Goal: Task Accomplishment & Management: Complete application form

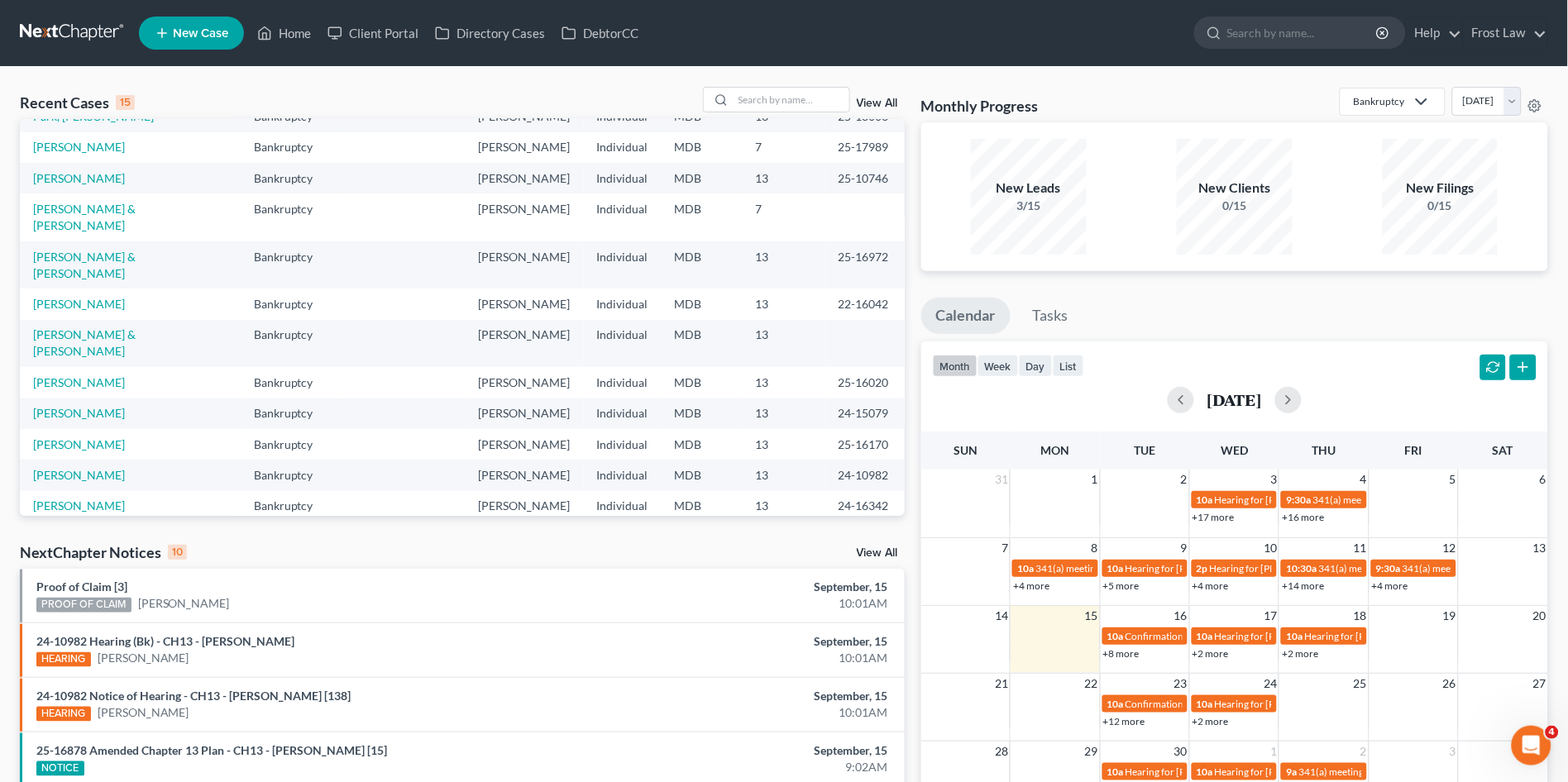
click at [888, 551] on link "View All" at bounding box center [877, 553] width 41 height 12
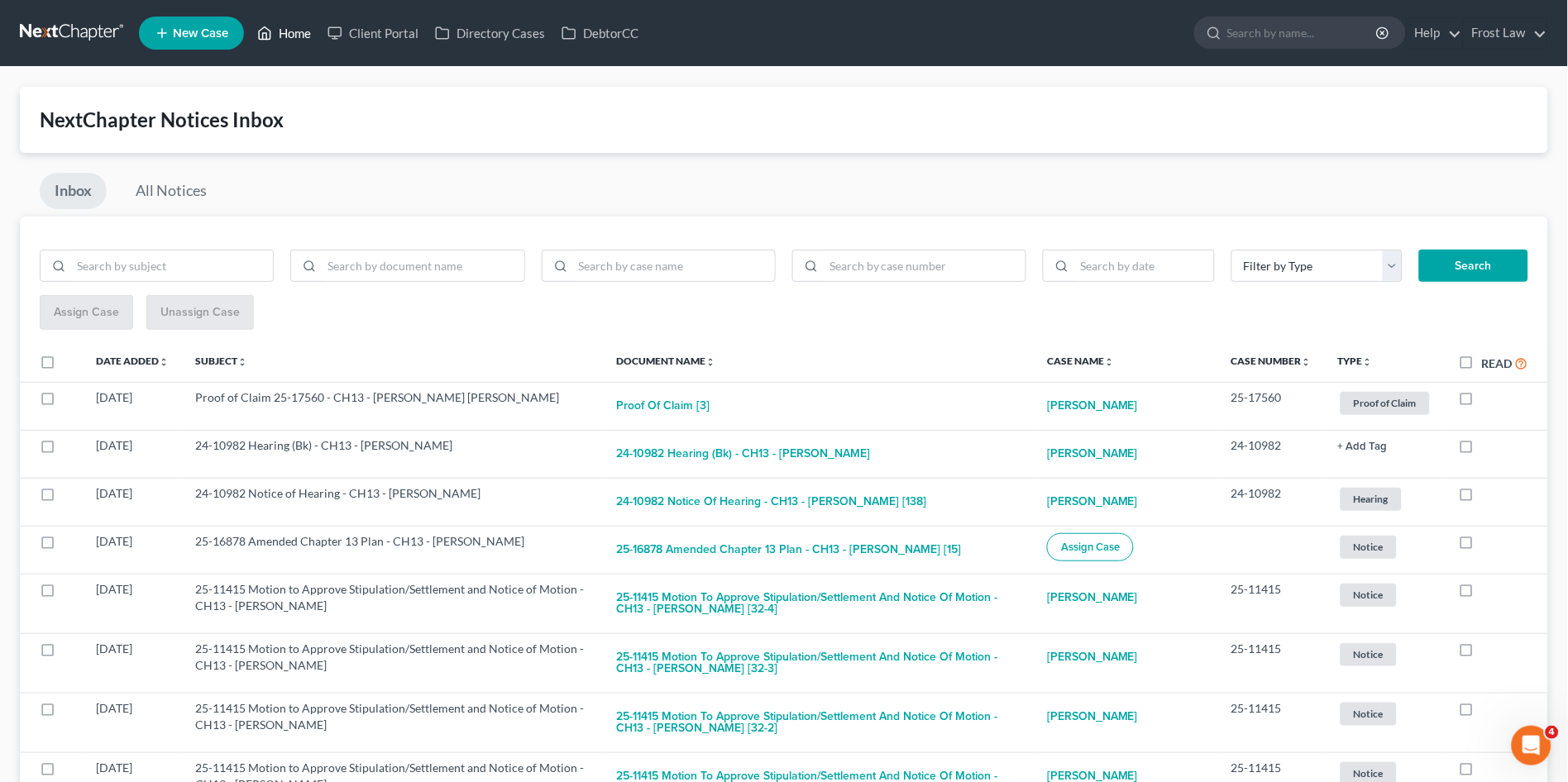
click at [280, 31] on link "Home" at bounding box center [284, 32] width 70 height 30
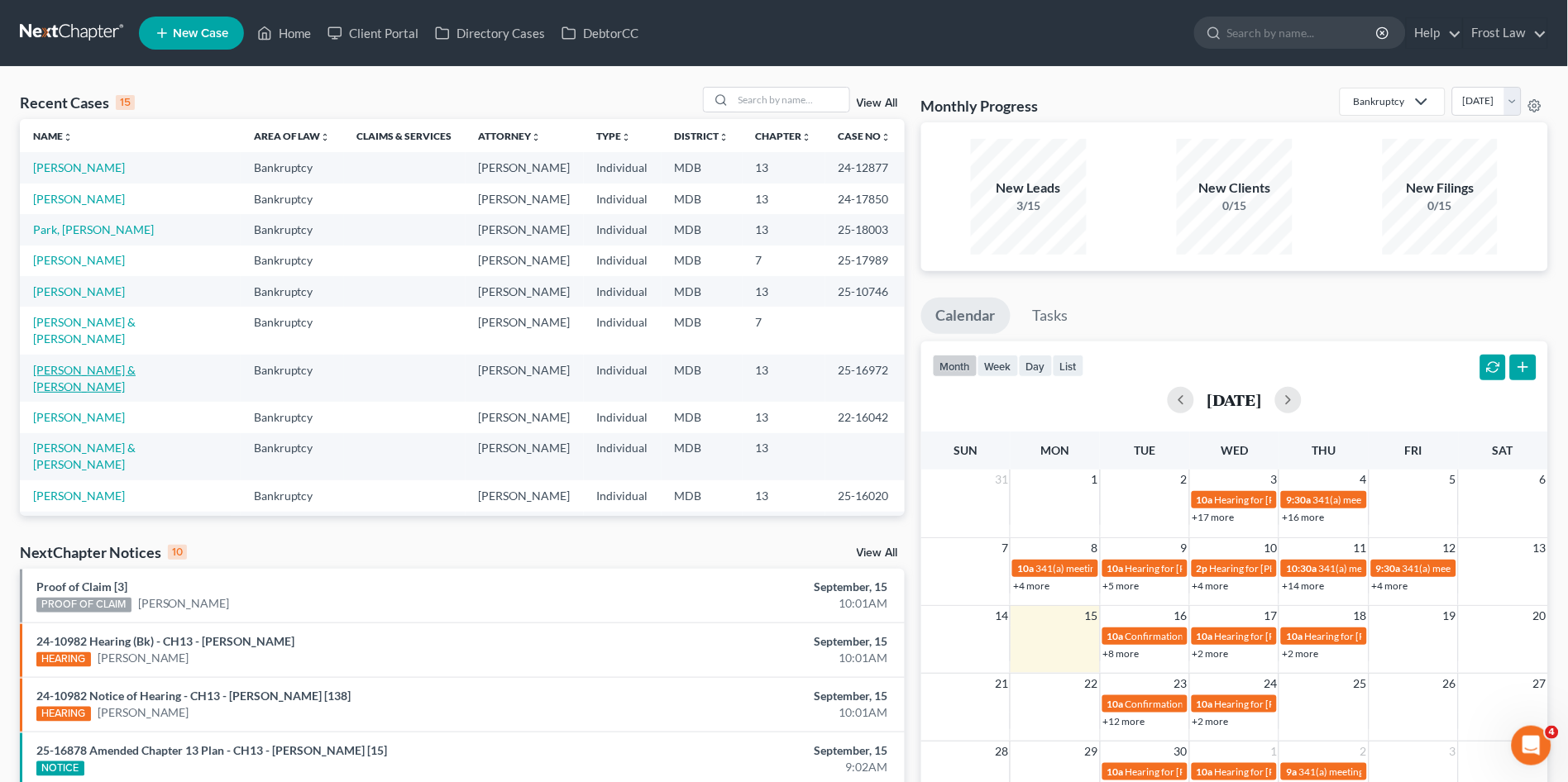
click at [92, 363] on link "[PERSON_NAME] & [PERSON_NAME]" at bounding box center [84, 379] width 102 height 31
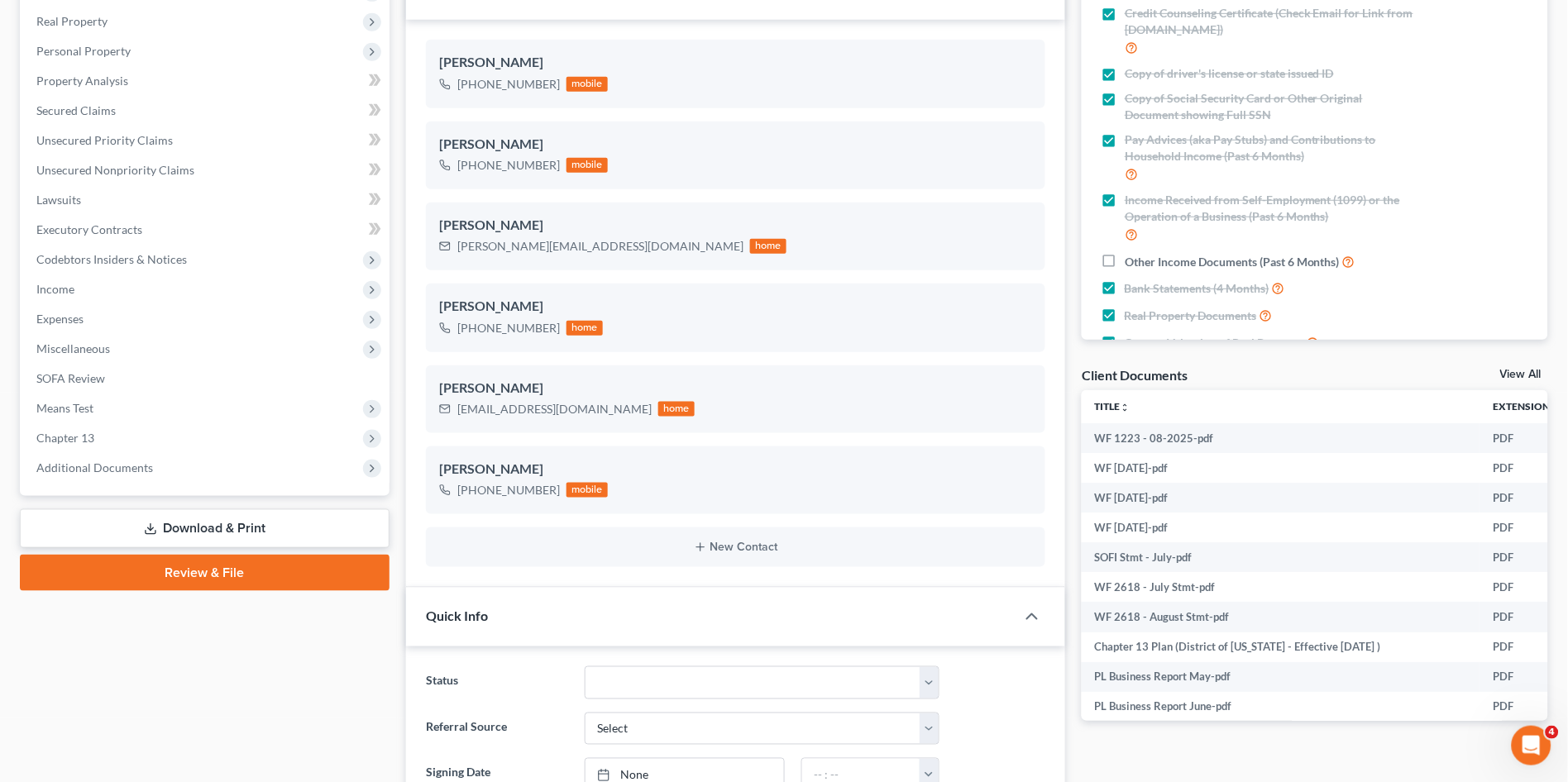
scroll to position [275, 0]
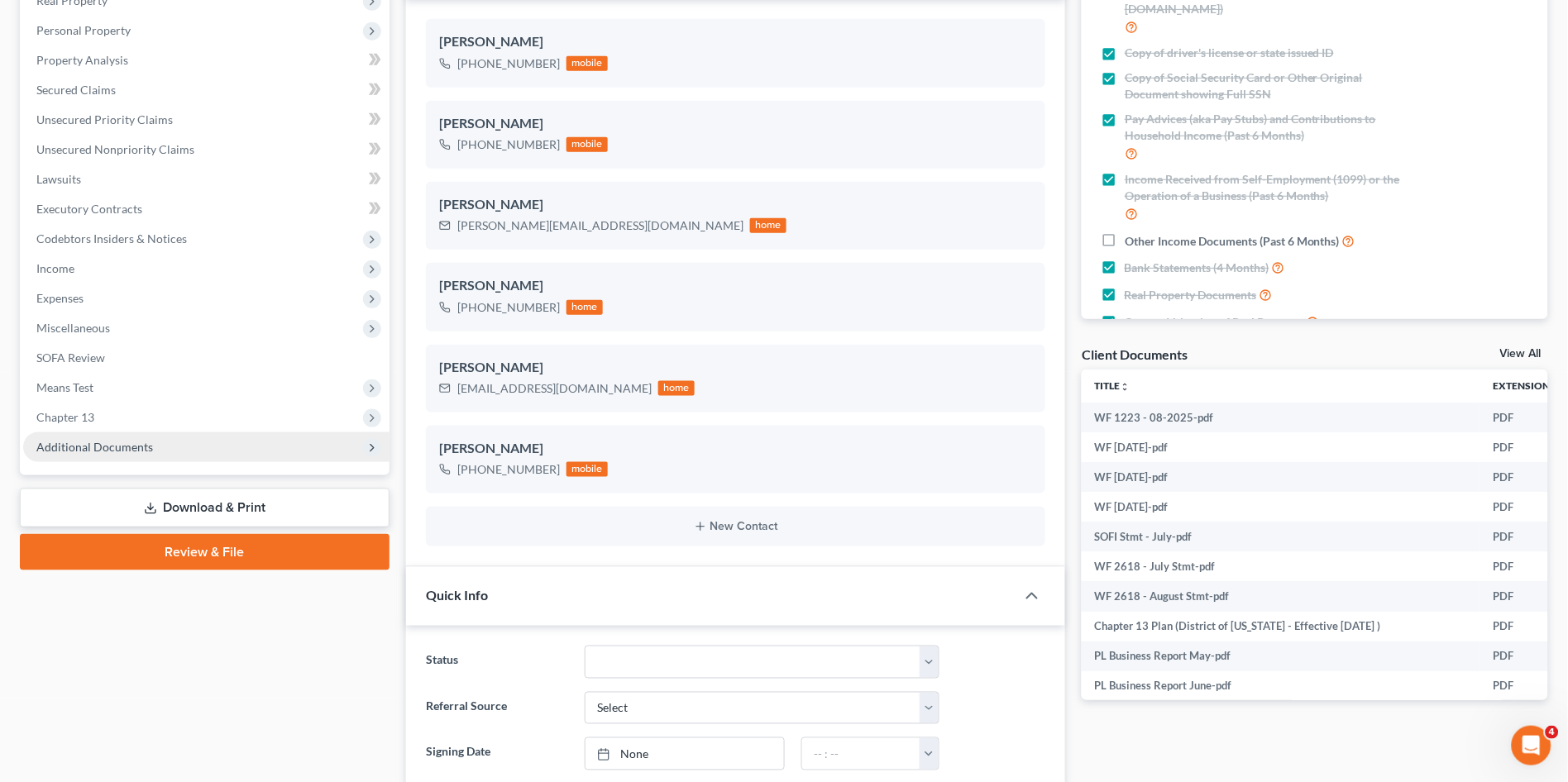
click at [84, 447] on span "Additional Documents" at bounding box center [95, 447] width 117 height 14
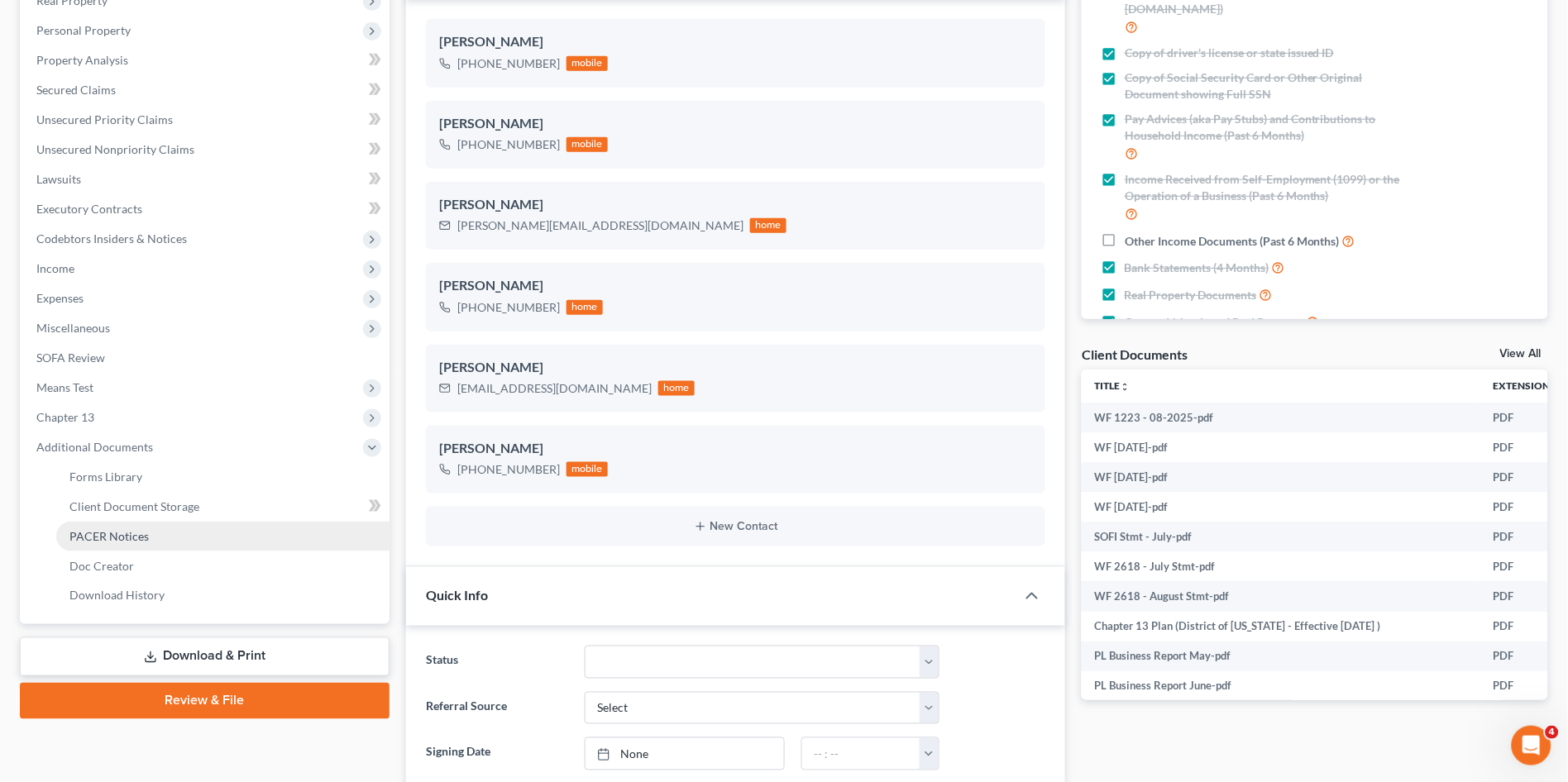
click at [112, 535] on span "PACER Notices" at bounding box center [108, 536] width 79 height 14
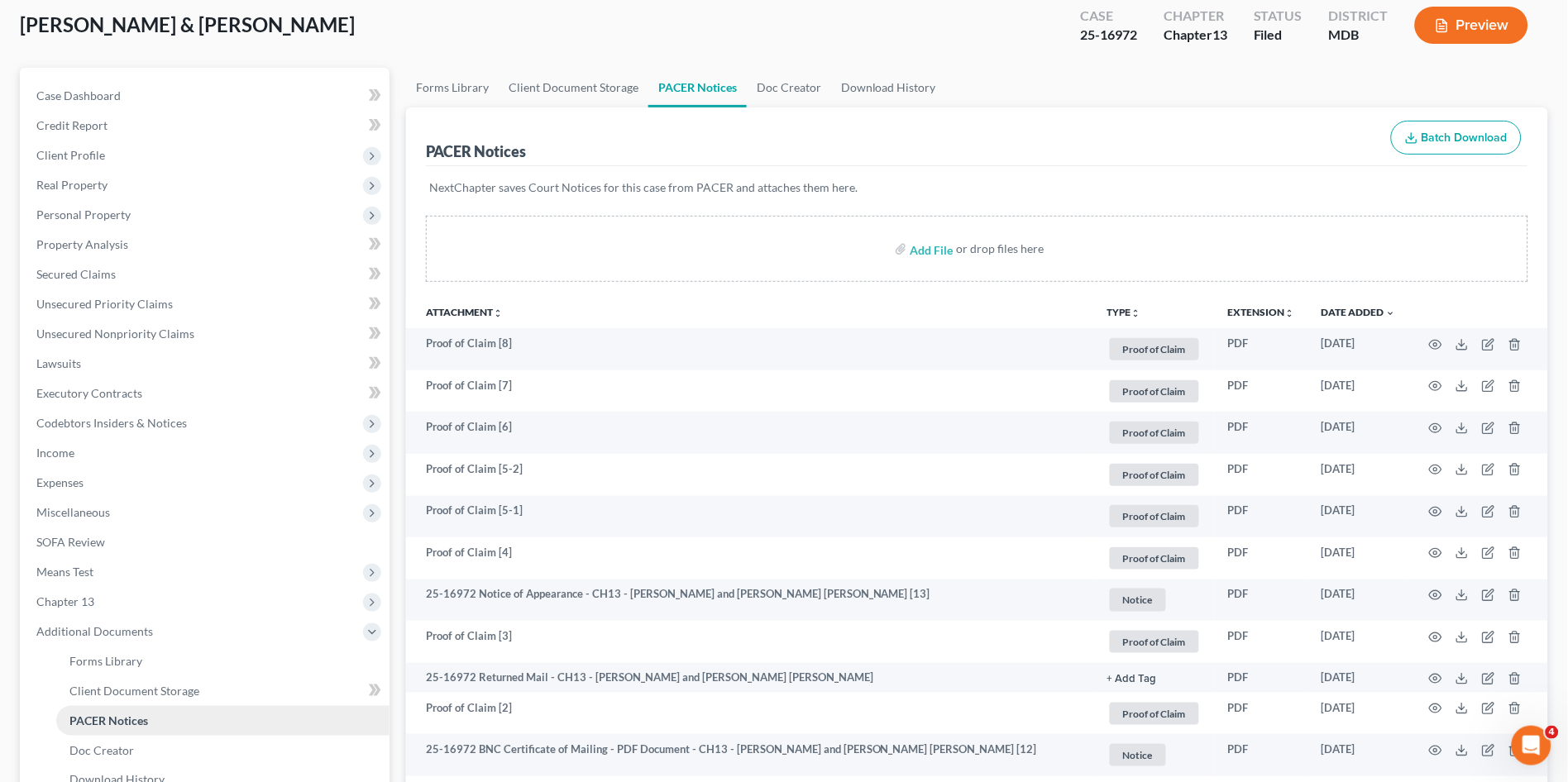
scroll to position [92, 0]
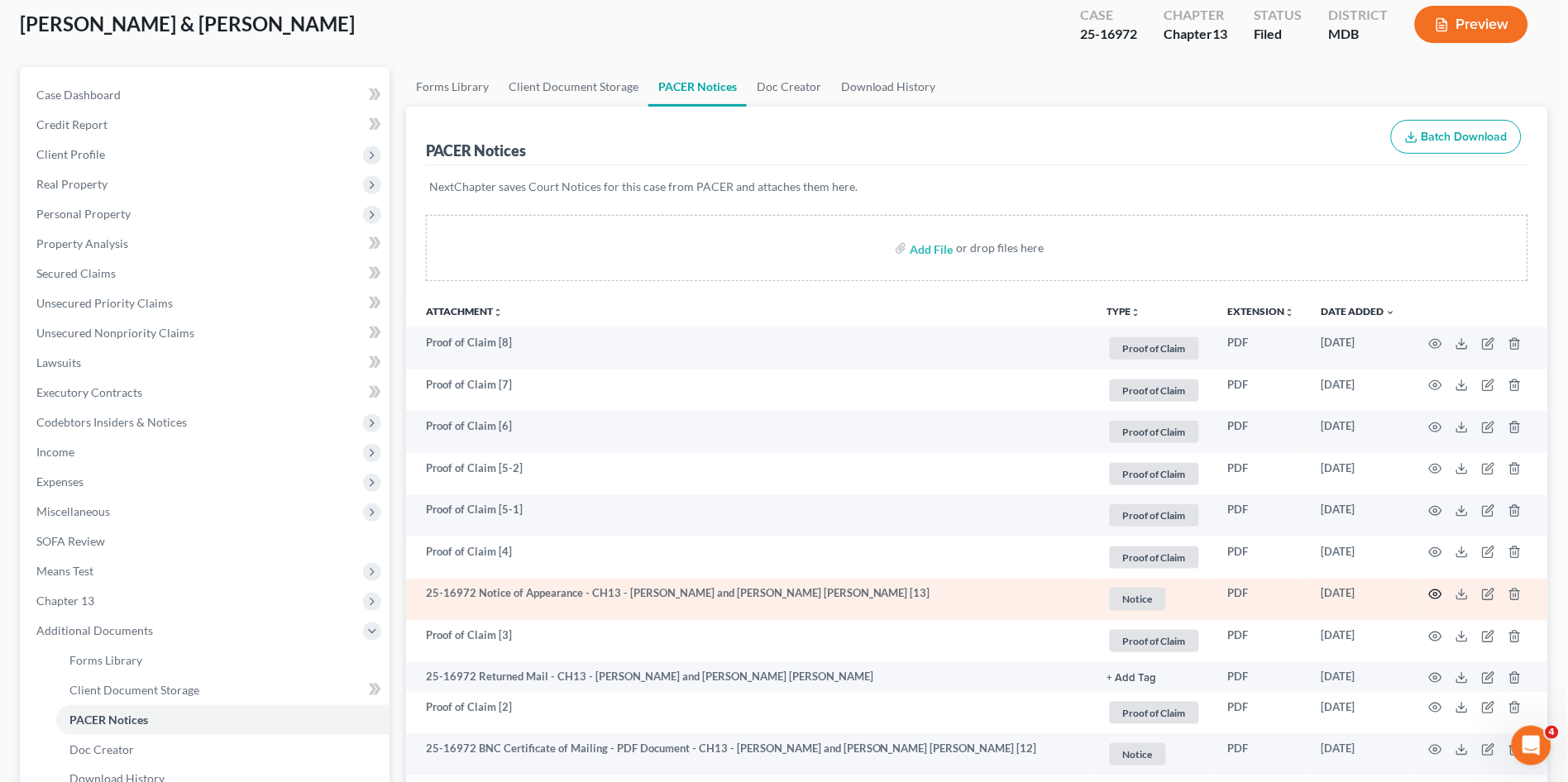
click at [1433, 592] on icon "button" at bounding box center [1436, 595] width 14 height 14
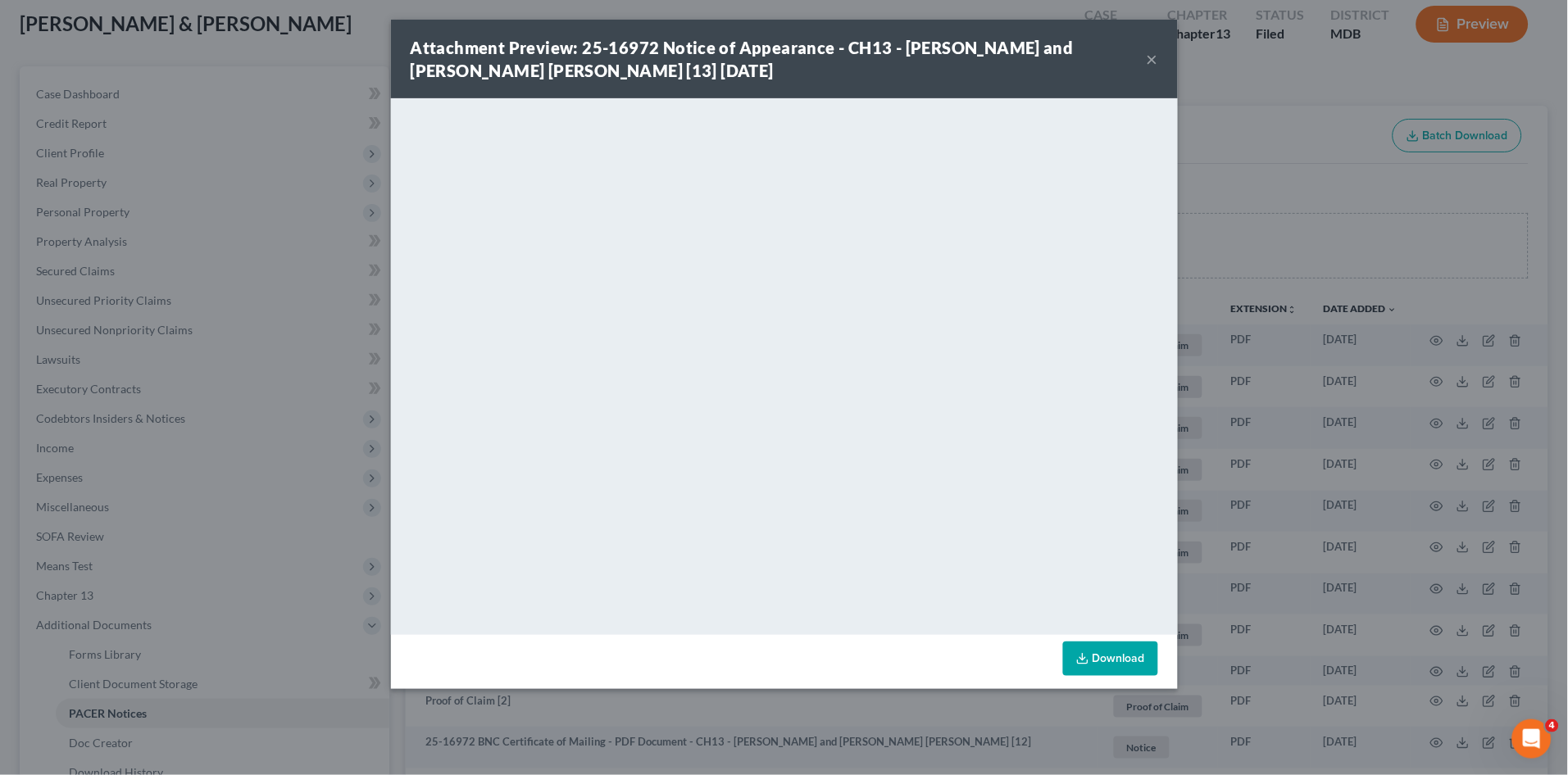
click at [1149, 59] on button "×" at bounding box center [1153, 58] width 12 height 19
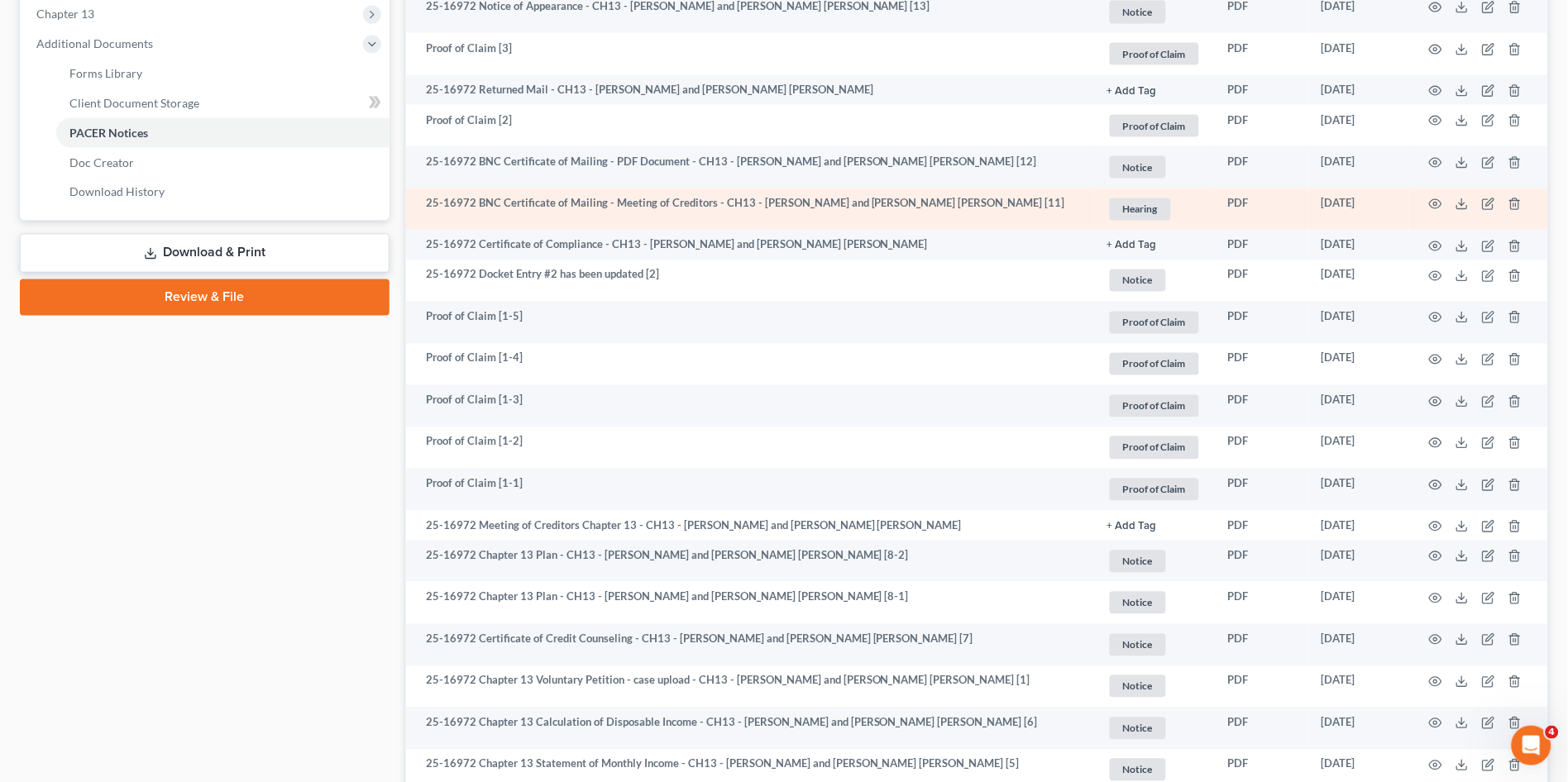
scroll to position [734, 0]
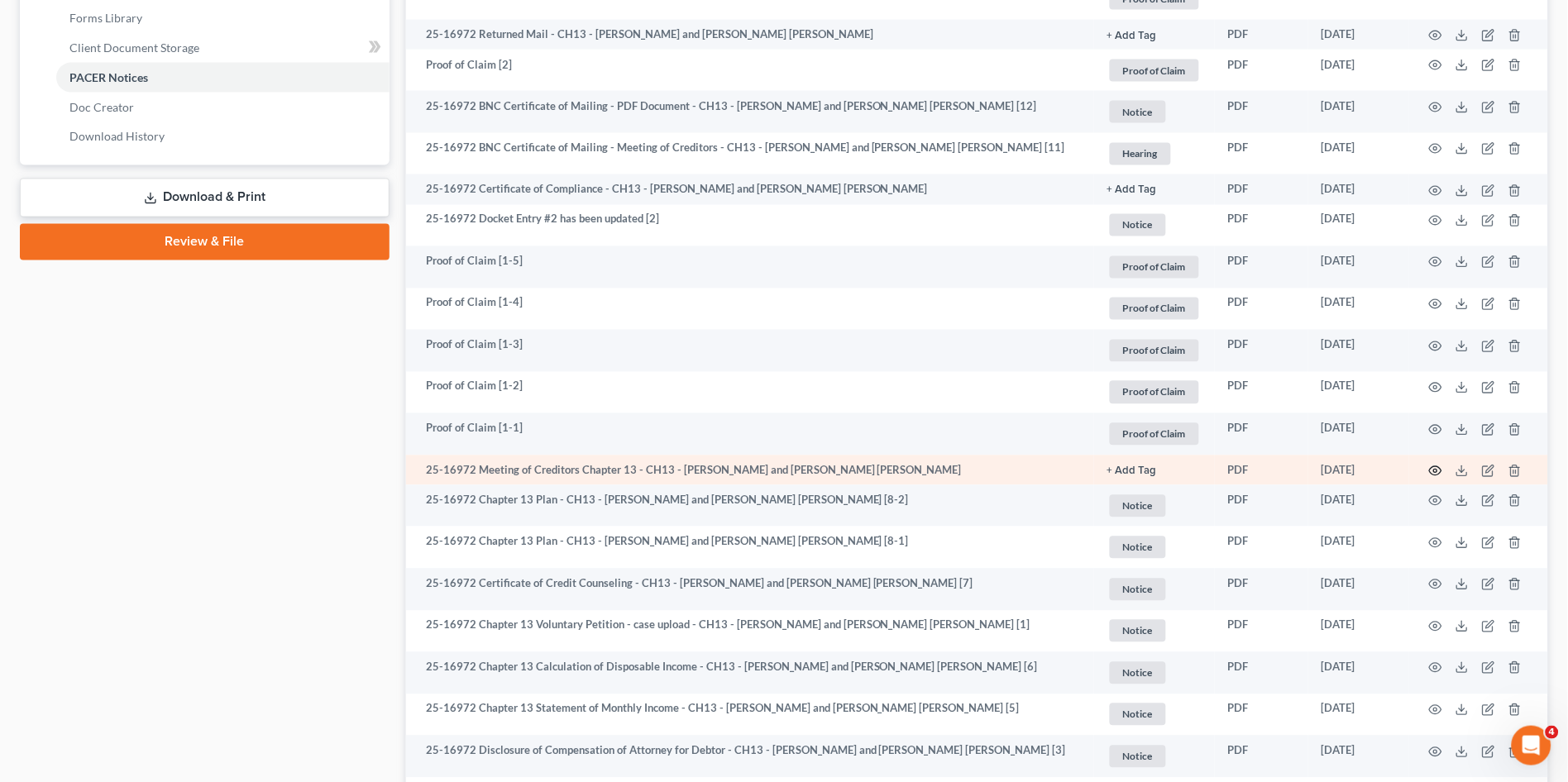
click at [1438, 466] on icon "button" at bounding box center [1436, 472] width 14 height 14
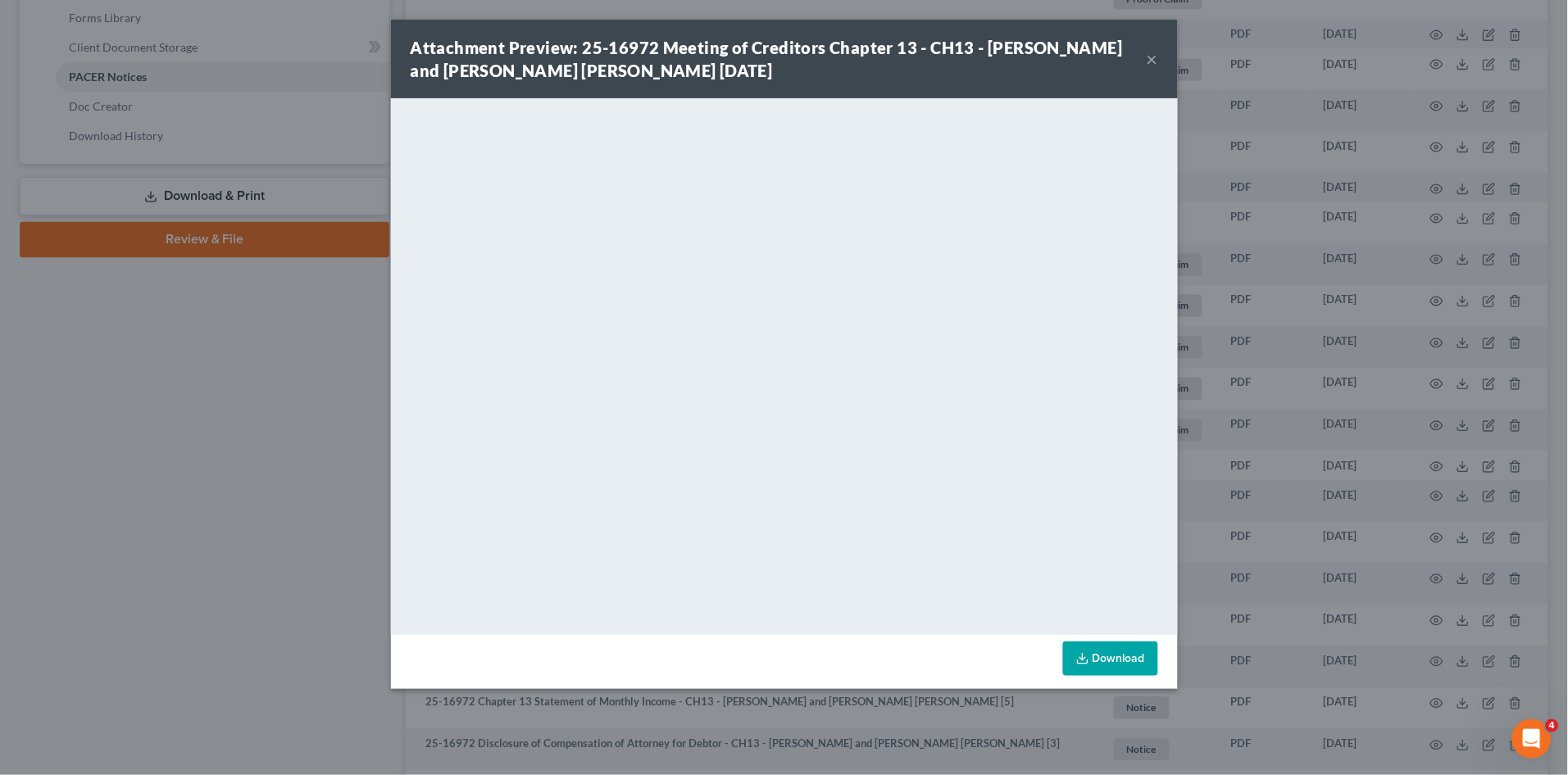
click at [1151, 58] on button "×" at bounding box center [1153, 58] width 12 height 19
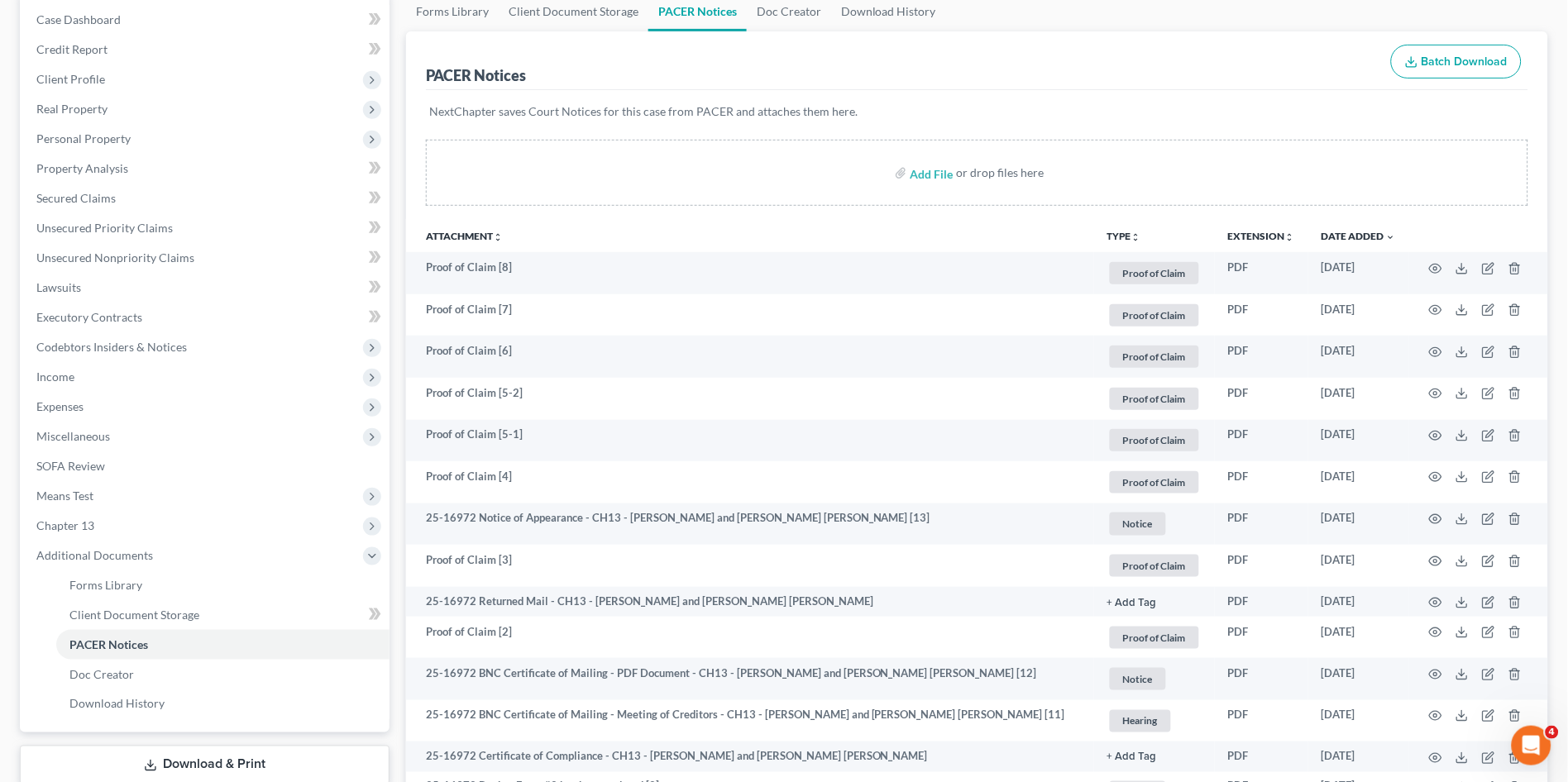
scroll to position [0, 0]
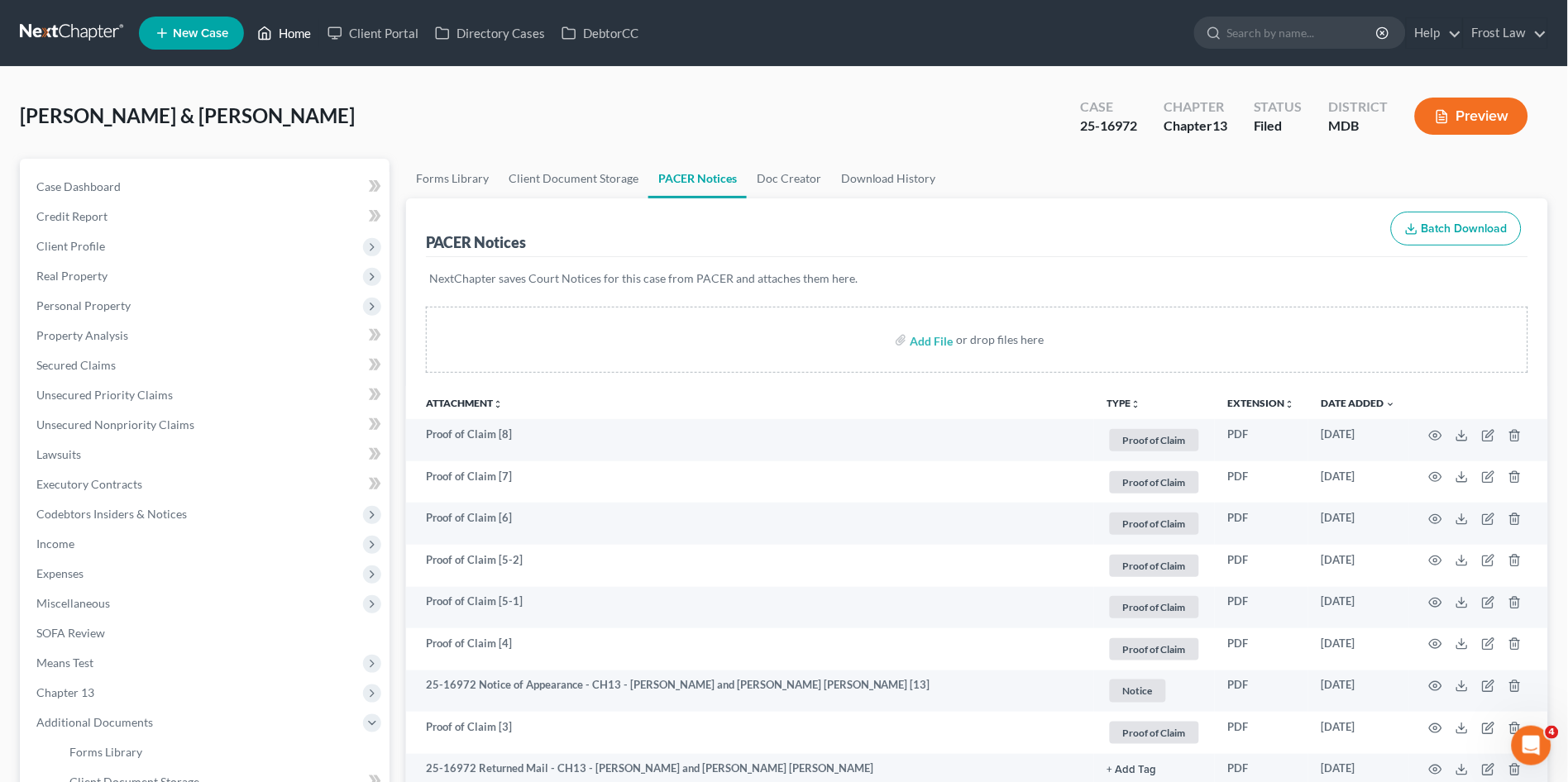
drag, startPoint x: 270, startPoint y: 33, endPoint x: 391, endPoint y: 192, distance: 199.8
click at [270, 33] on icon at bounding box center [266, 33] width 12 height 13
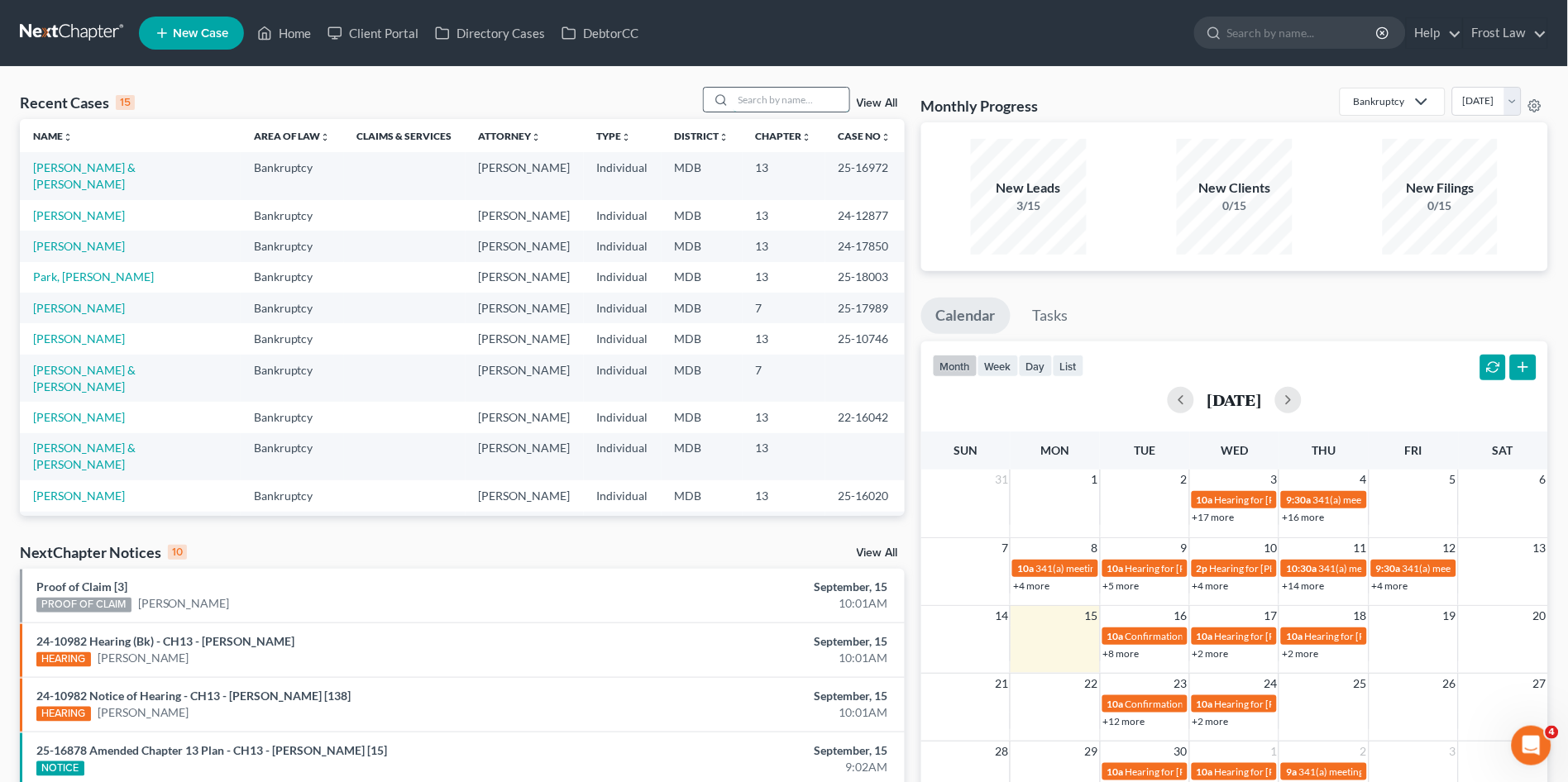
click at [749, 102] on input "search" at bounding box center [791, 100] width 116 height 24
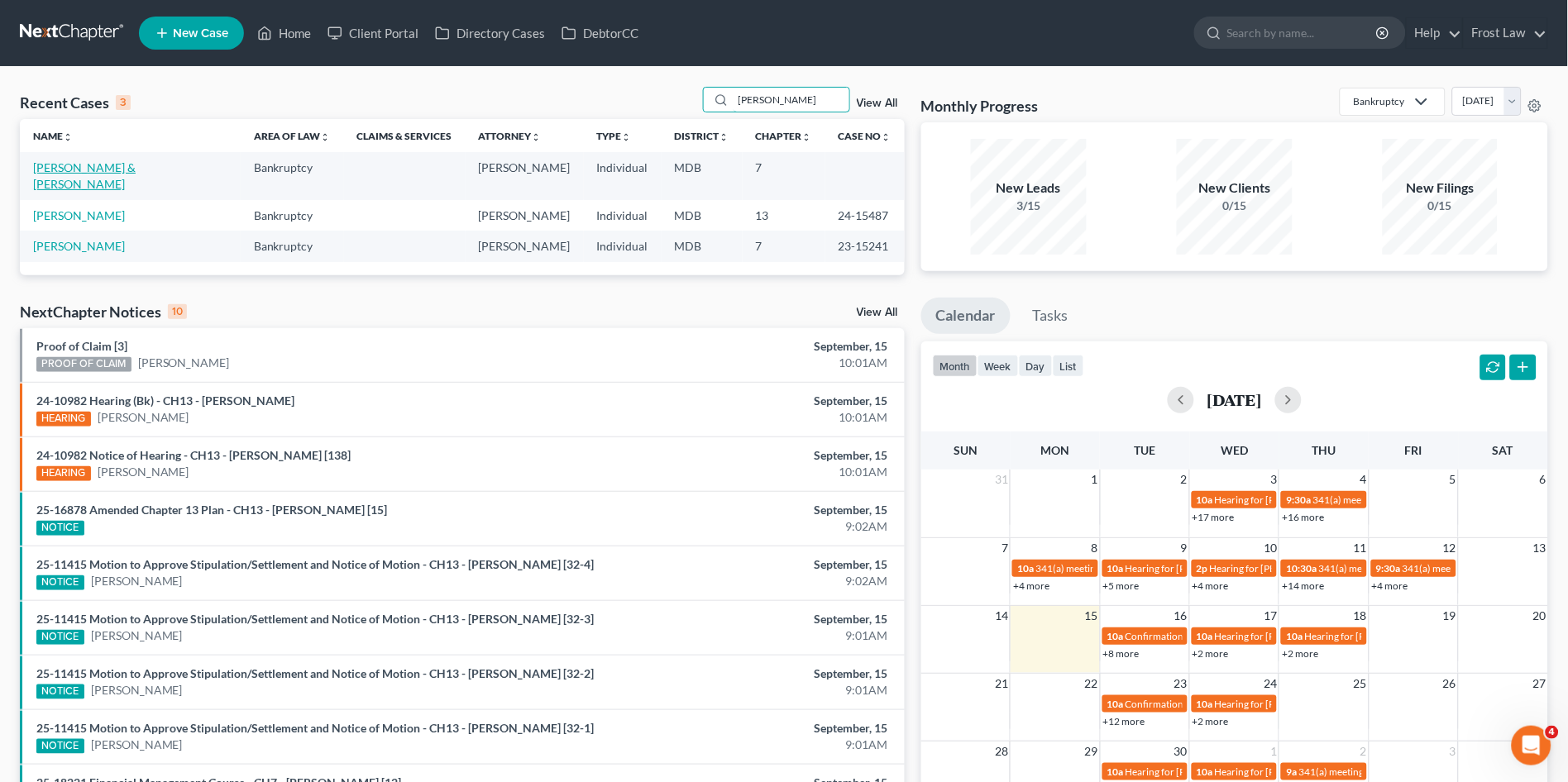
type input "[PERSON_NAME]"
click at [85, 172] on link "[PERSON_NAME] & [PERSON_NAME]" at bounding box center [84, 176] width 102 height 31
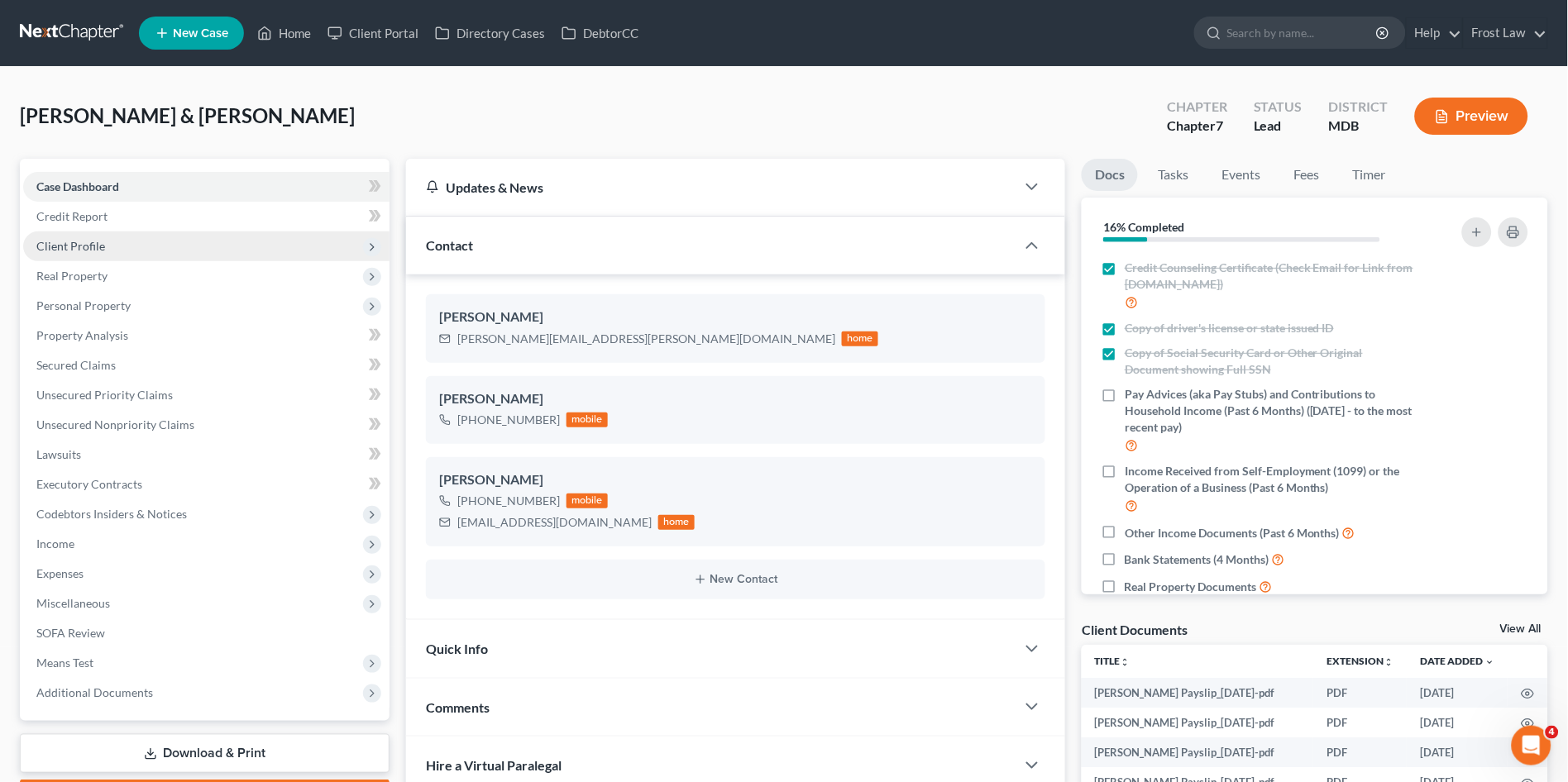
click at [90, 247] on span "Client Profile" at bounding box center [71, 246] width 68 height 14
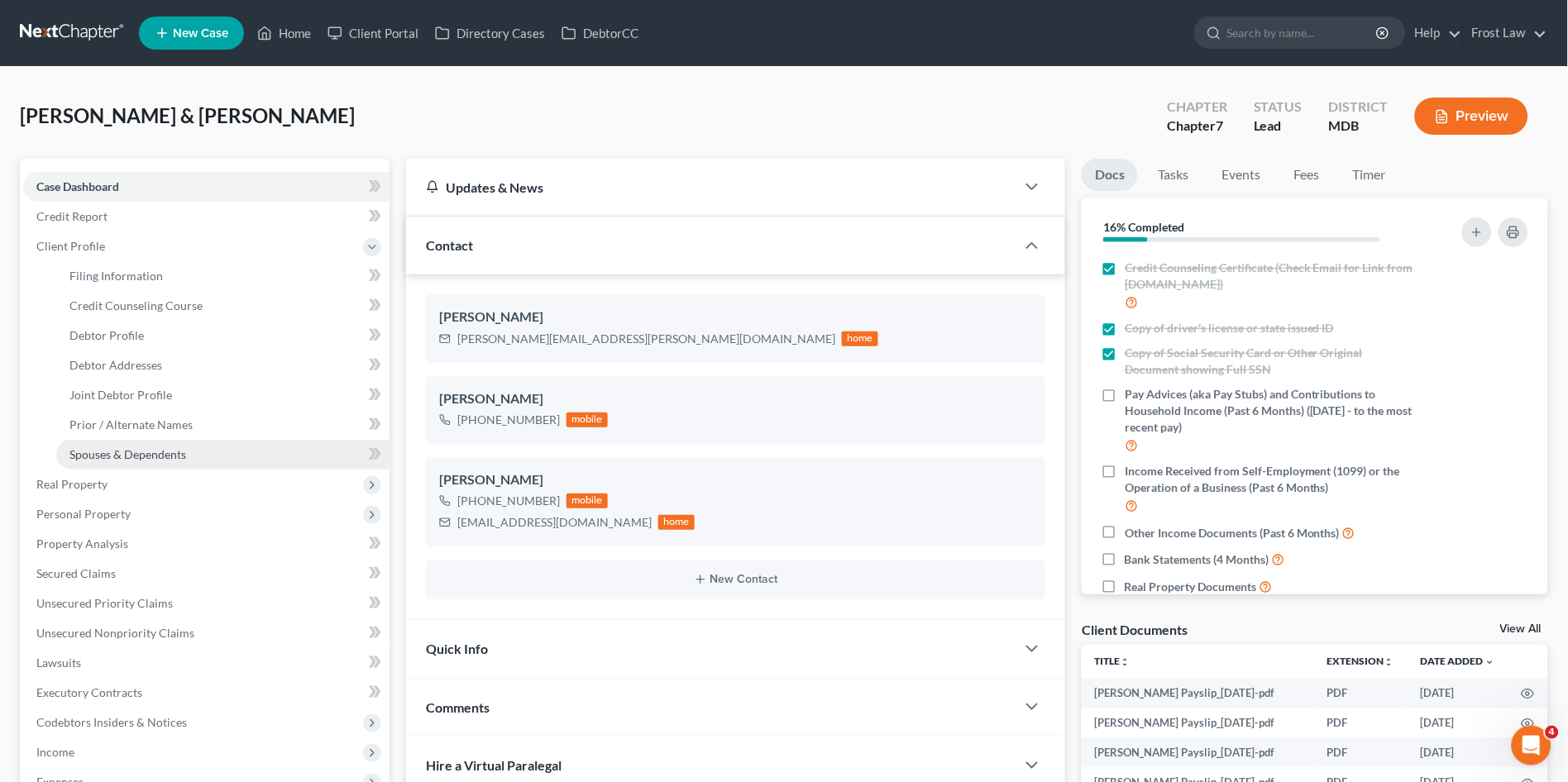
click at [127, 453] on span "Spouses & Dependents" at bounding box center [127, 455] width 117 height 14
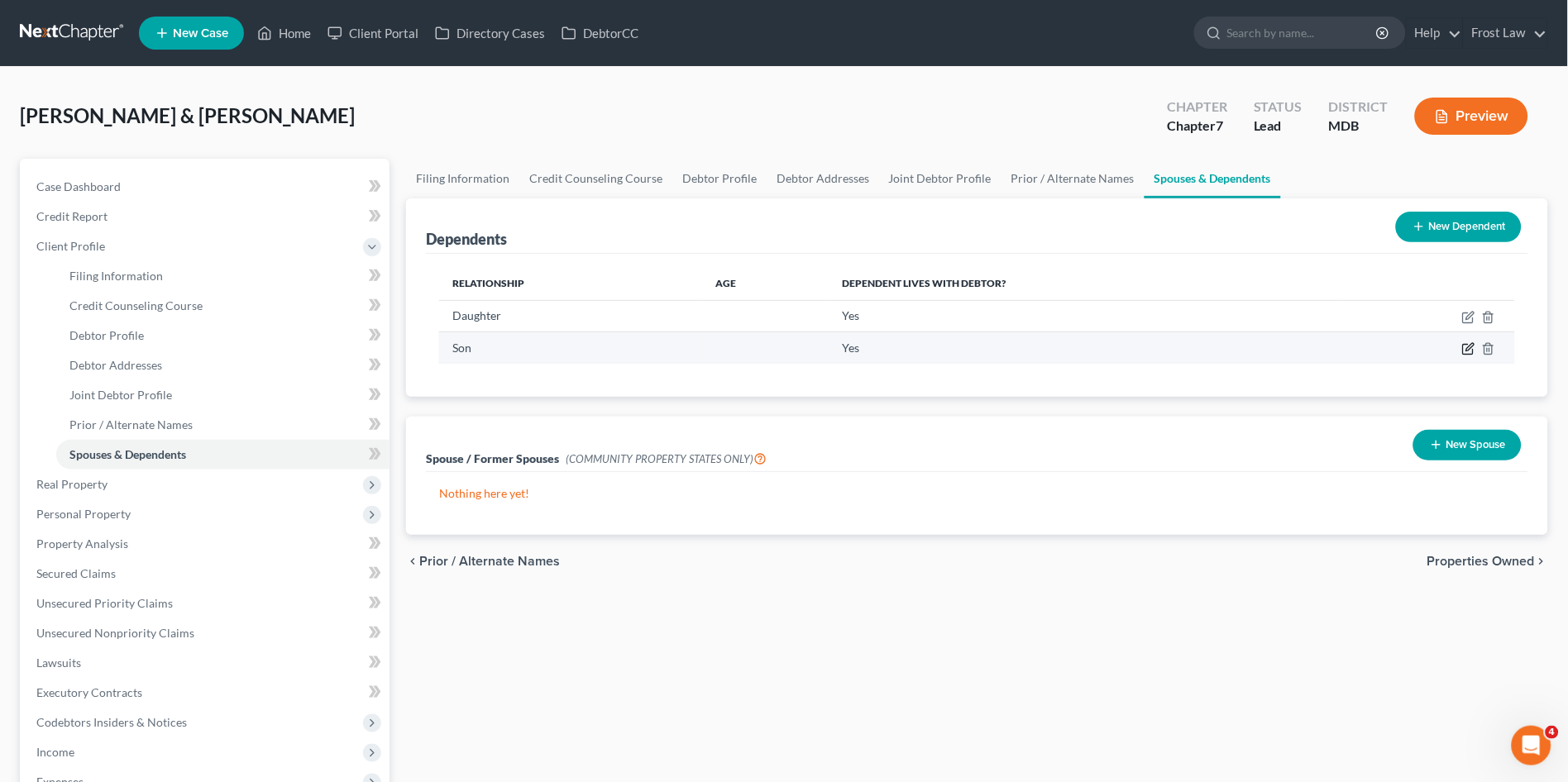
click at [1470, 345] on icon "button" at bounding box center [1470, 347] width 8 height 8
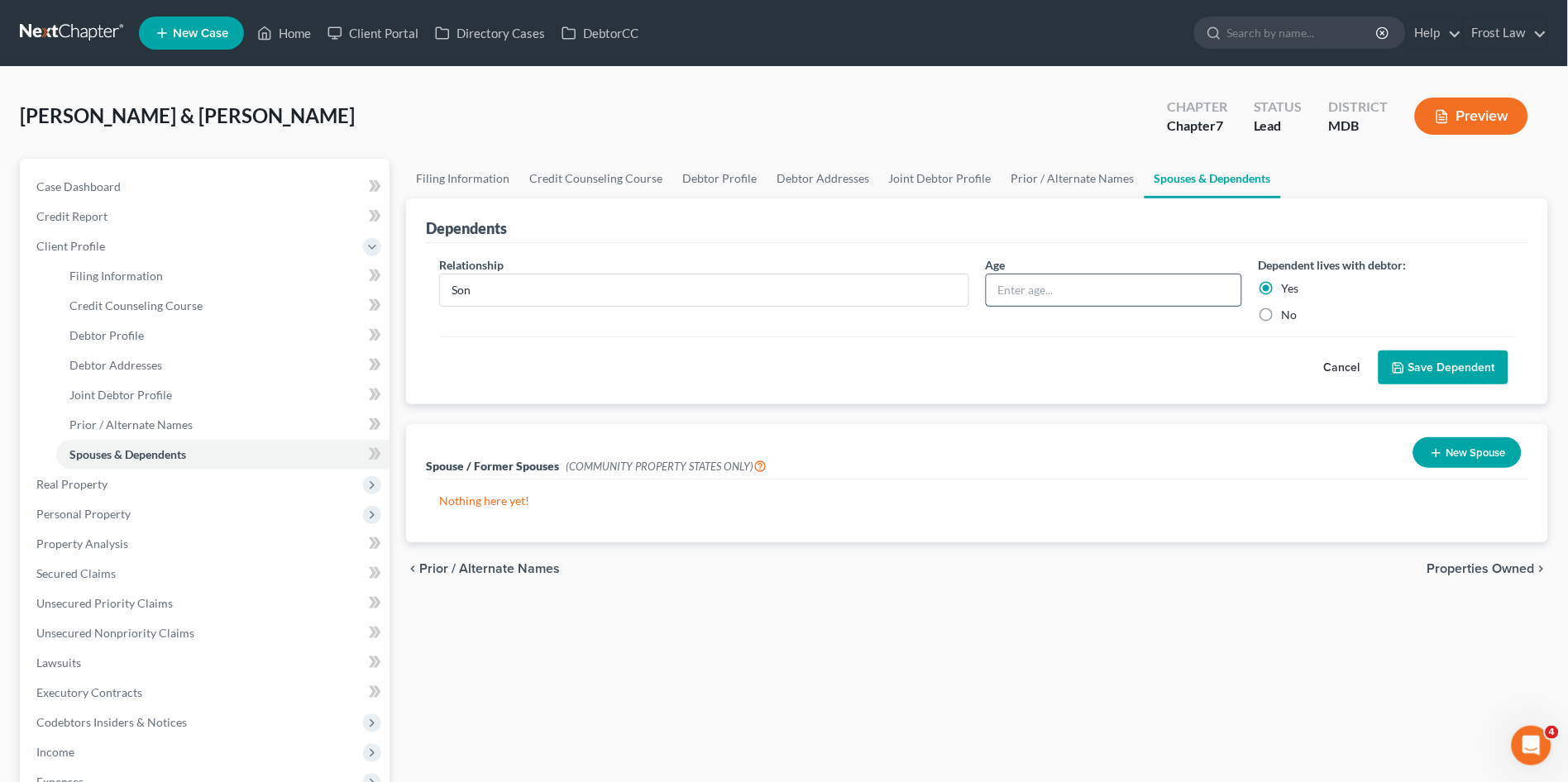
click at [1045, 279] on input "text" at bounding box center [1114, 290] width 255 height 32
type input "6"
click at [1409, 361] on button "Save Dependent" at bounding box center [1444, 368] width 130 height 35
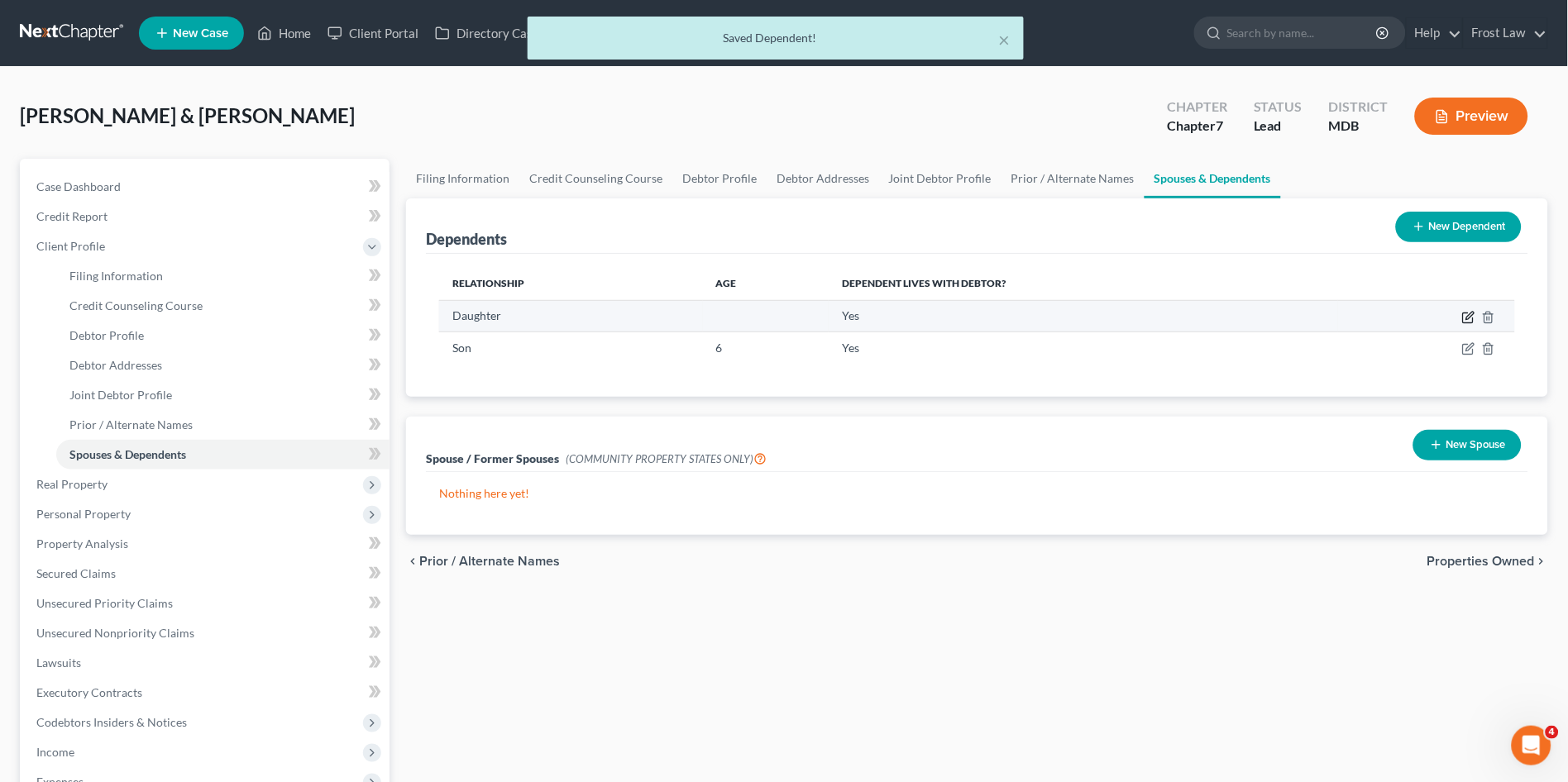
click at [1471, 317] on icon "button" at bounding box center [1469, 318] width 14 height 14
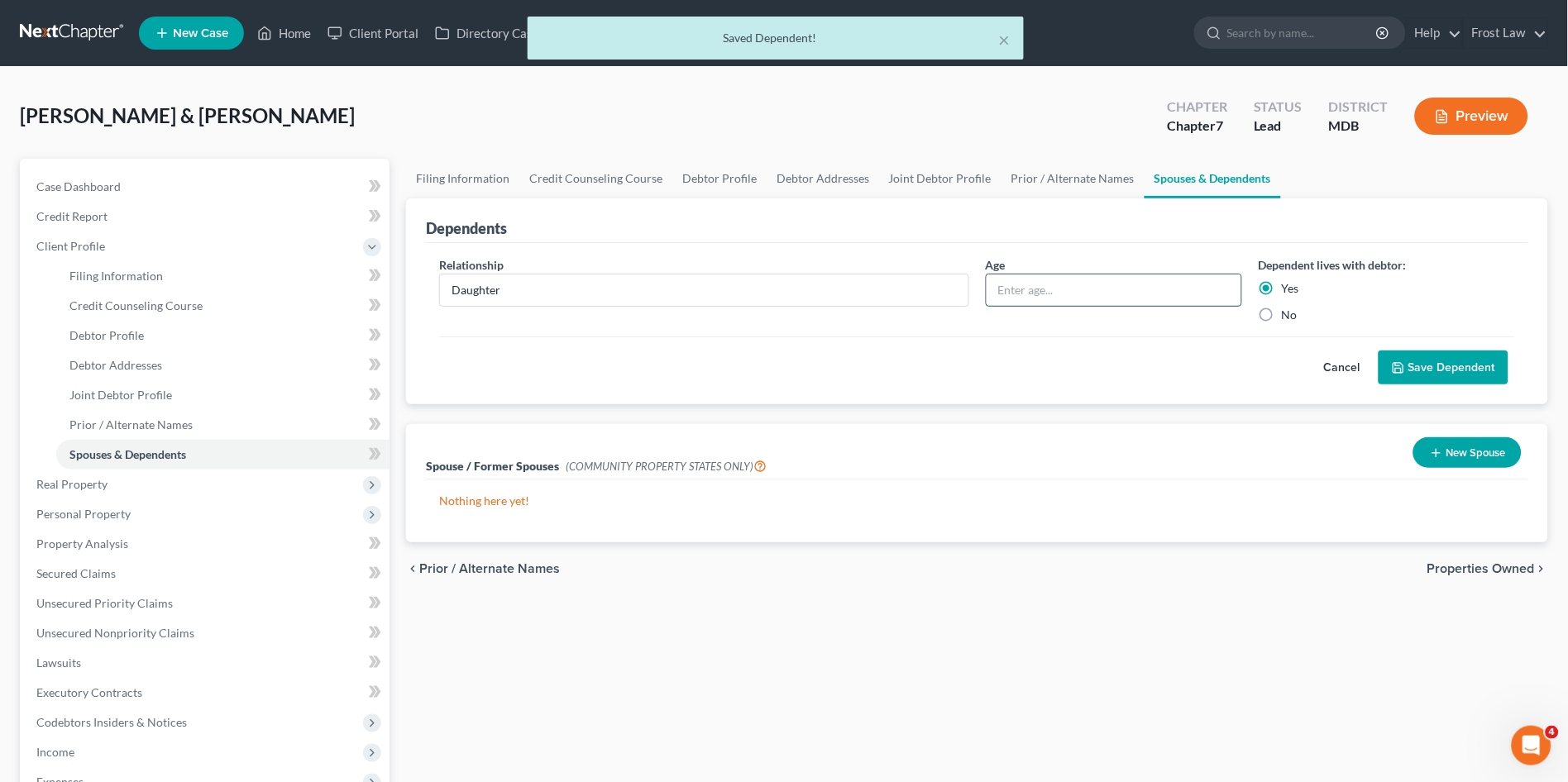
click at [1092, 289] on input "text" at bounding box center [1114, 290] width 255 height 32
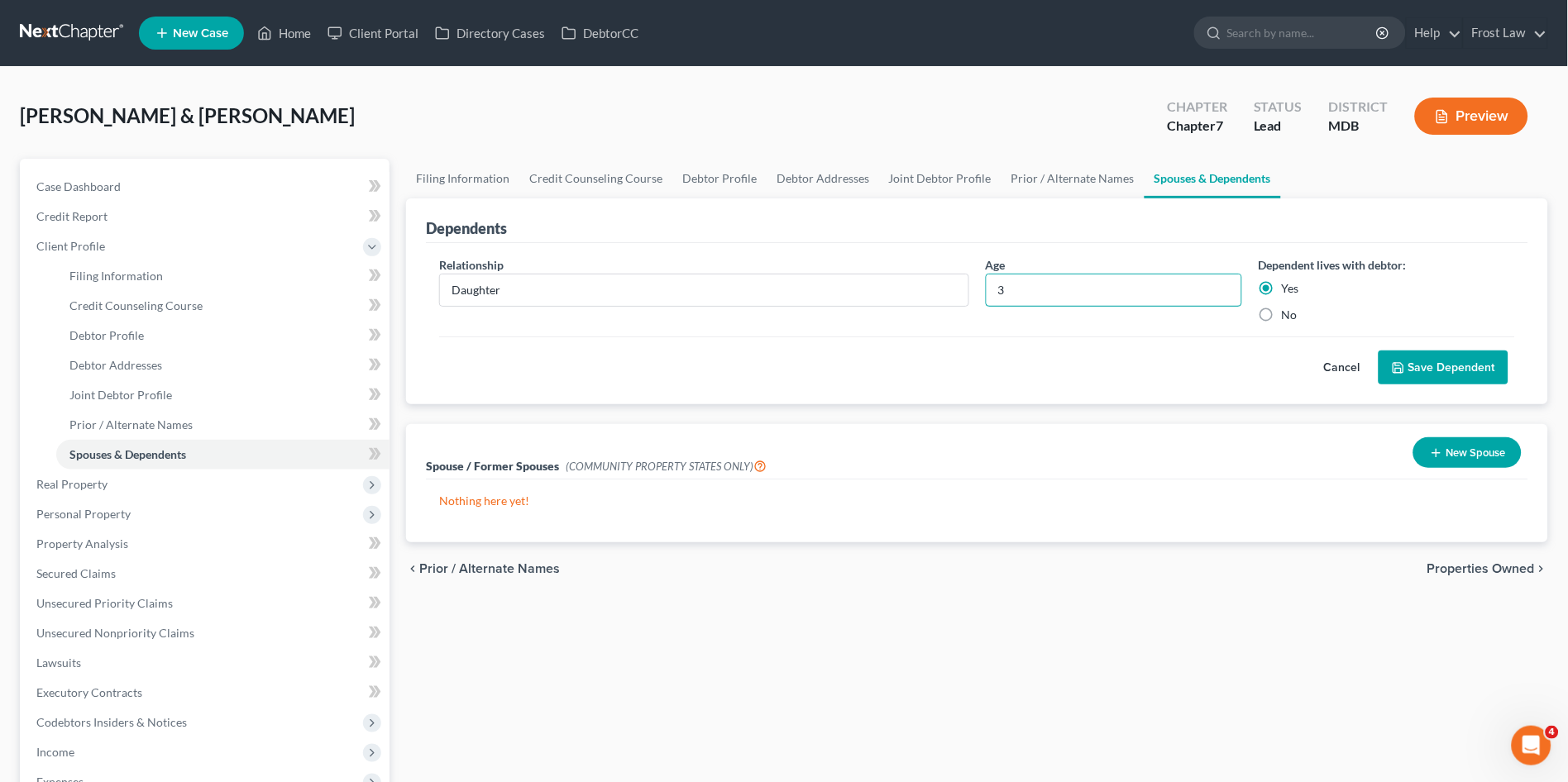
type input "3"
click at [1423, 360] on button "Save Dependent" at bounding box center [1444, 368] width 130 height 35
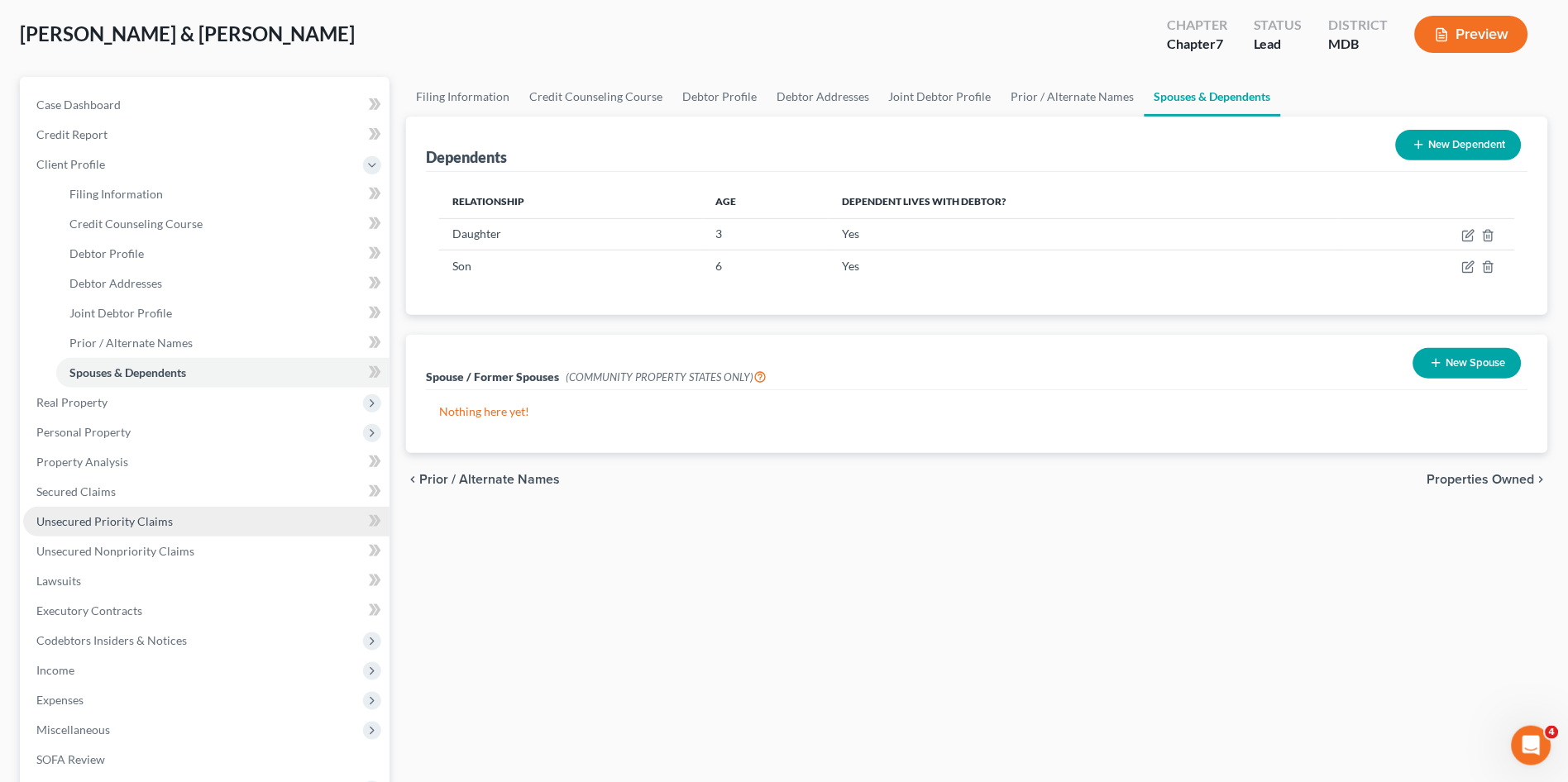
scroll to position [183, 0]
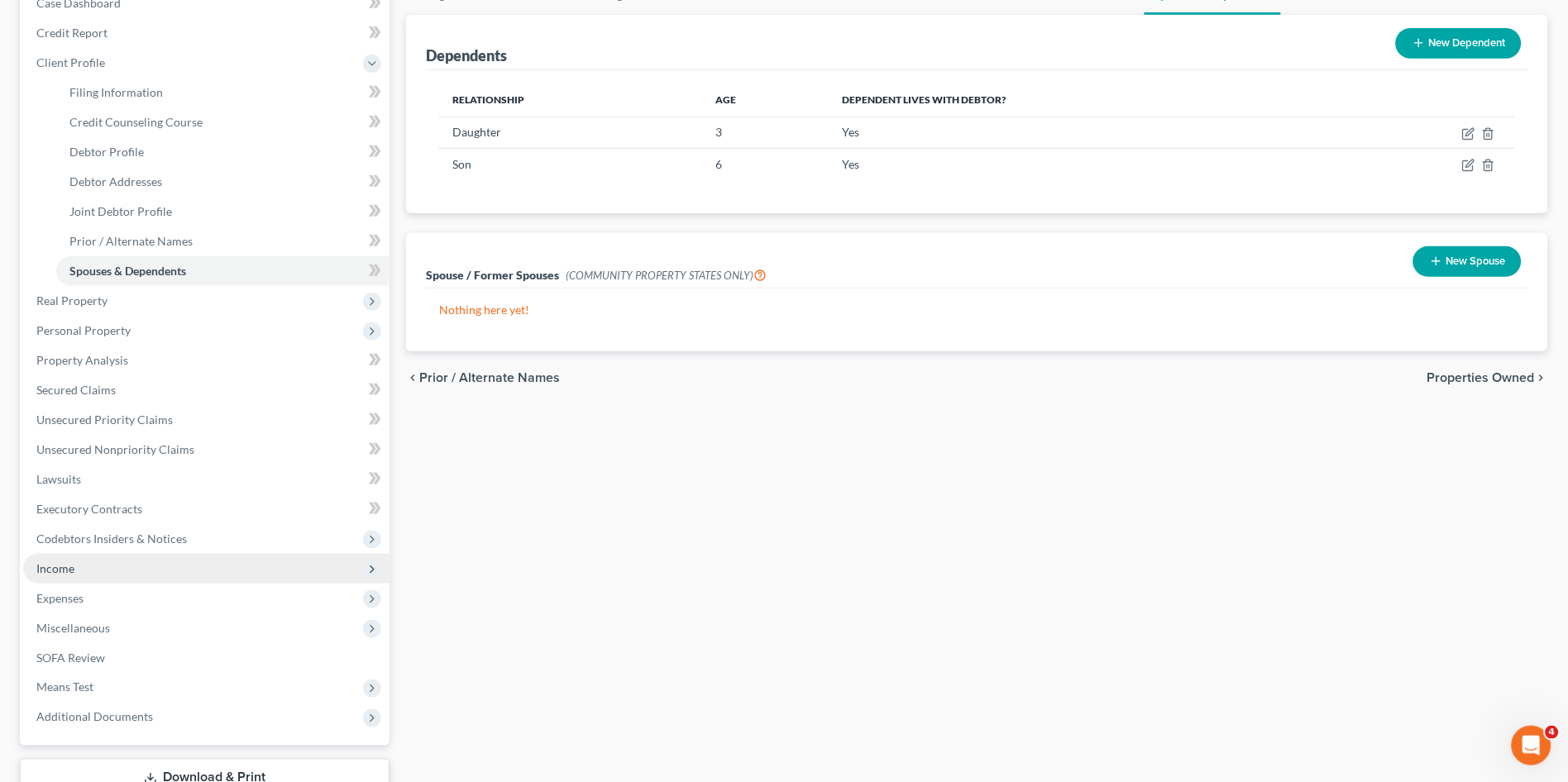
click at [75, 566] on span "Income" at bounding box center [206, 569] width 367 height 30
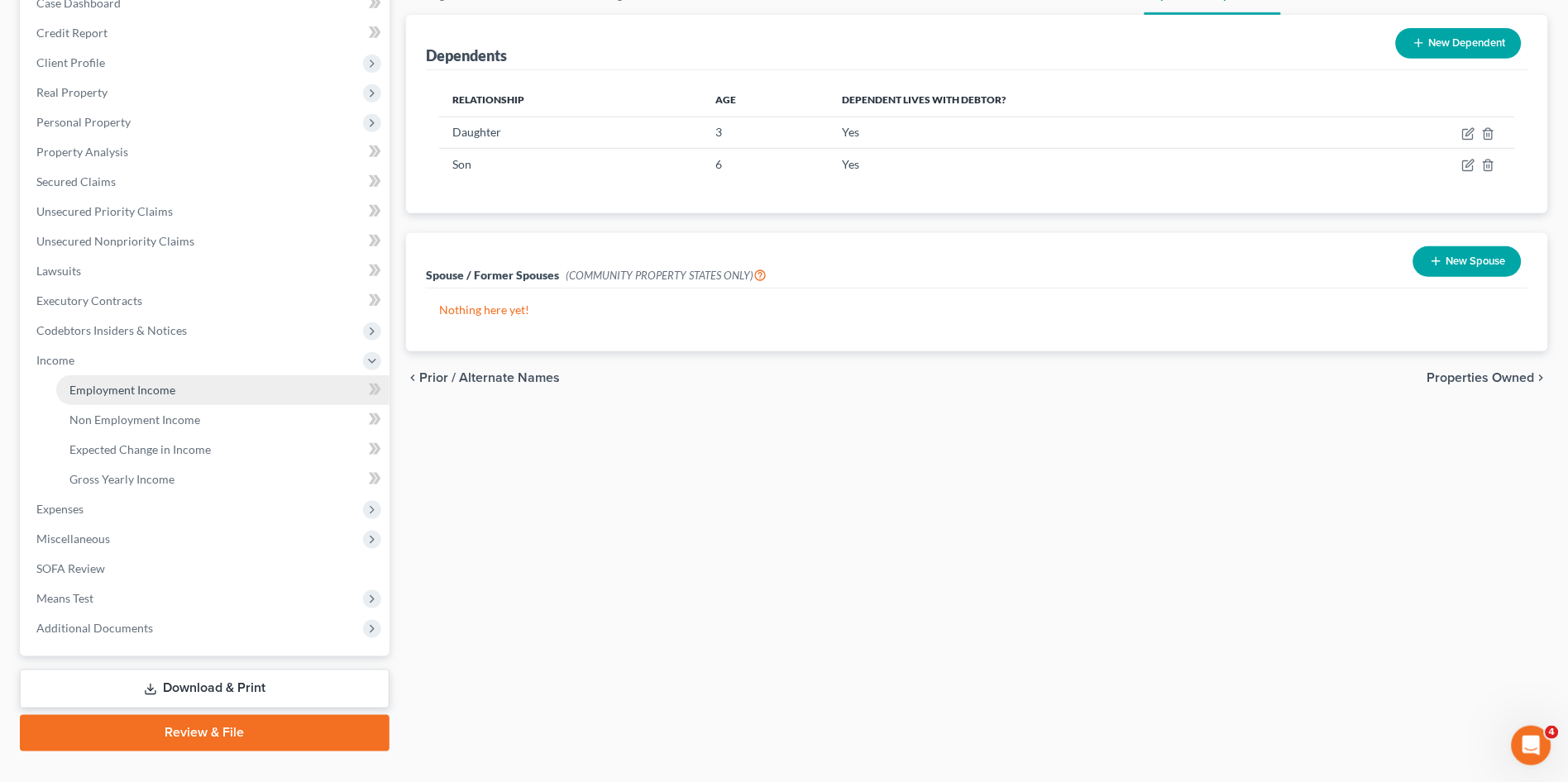
click at [95, 378] on link "Employment Income" at bounding box center [223, 390] width 333 height 30
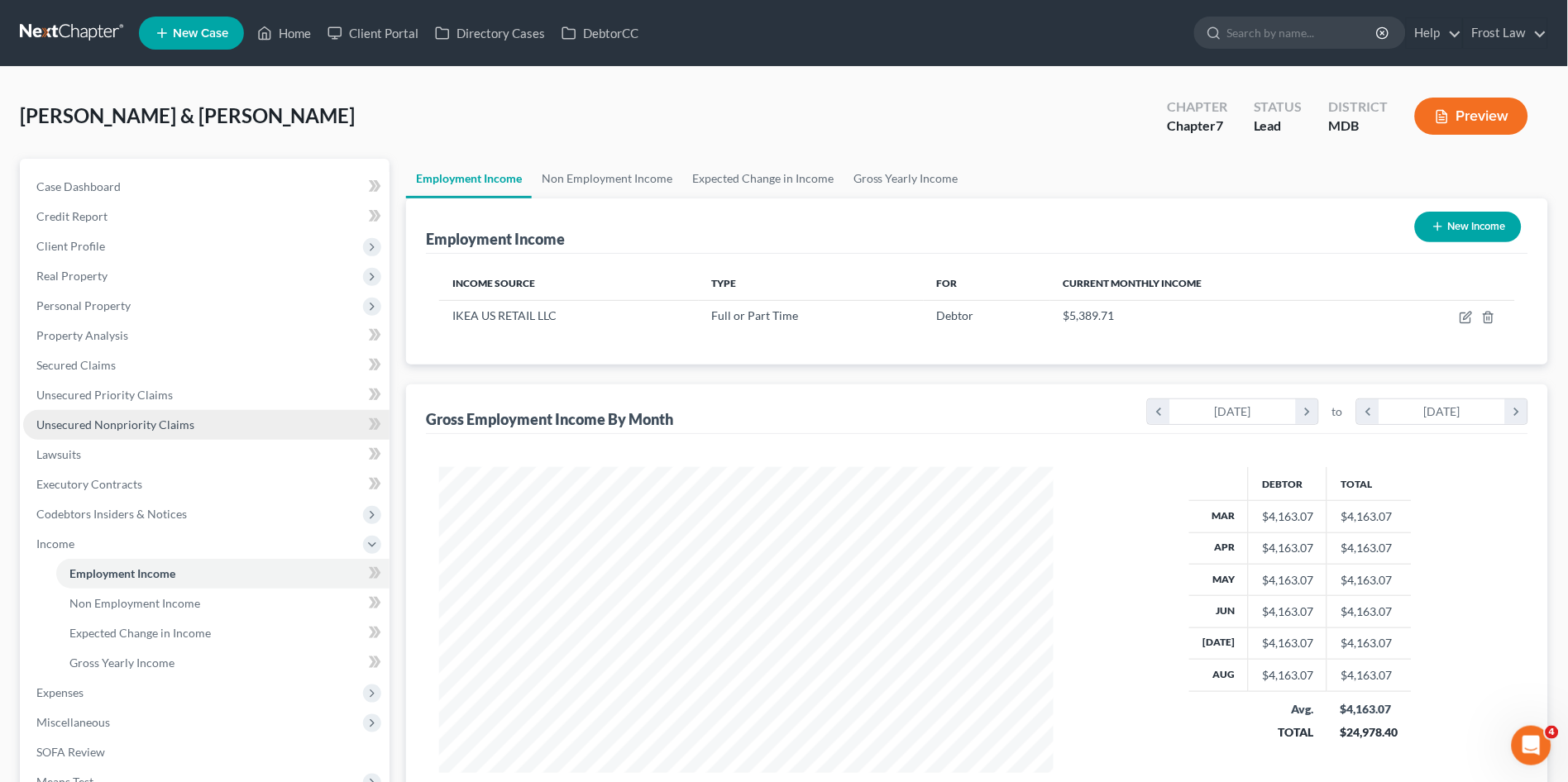
scroll to position [305, 646]
click at [618, 174] on link "Non Employment Income" at bounding box center [607, 178] width 151 height 40
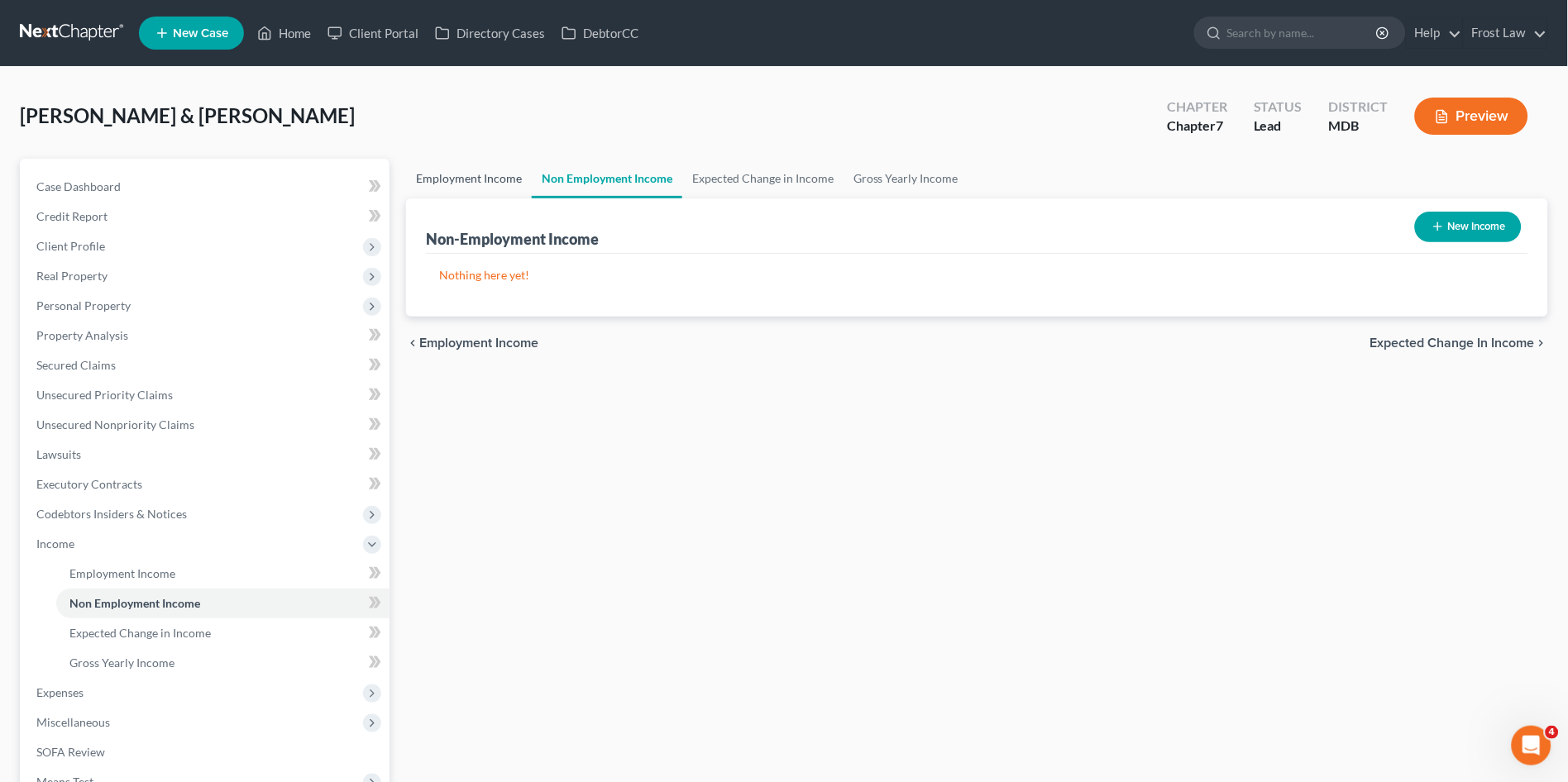
click at [466, 170] on link "Employment Income" at bounding box center [468, 178] width 125 height 40
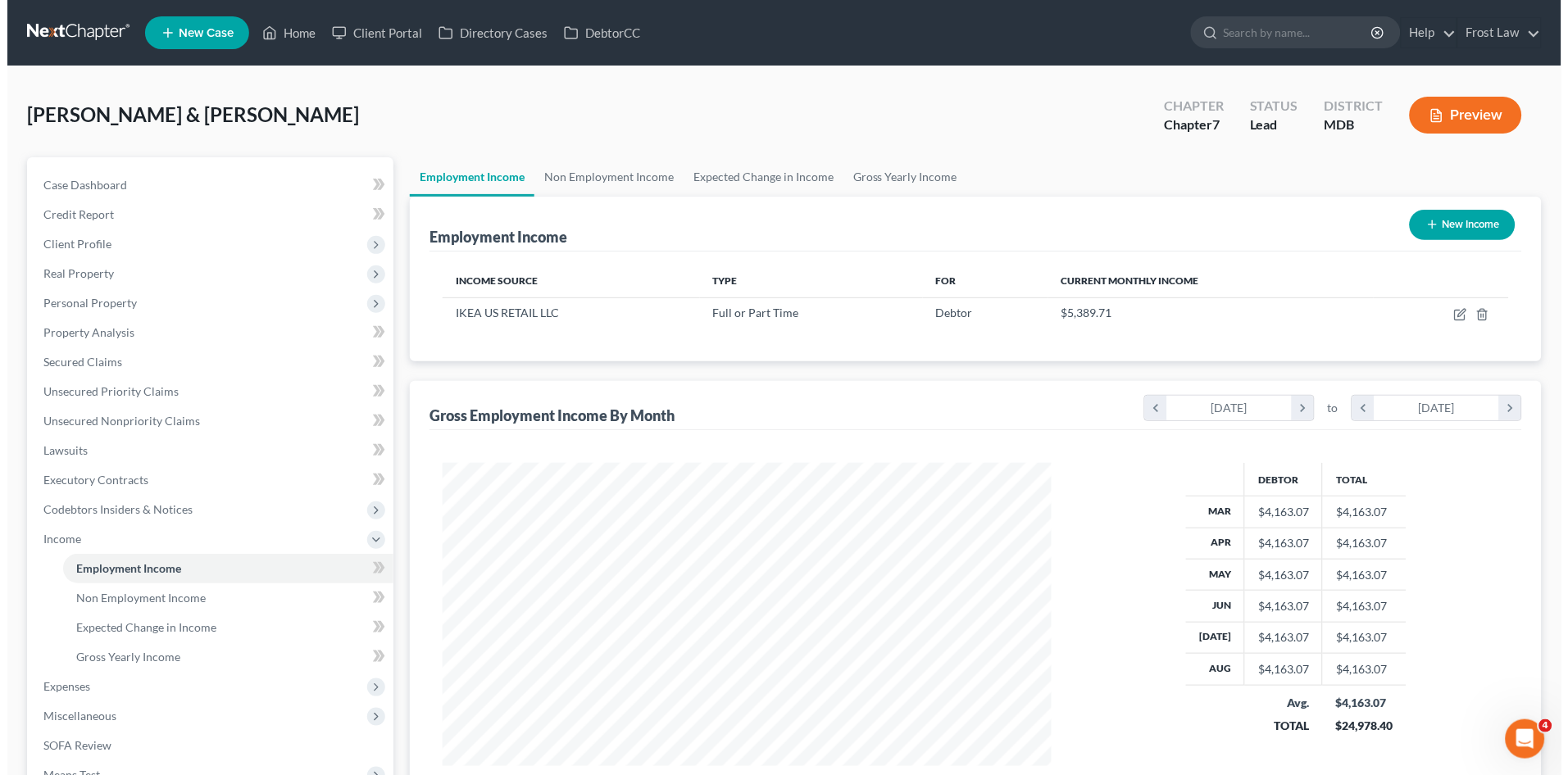
scroll to position [303, 641]
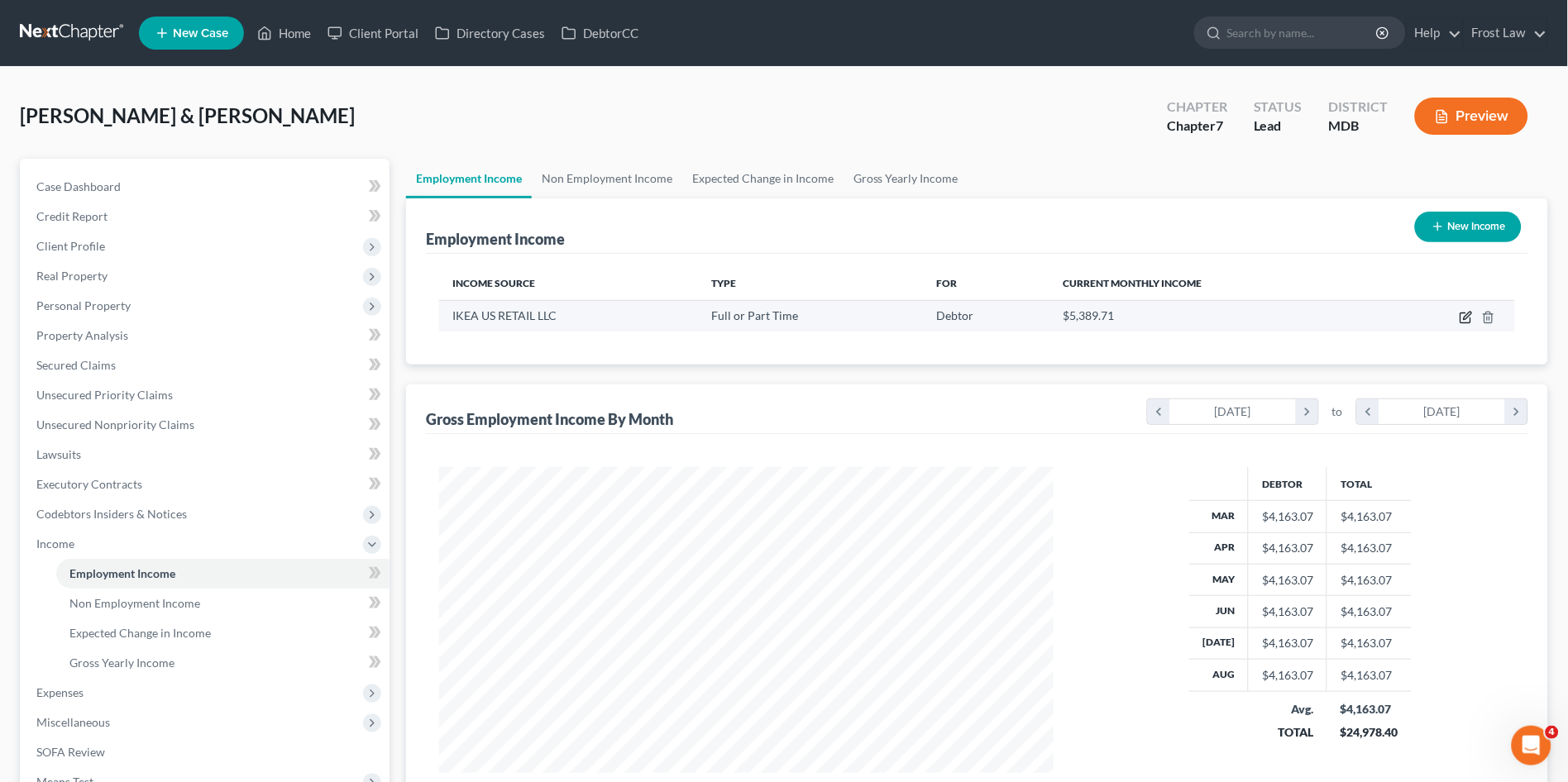
click at [1464, 317] on icon "button" at bounding box center [1467, 318] width 14 height 14
select select "0"
select select "21"
select select "2"
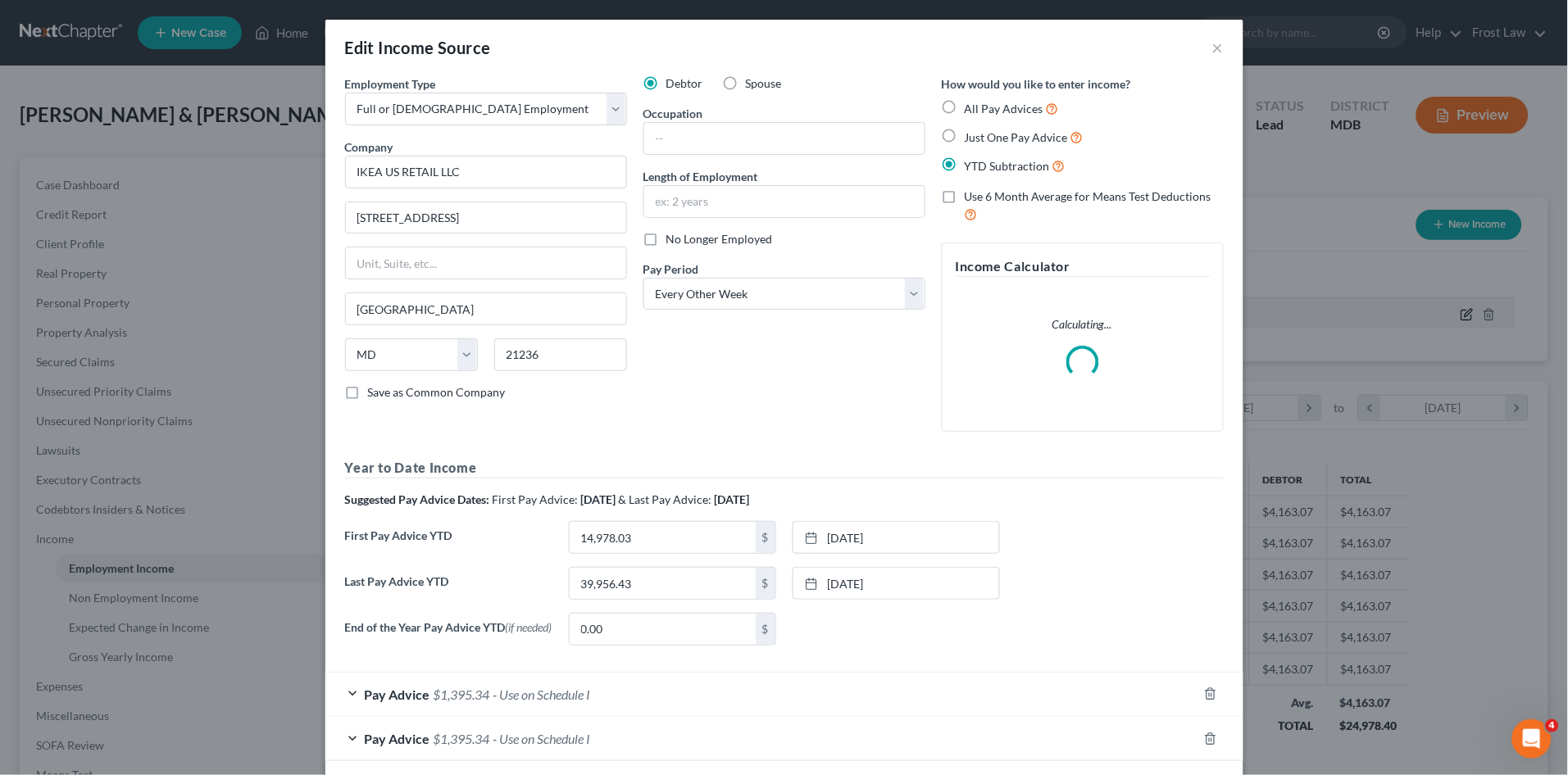
scroll to position [305, 647]
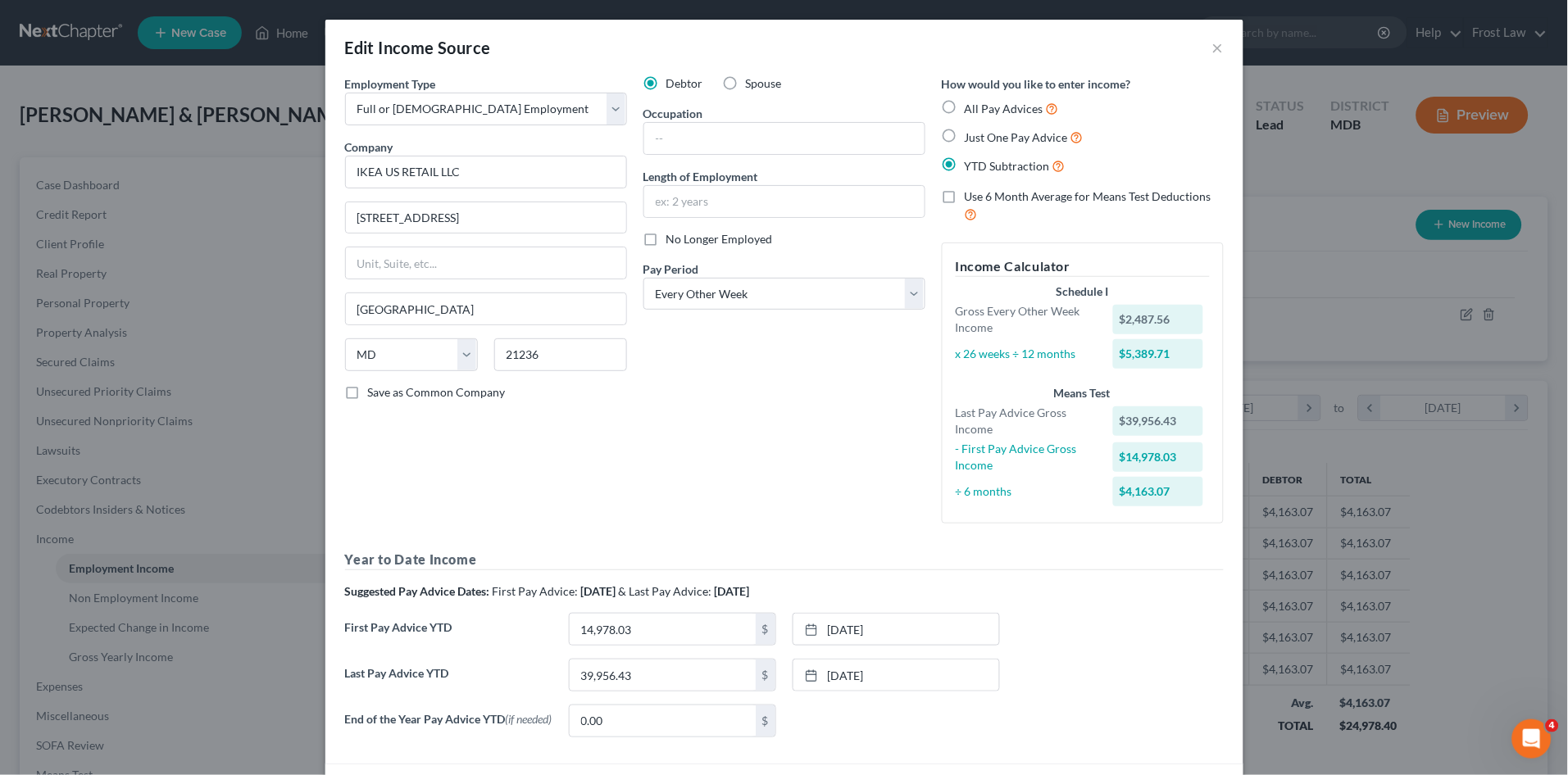
click at [802, 390] on div "Debtor Spouse Occupation Length of Employment No Longer Employed Pay Period * S…" at bounding box center [784, 306] width 298 height 461
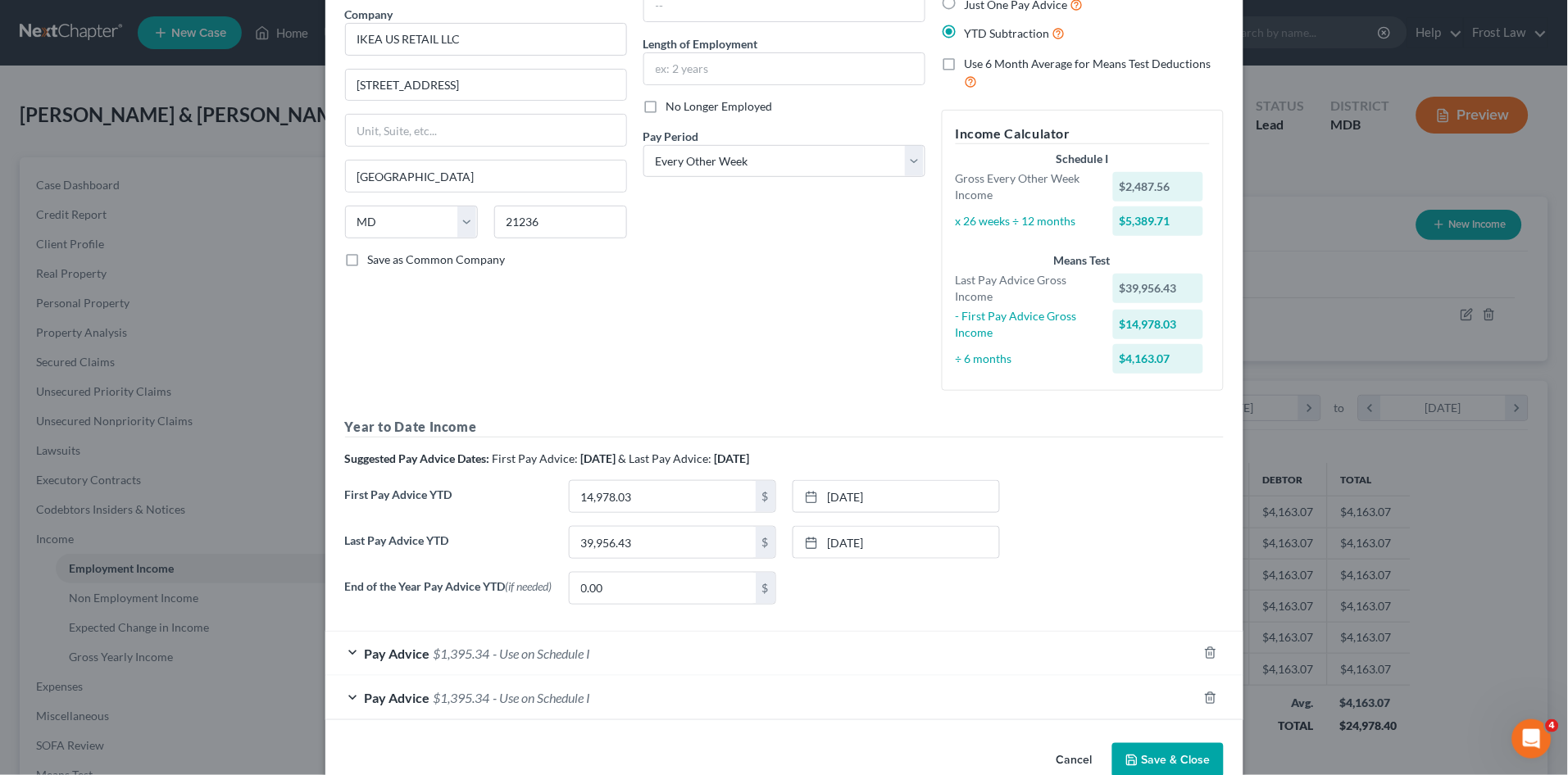
scroll to position [170, 0]
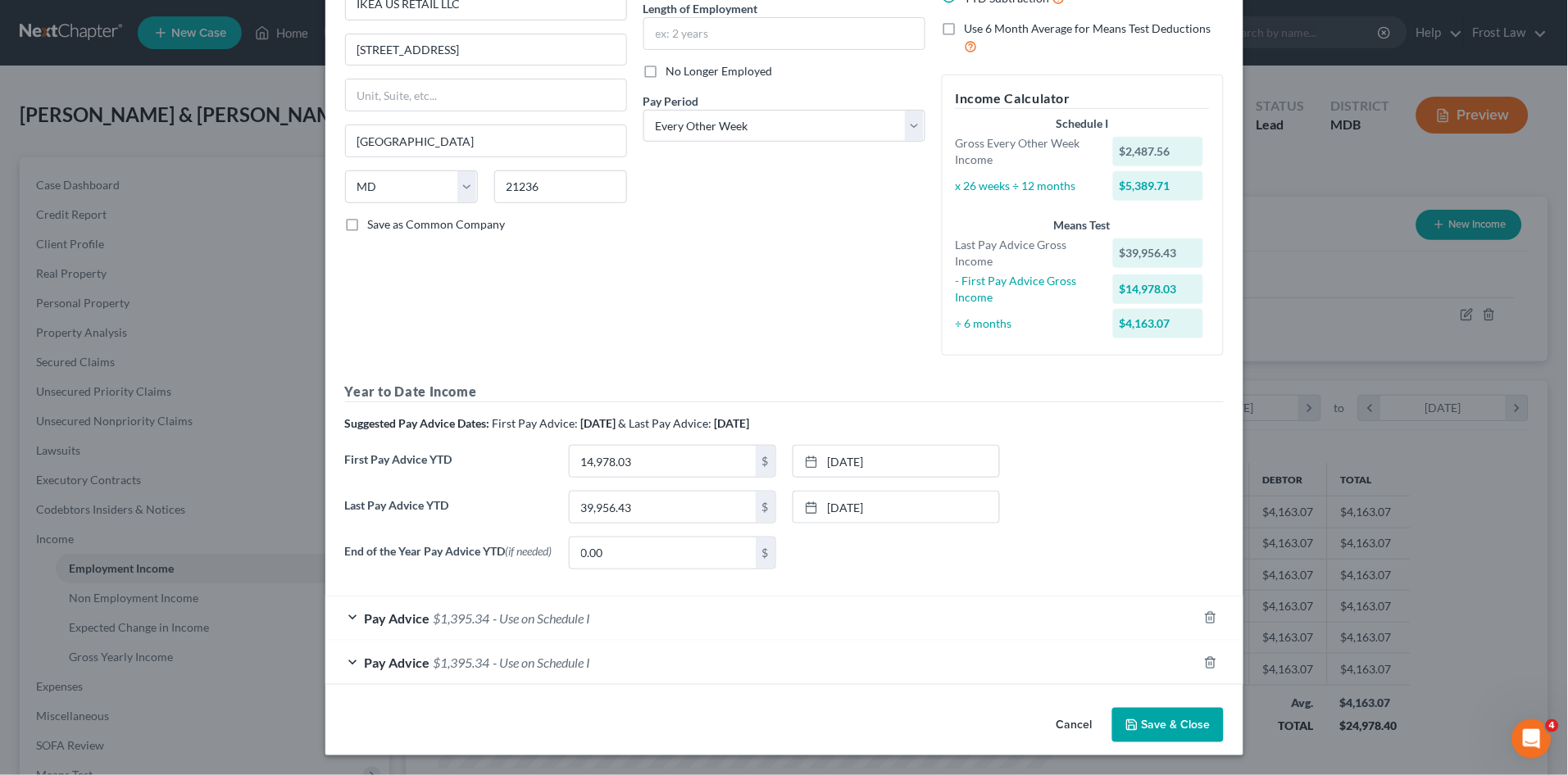
click at [564, 614] on span "- Use on Schedule I" at bounding box center [542, 619] width 97 height 15
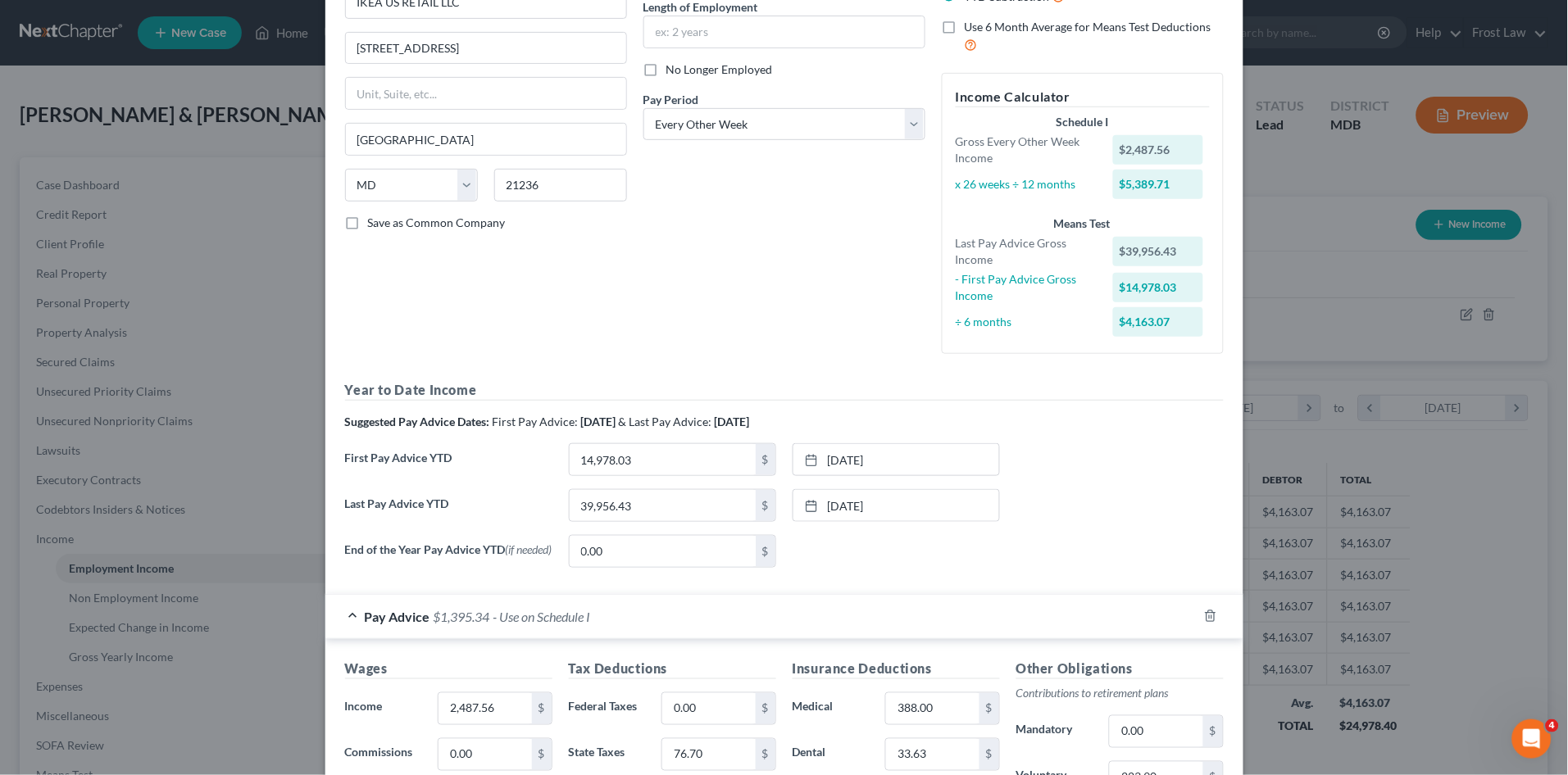
click at [564, 614] on span "- Use on Schedule I" at bounding box center [542, 617] width 97 height 15
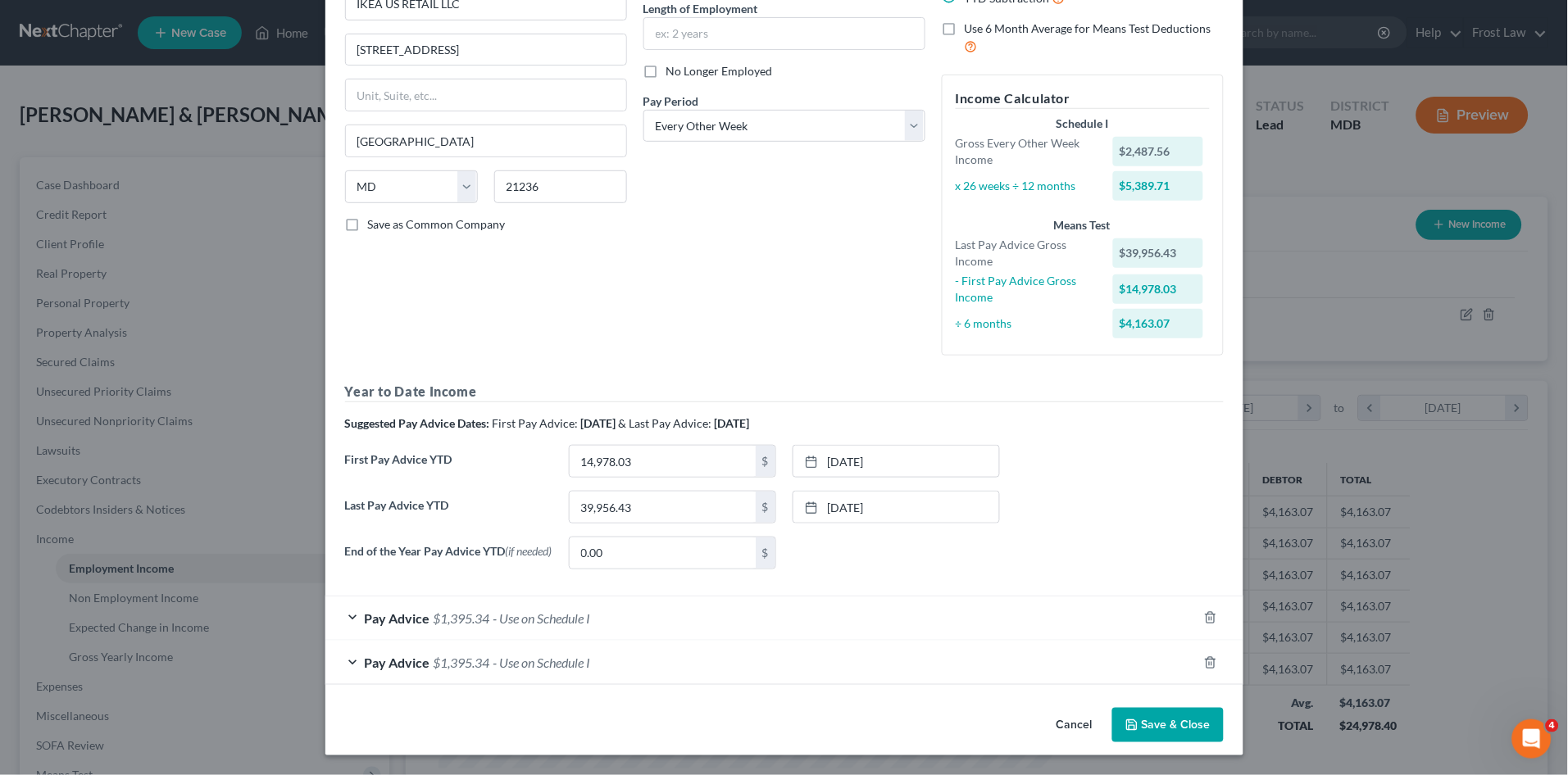
click at [574, 663] on span "- Use on Schedule I" at bounding box center [542, 663] width 97 height 15
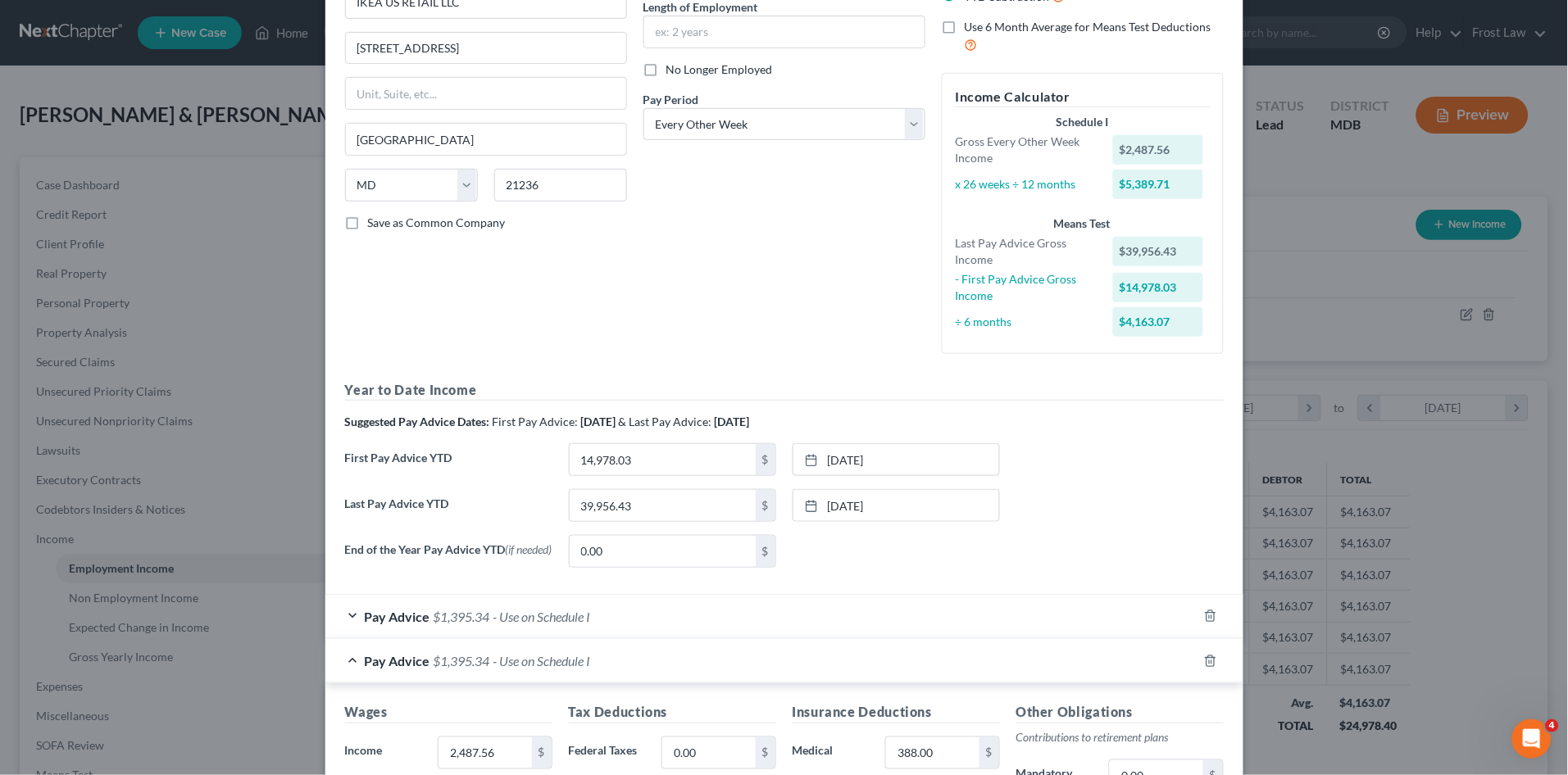
click at [574, 663] on span "- Use on Schedule I" at bounding box center [542, 661] width 97 height 15
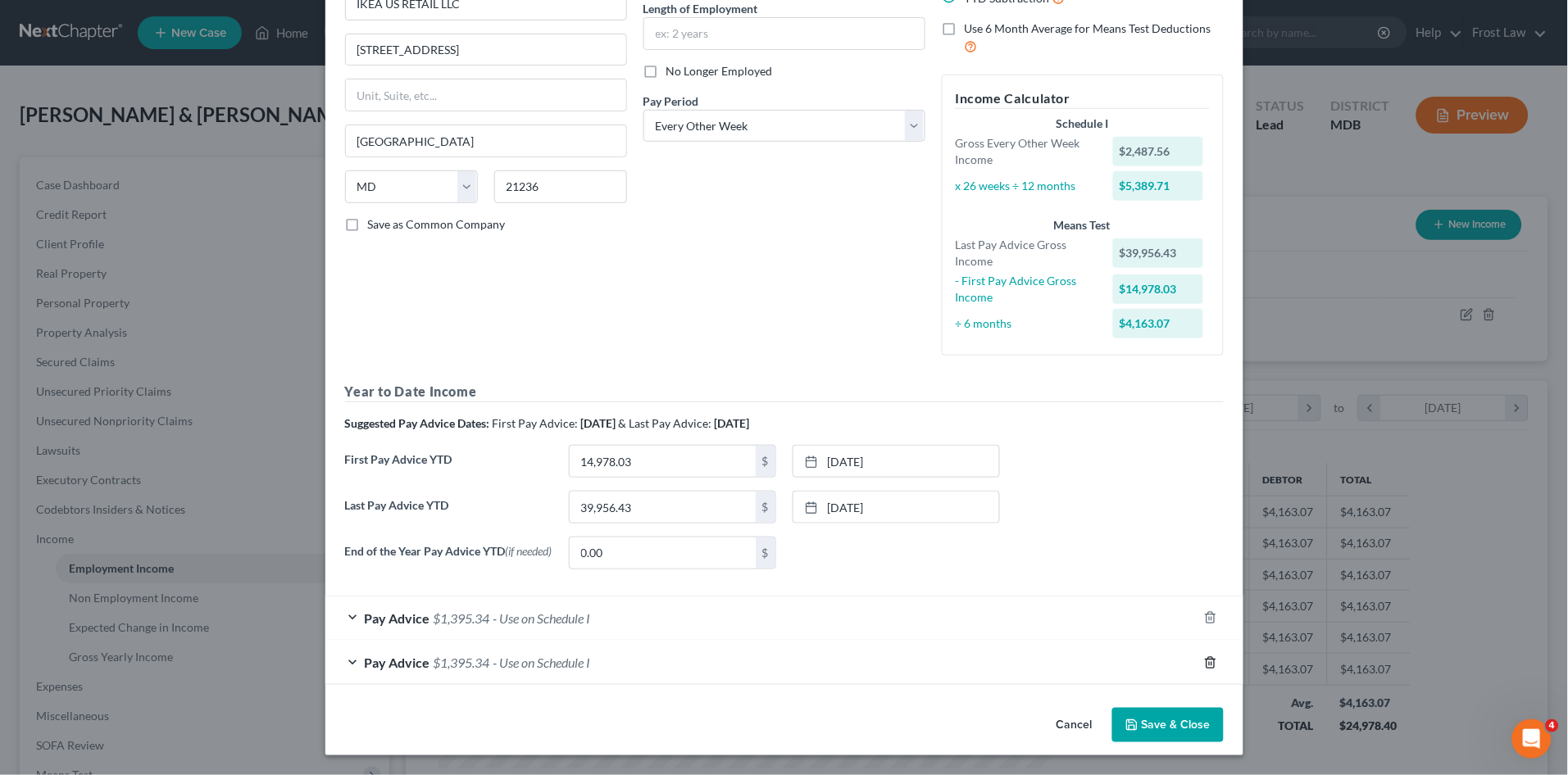
click at [1205, 663] on icon "button" at bounding box center [1211, 663] width 14 height 14
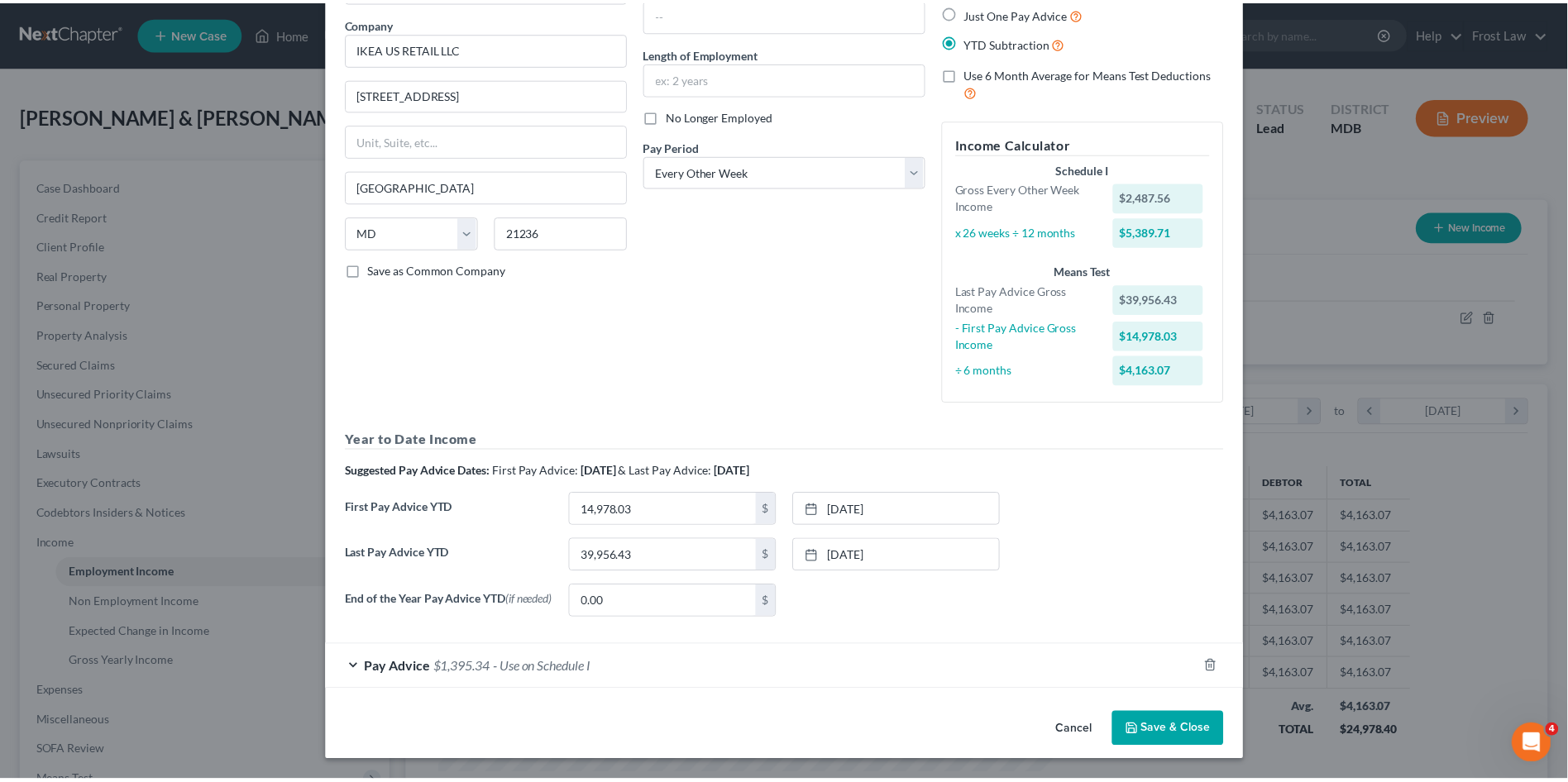
scroll to position [126, 0]
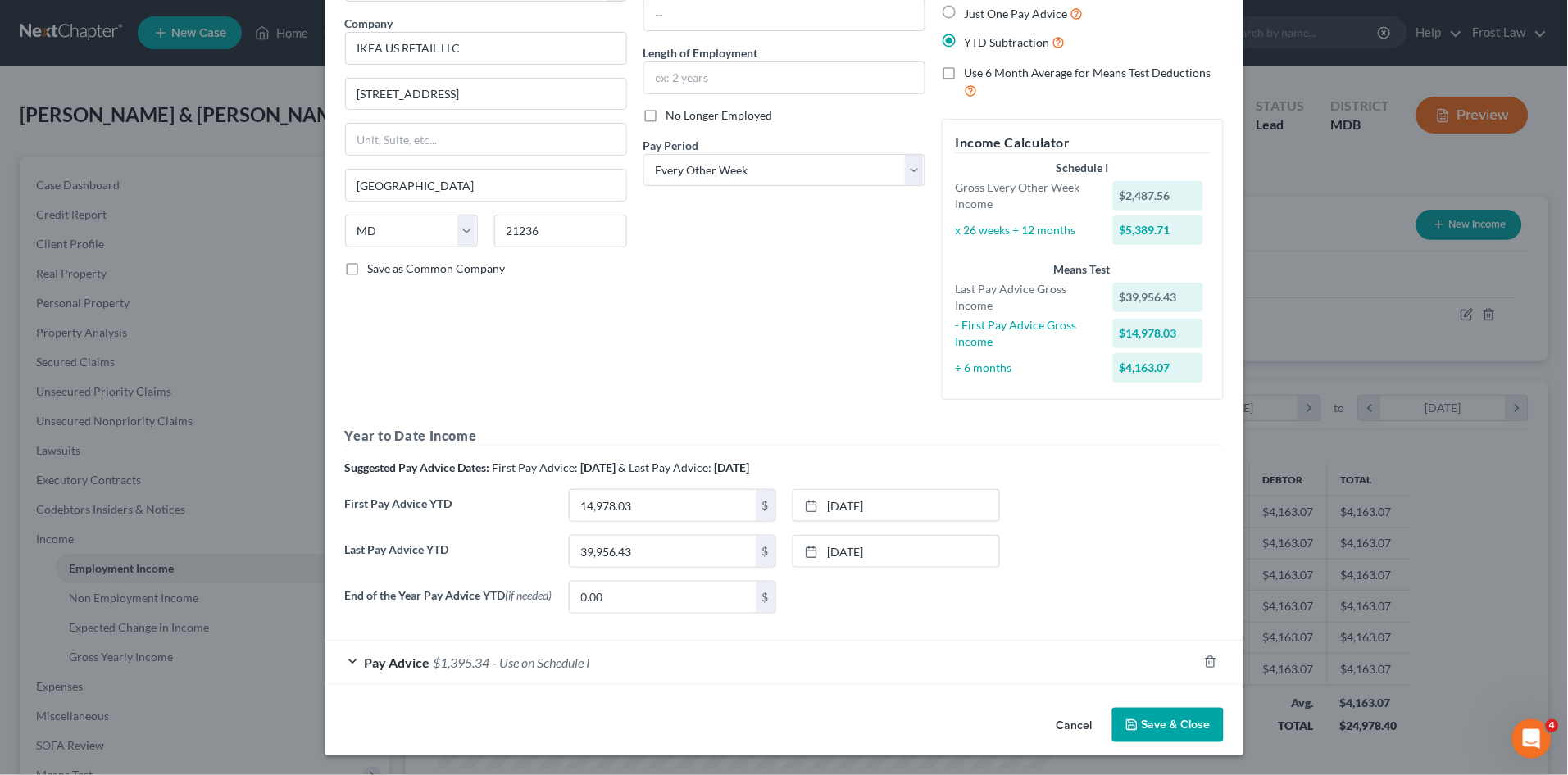
click at [1172, 733] on button "Save & Close" at bounding box center [1168, 725] width 112 height 35
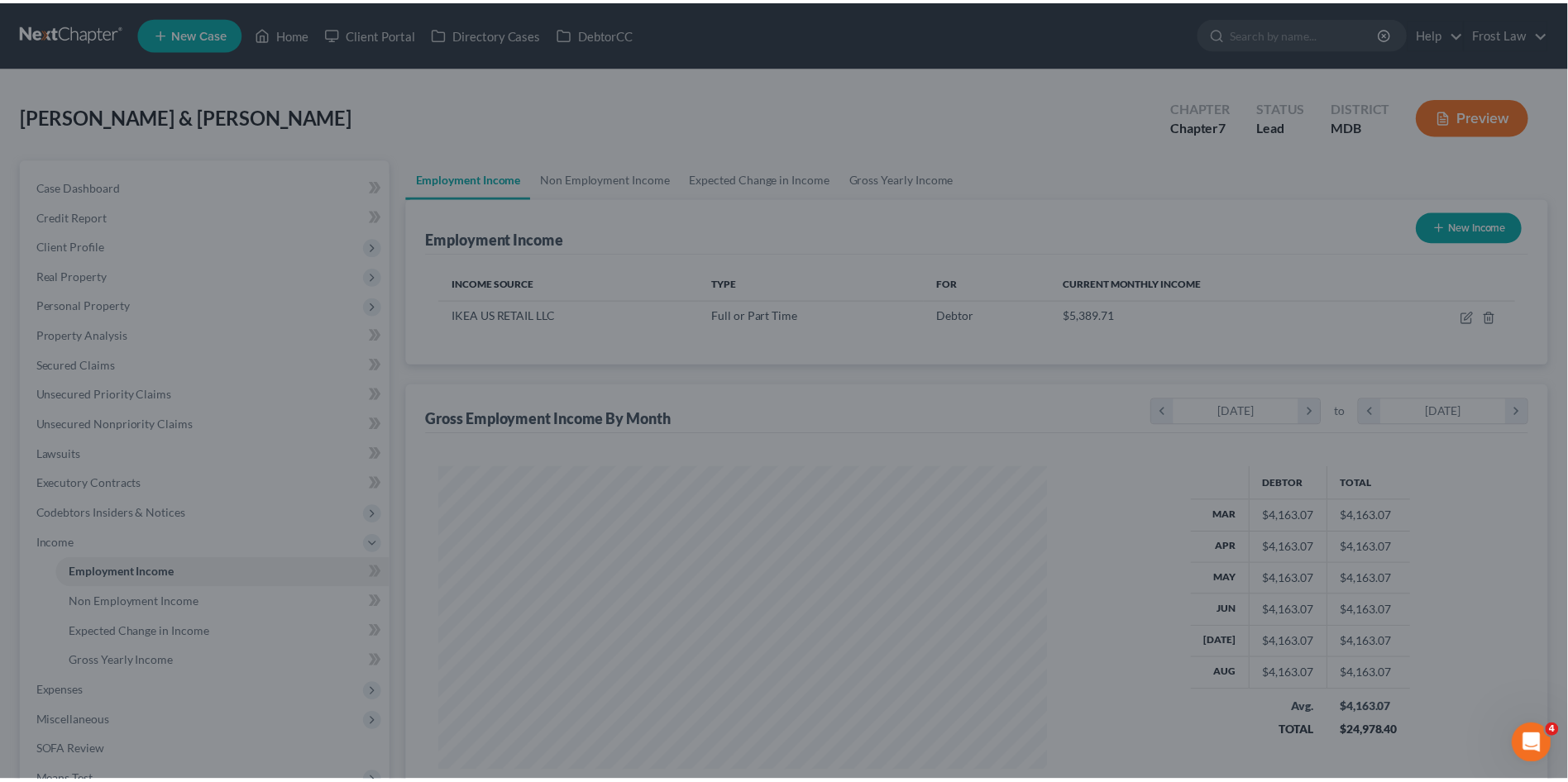
scroll to position [826765, 826285]
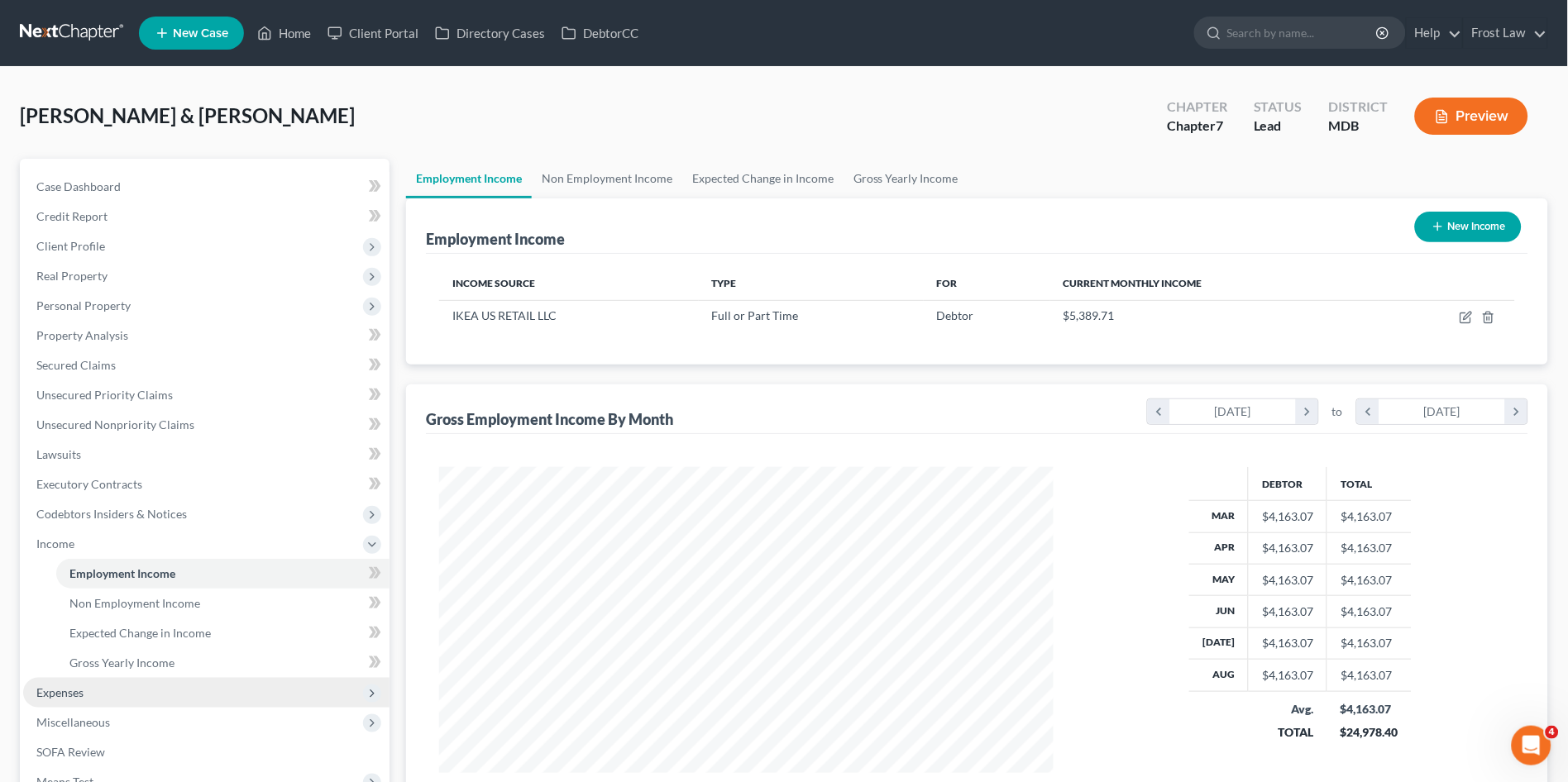
click at [70, 688] on span "Expenses" at bounding box center [60, 692] width 47 height 14
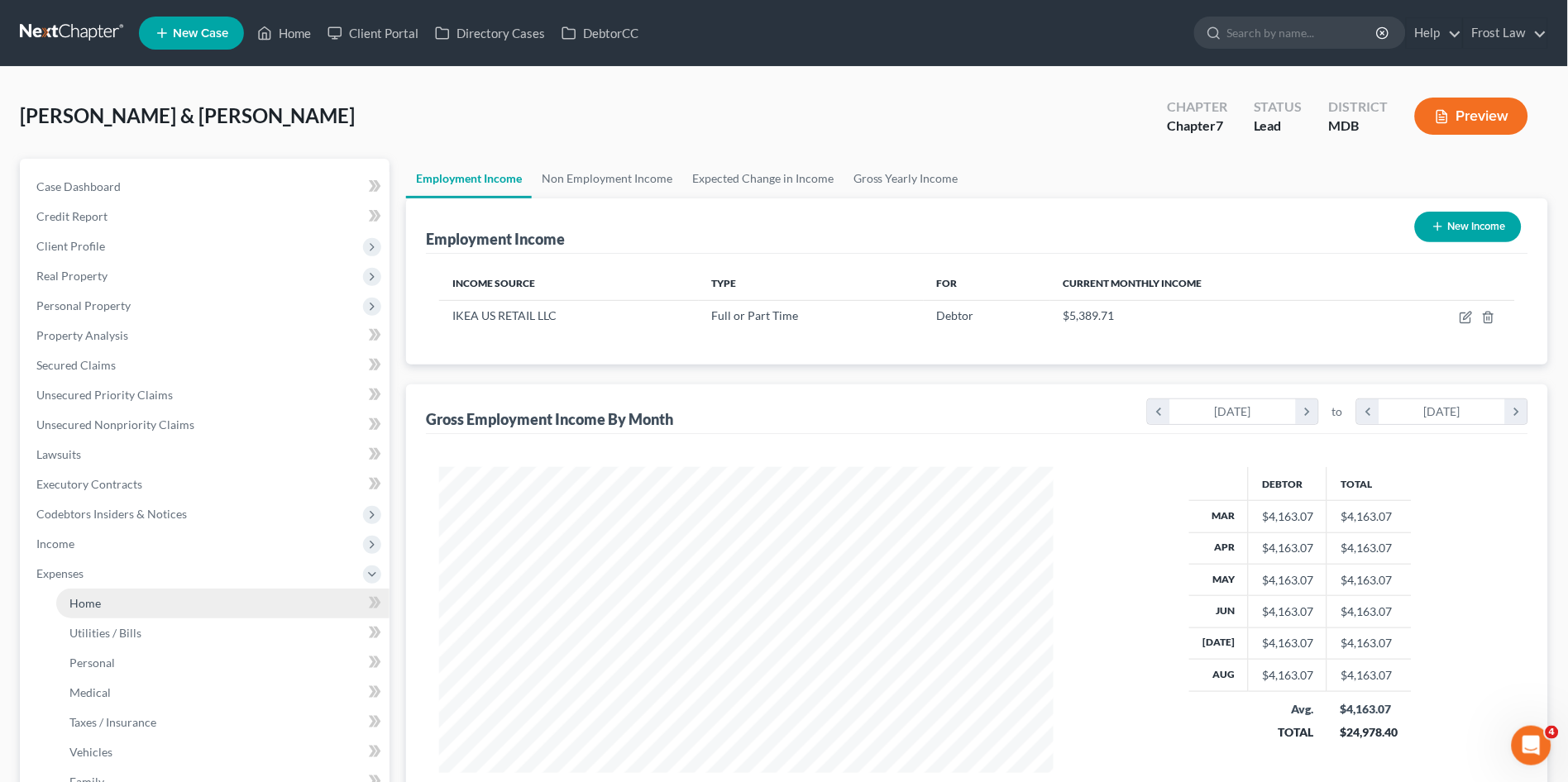
click at [90, 596] on span "Home" at bounding box center [84, 603] width 32 height 14
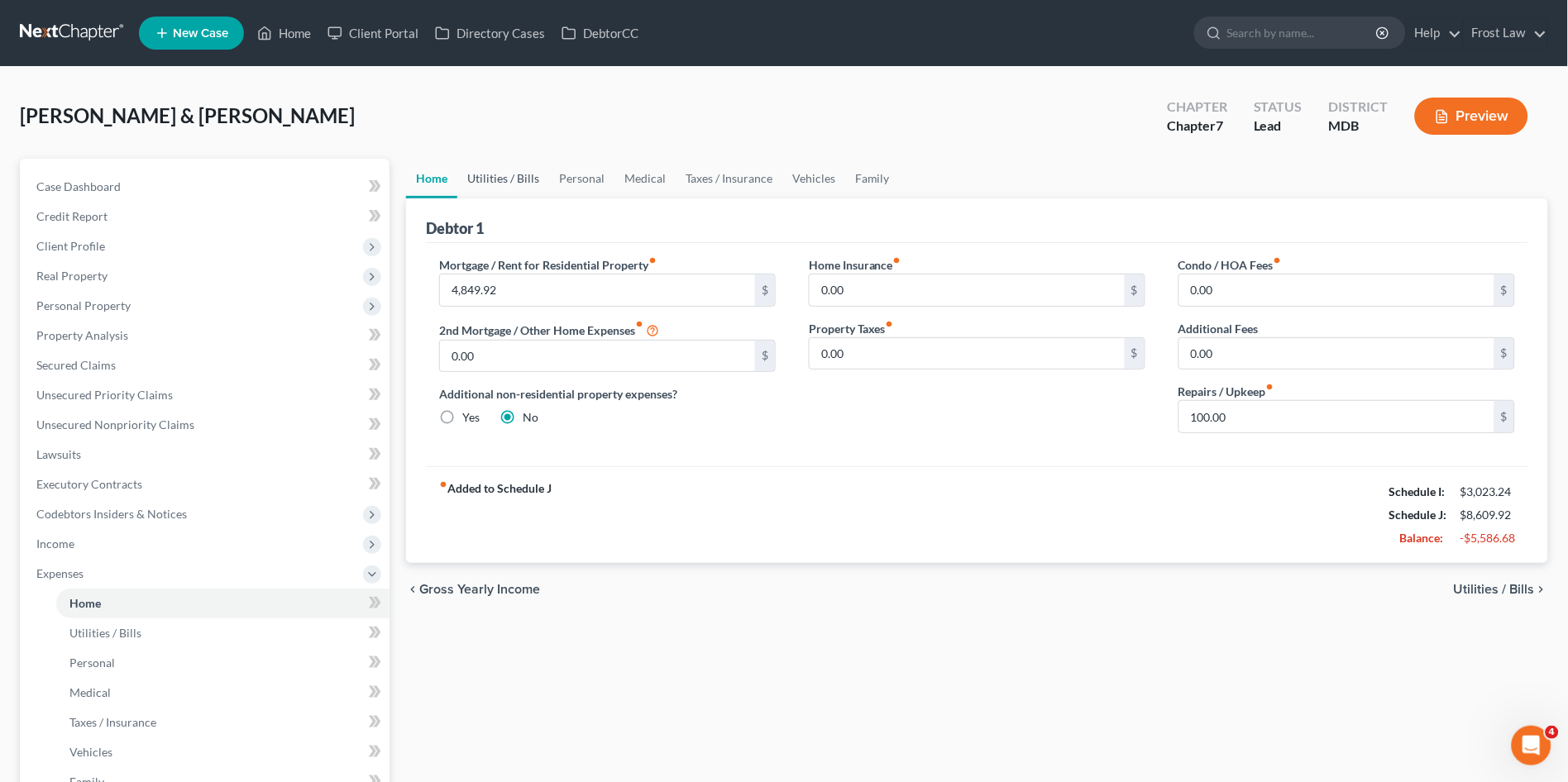
click at [492, 170] on link "Utilities / Bills" at bounding box center [503, 178] width 92 height 40
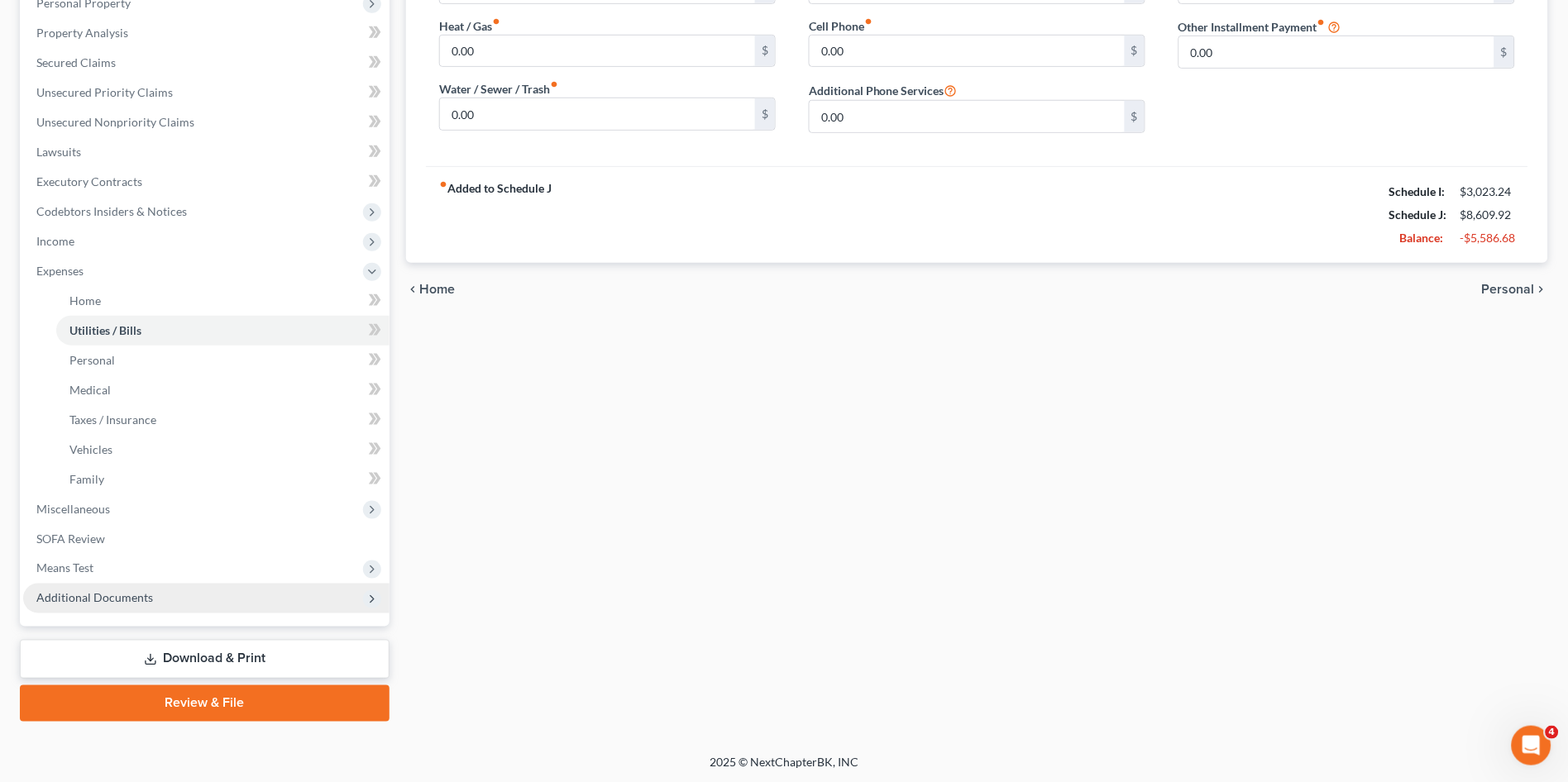
click at [127, 609] on span "Additional Documents" at bounding box center [206, 599] width 367 height 30
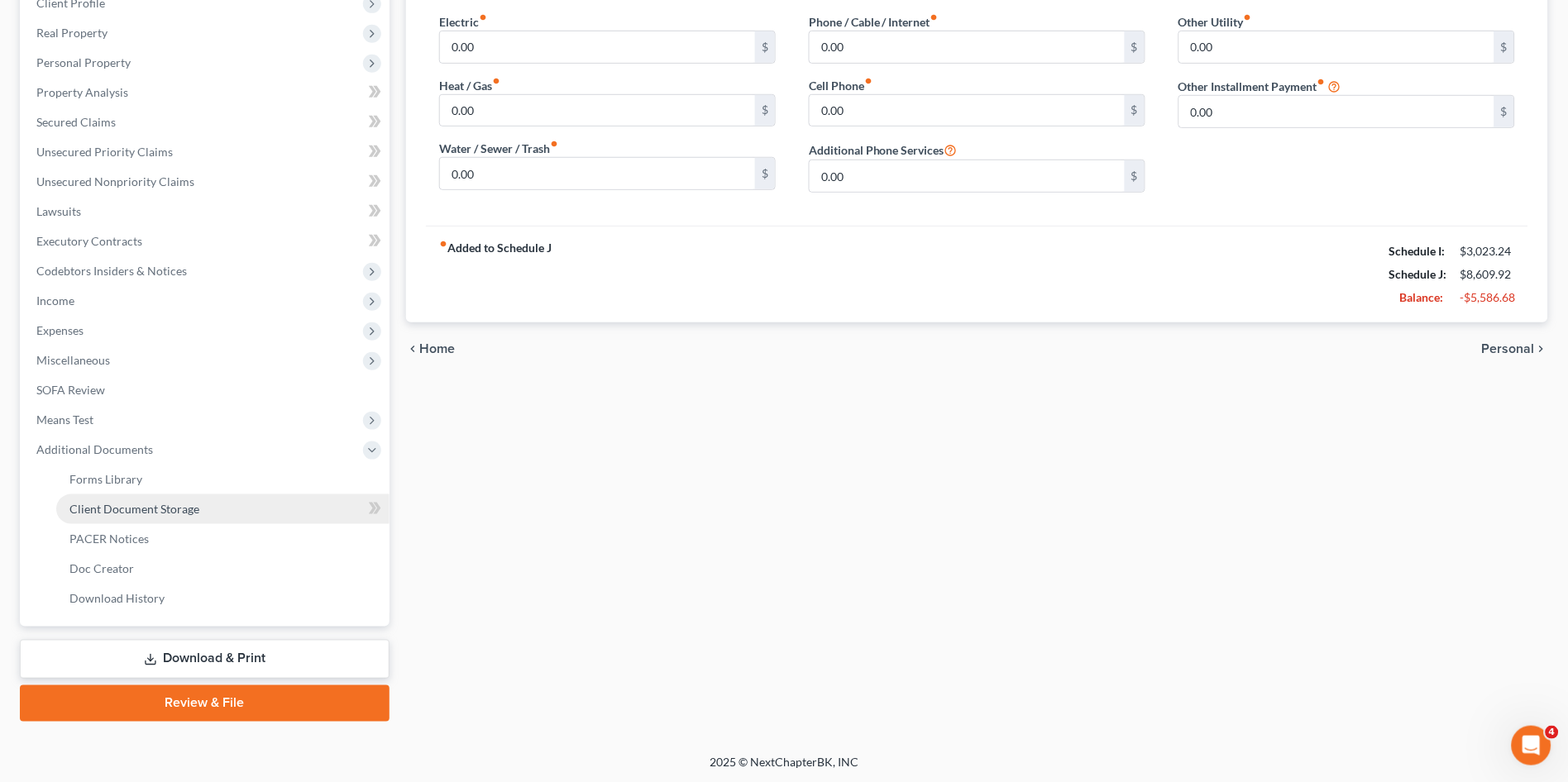
click at [124, 502] on span "Client Document Storage" at bounding box center [134, 509] width 130 height 14
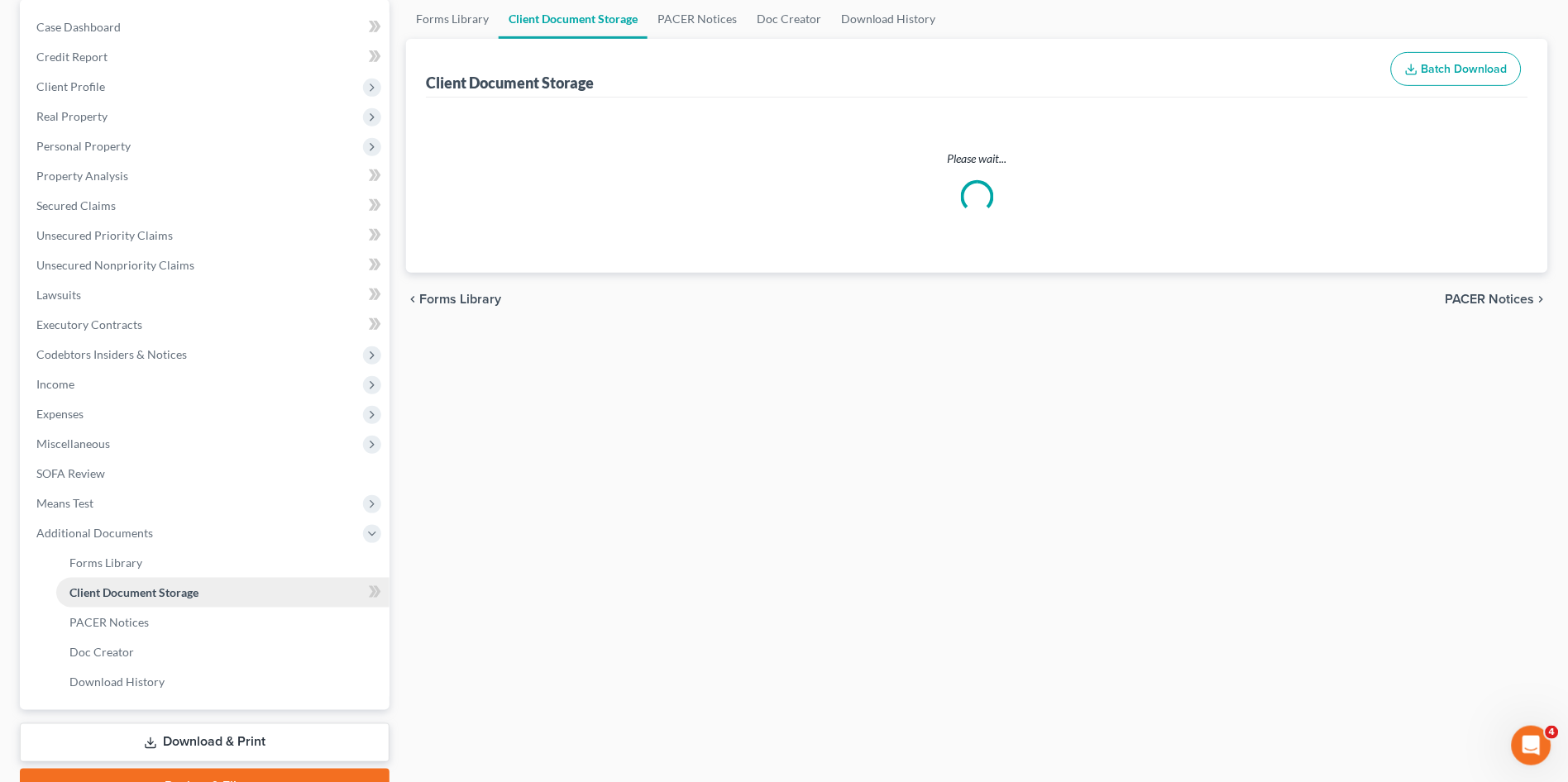
scroll to position [16, 0]
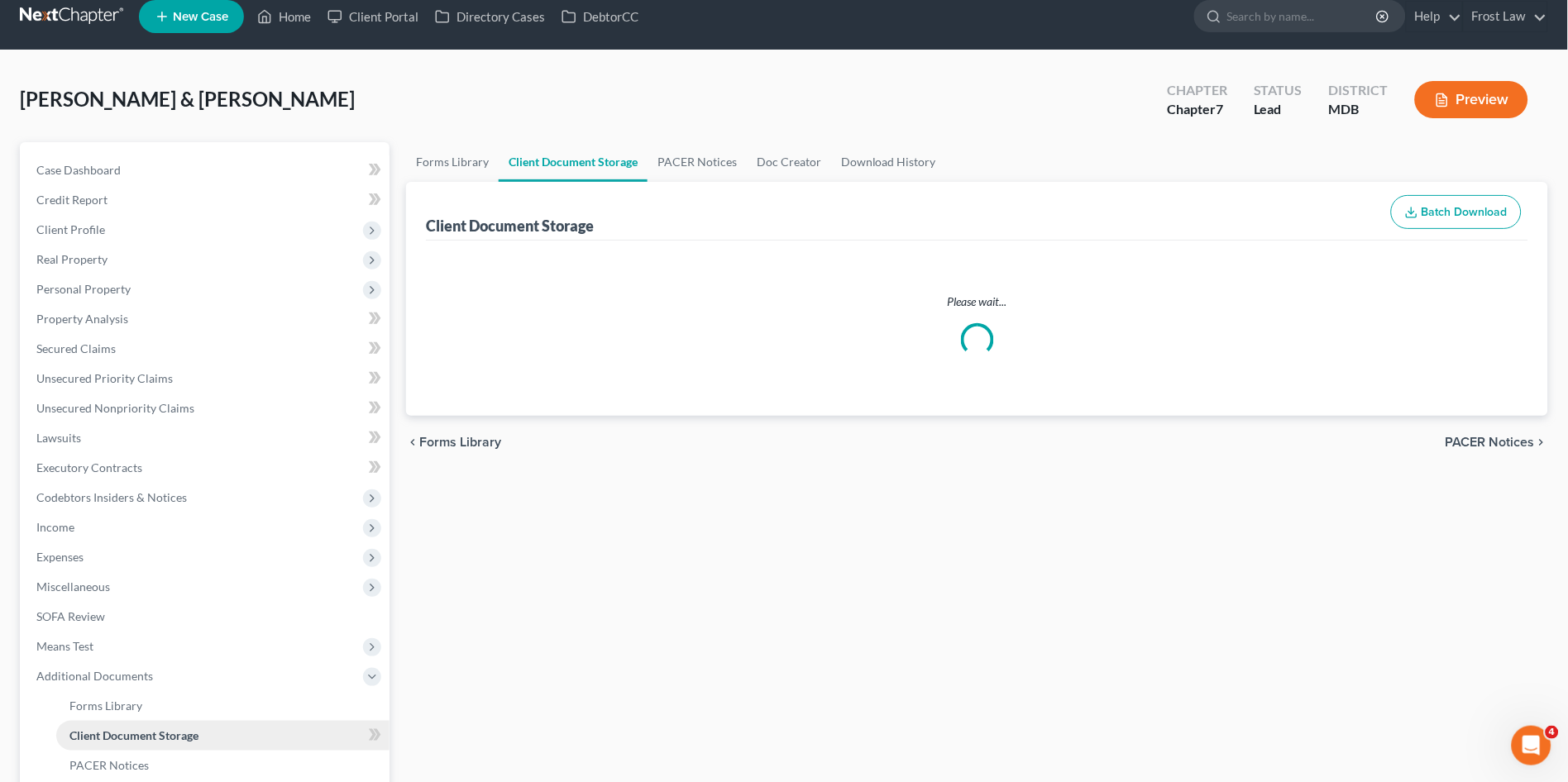
select select "14"
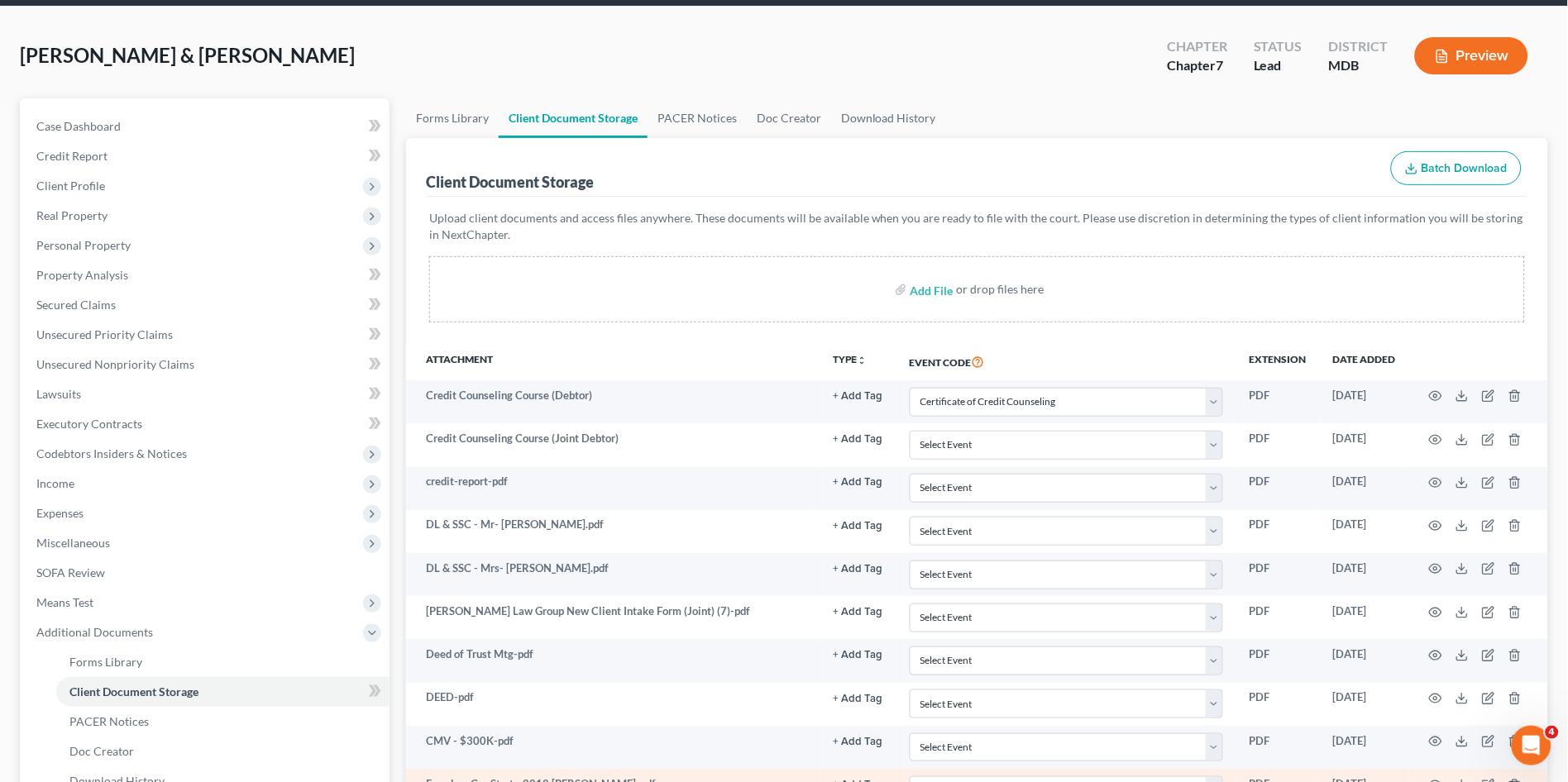
scroll to position [0, 0]
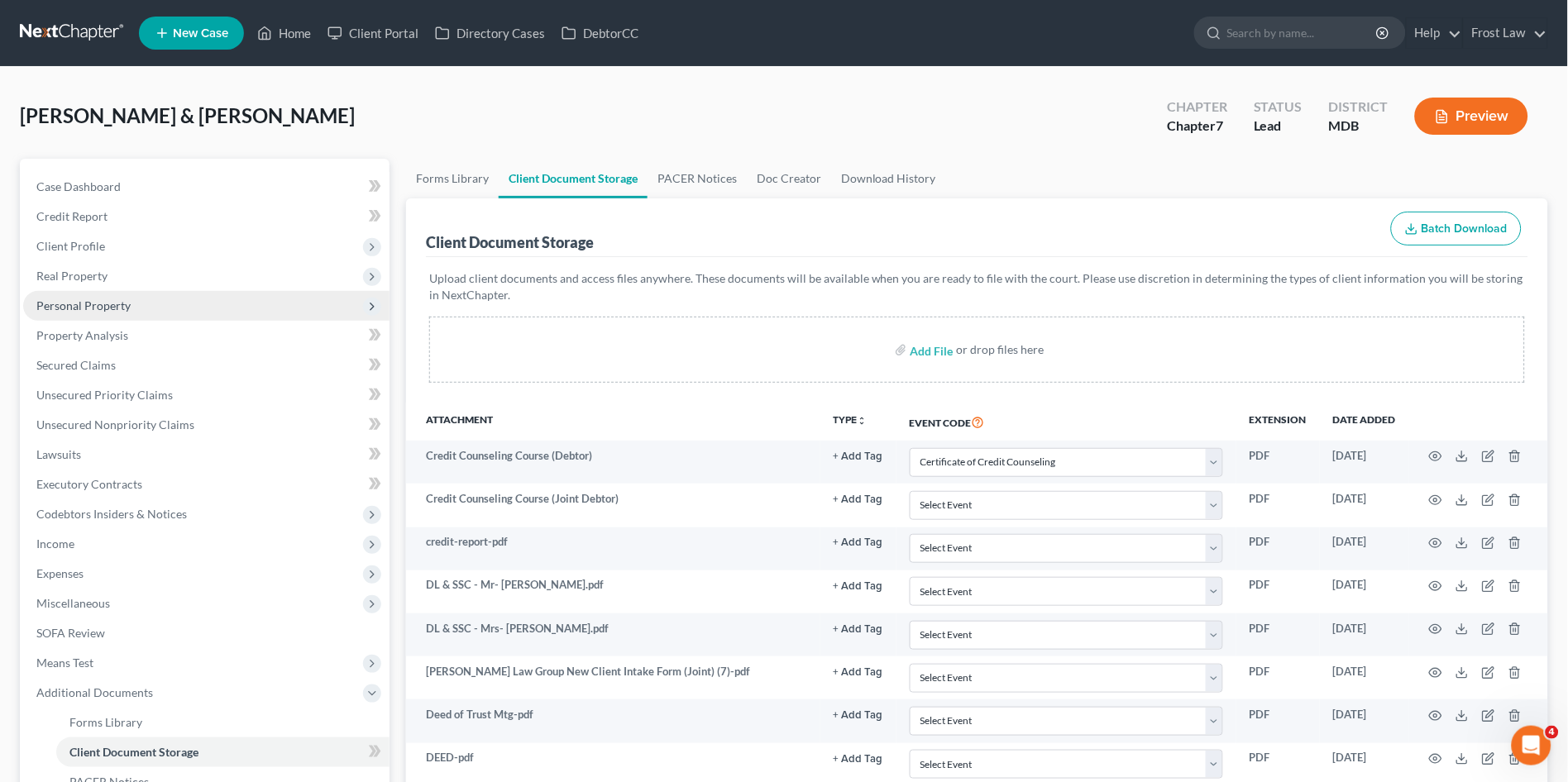
click at [66, 303] on span "Personal Property" at bounding box center [84, 305] width 95 height 14
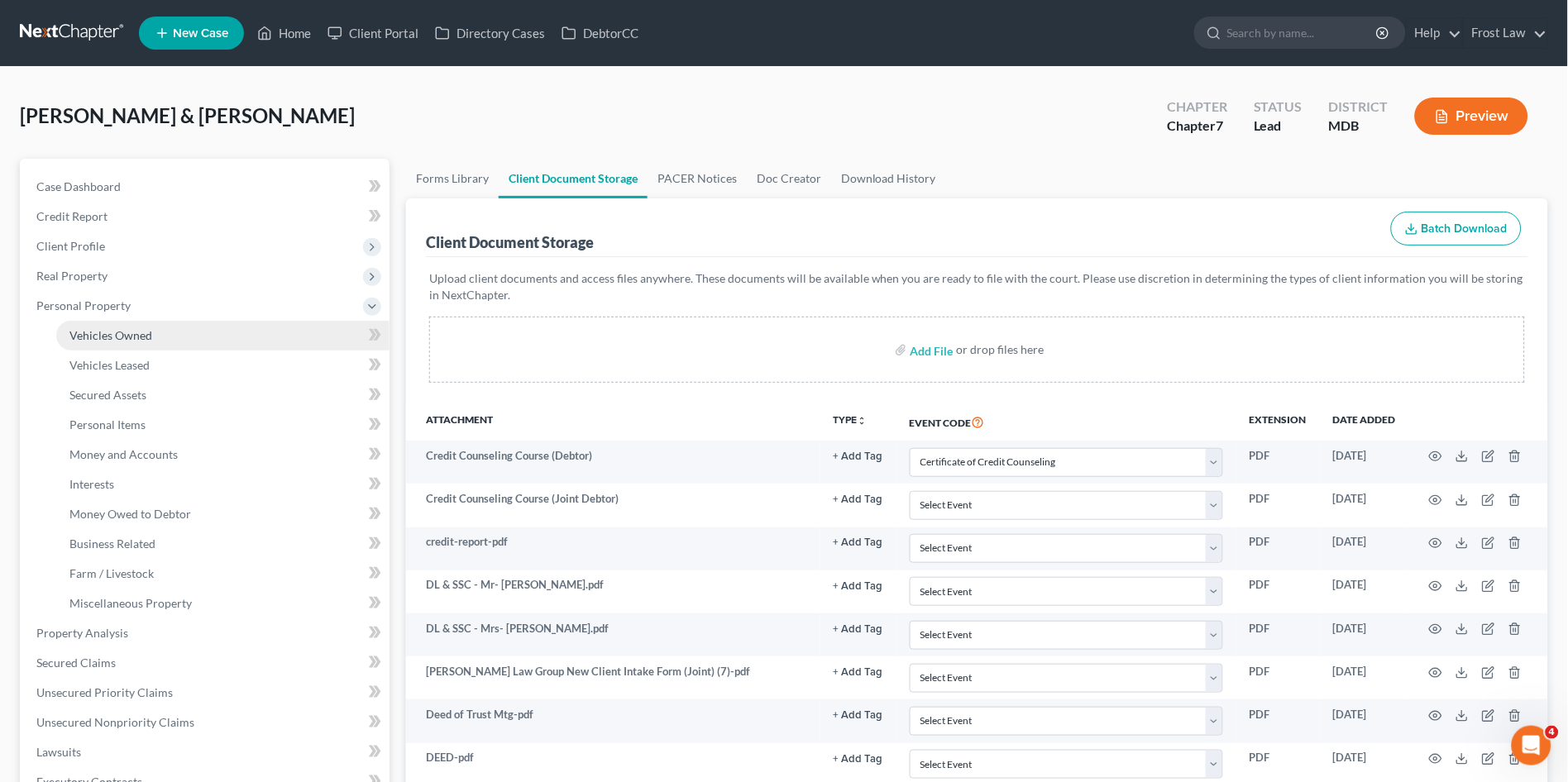
click at [85, 330] on span "Vehicles Owned" at bounding box center [110, 335] width 83 height 14
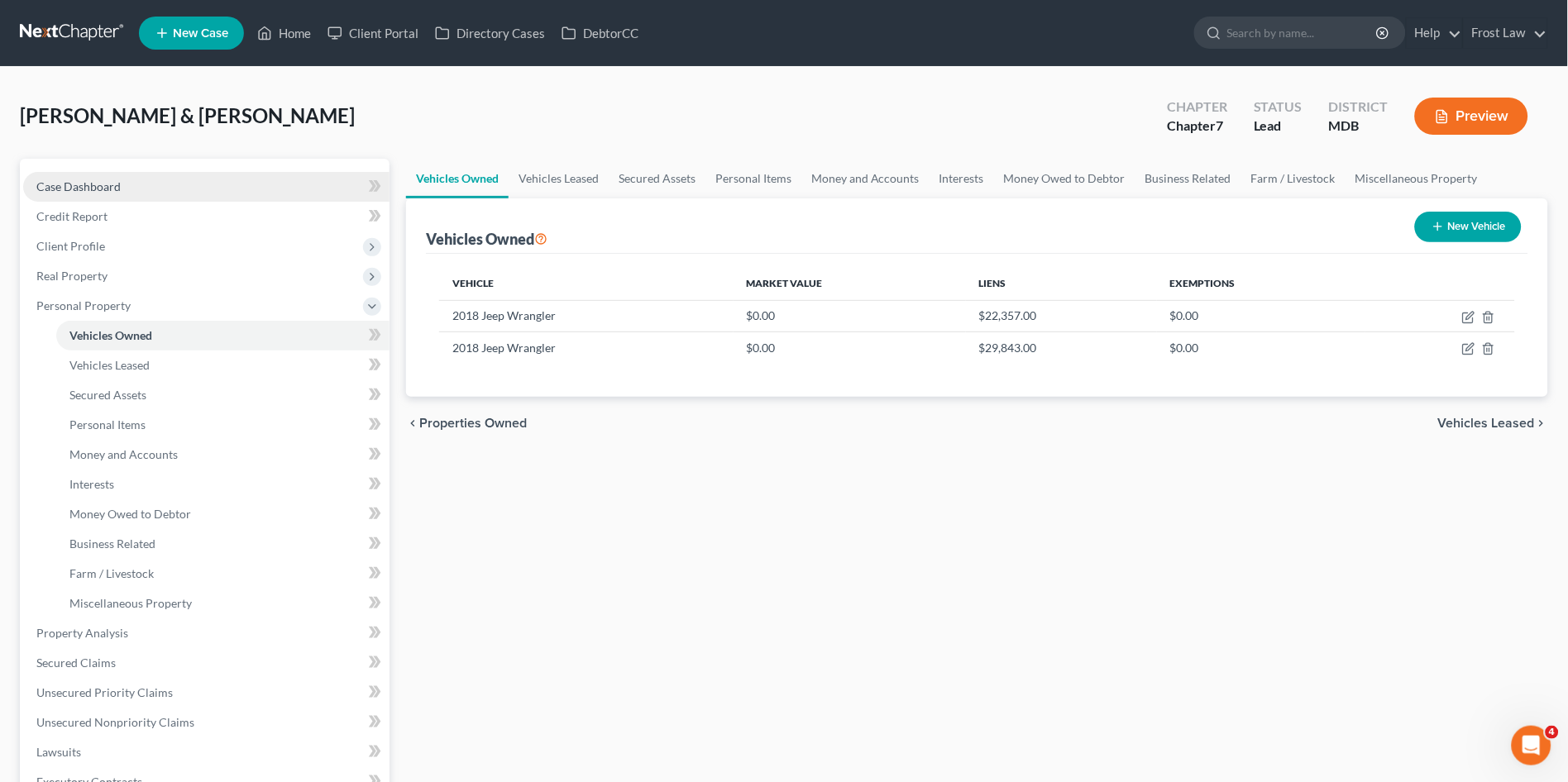
click at [68, 187] on span "Case Dashboard" at bounding box center [78, 186] width 84 height 14
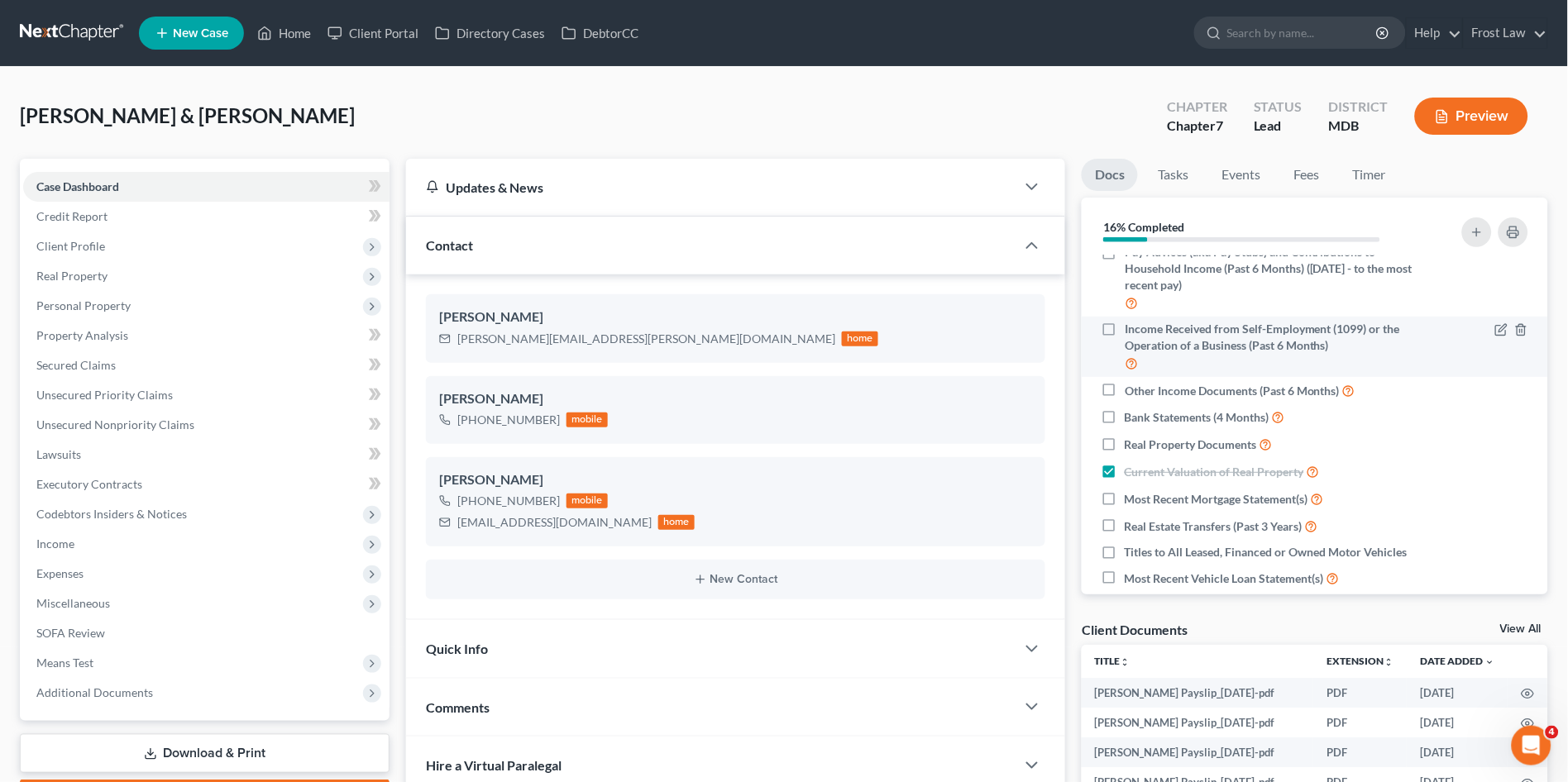
scroll to position [183, 0]
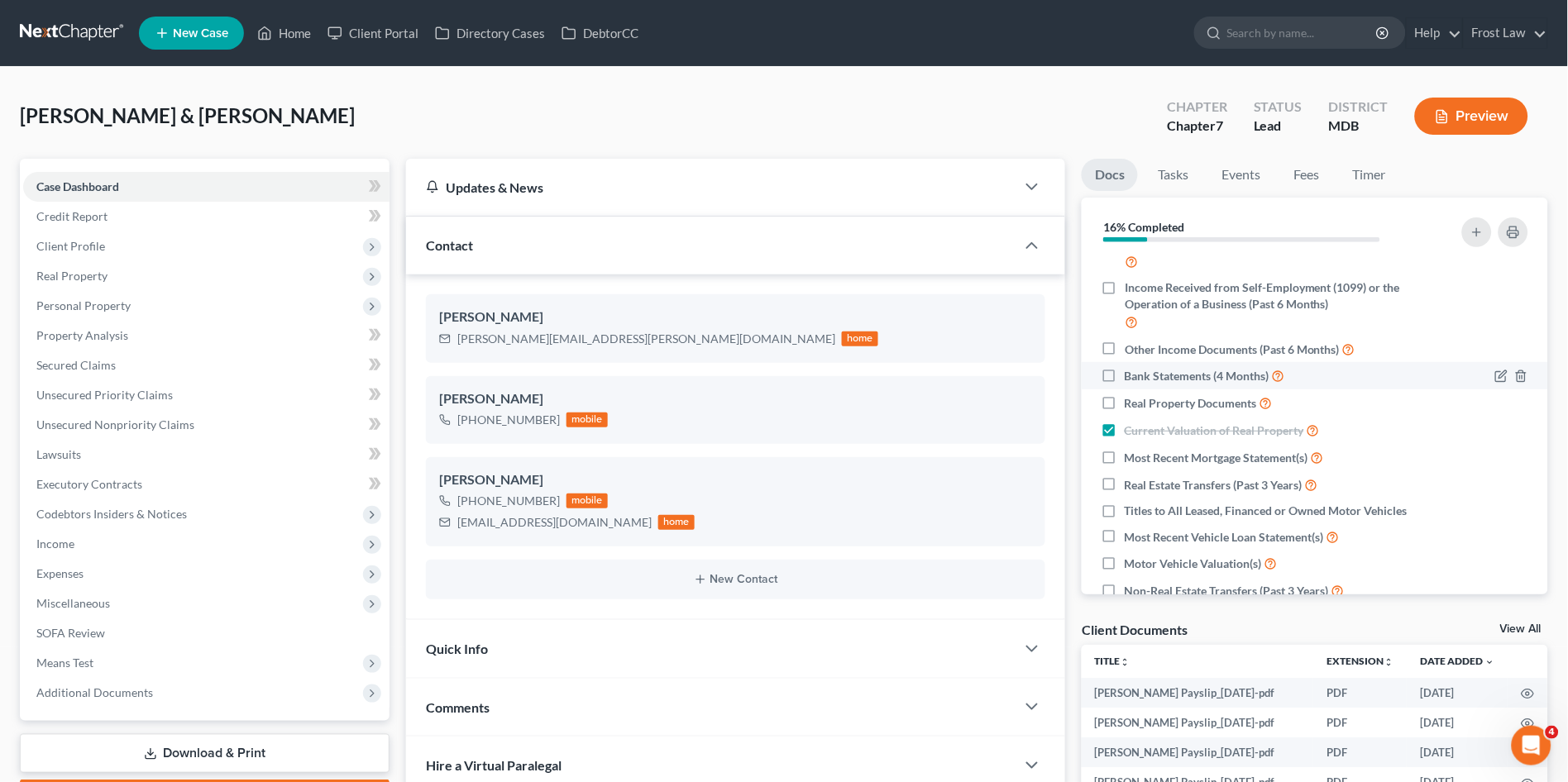
click at [1125, 375] on label "Bank Statements (4 Months)" at bounding box center [1205, 376] width 160 height 19
click at [1131, 375] on input "Bank Statements (4 Months)" at bounding box center [1137, 372] width 11 height 11
checkbox input "true"
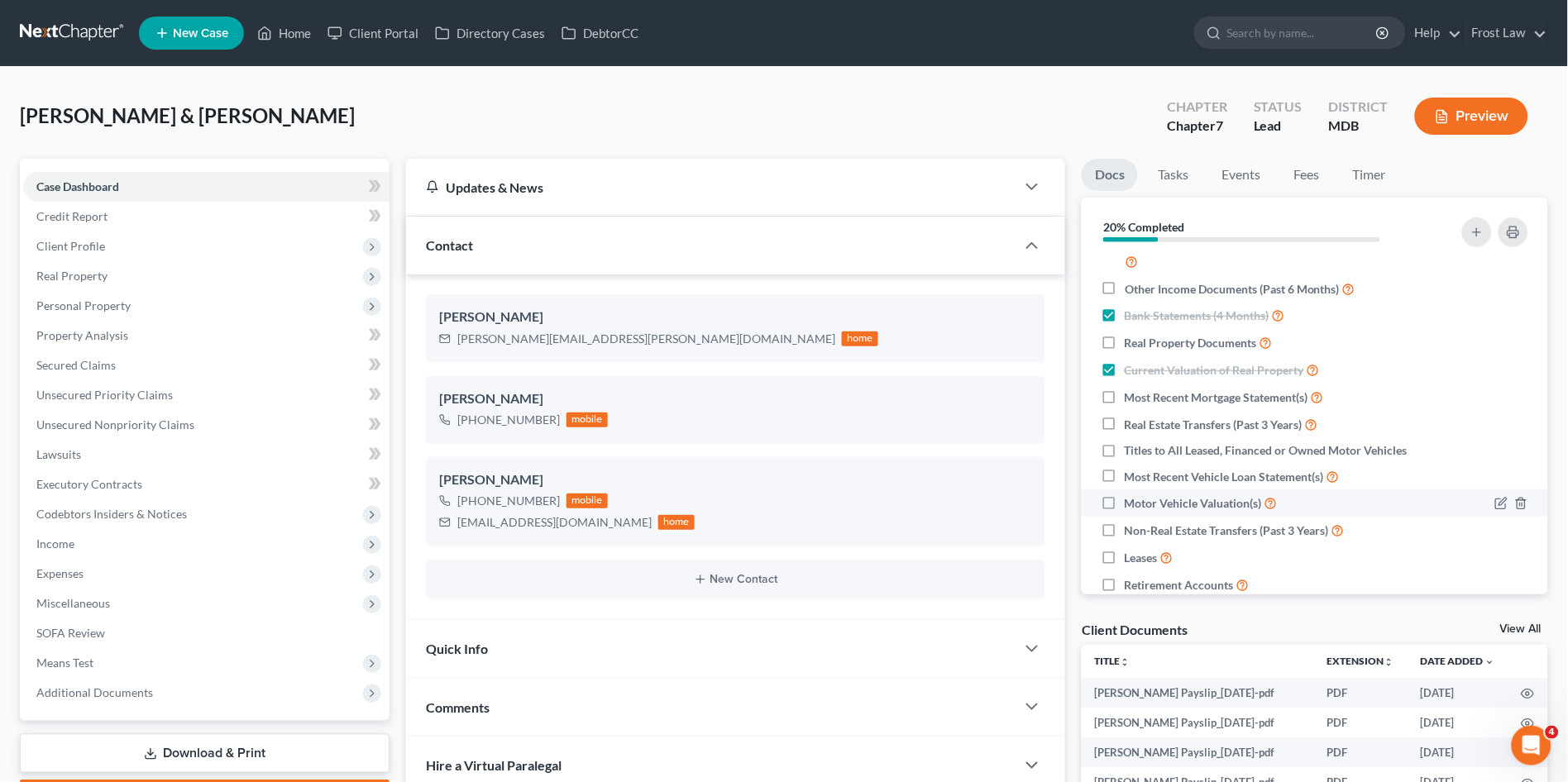
scroll to position [275, 0]
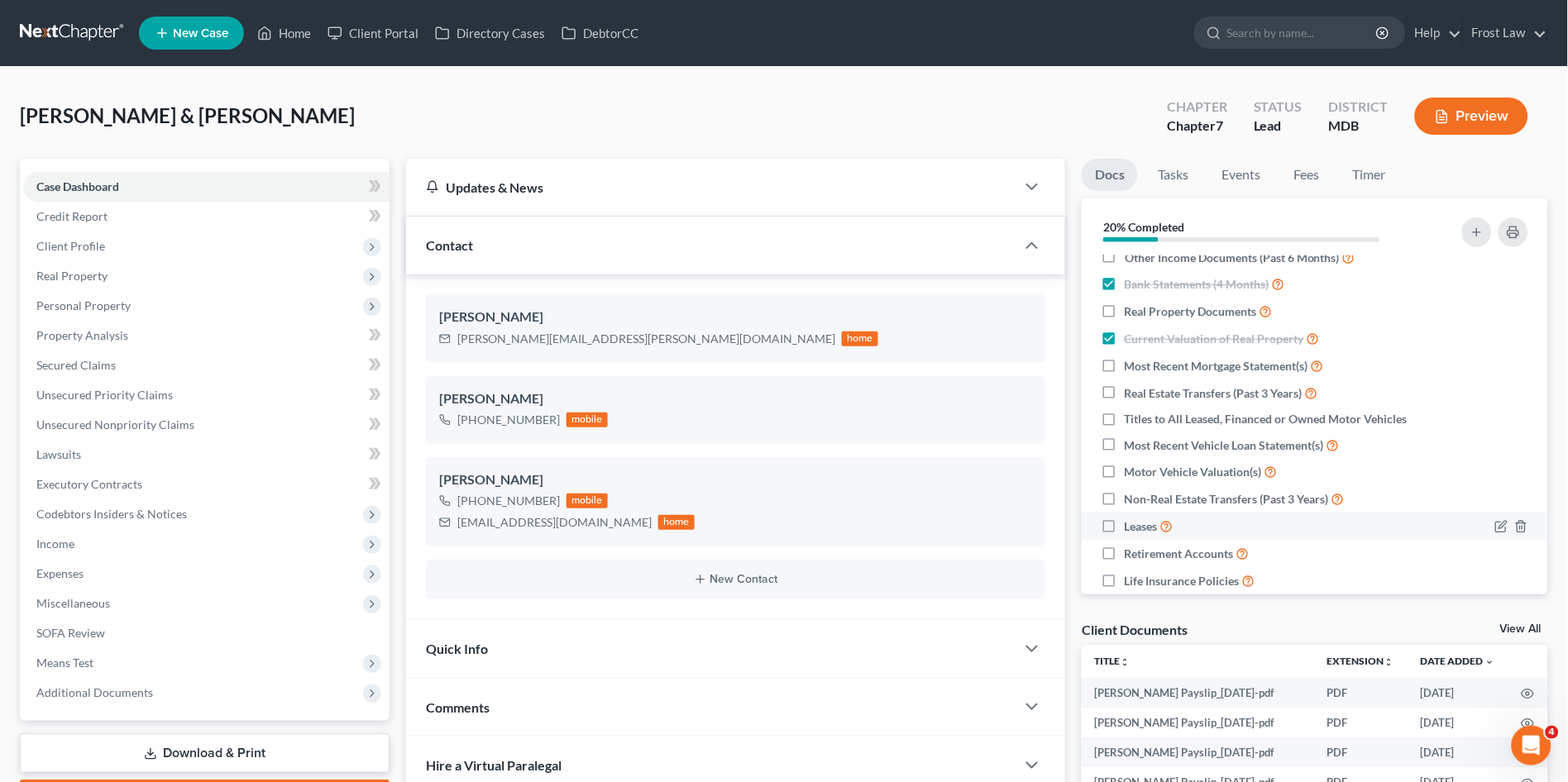
drag, startPoint x: 1108, startPoint y: 565, endPoint x: 1336, endPoint y: 552, distance: 228.4
click at [1125, 563] on label "Retirement Accounts" at bounding box center [1187, 553] width 124 height 19
click at [1131, 555] on input "Retirement Accounts" at bounding box center [1137, 549] width 11 height 11
checkbox input "true"
click at [1125, 455] on label "Most Recent Vehicle Loan Statement(s)" at bounding box center [1232, 445] width 215 height 19
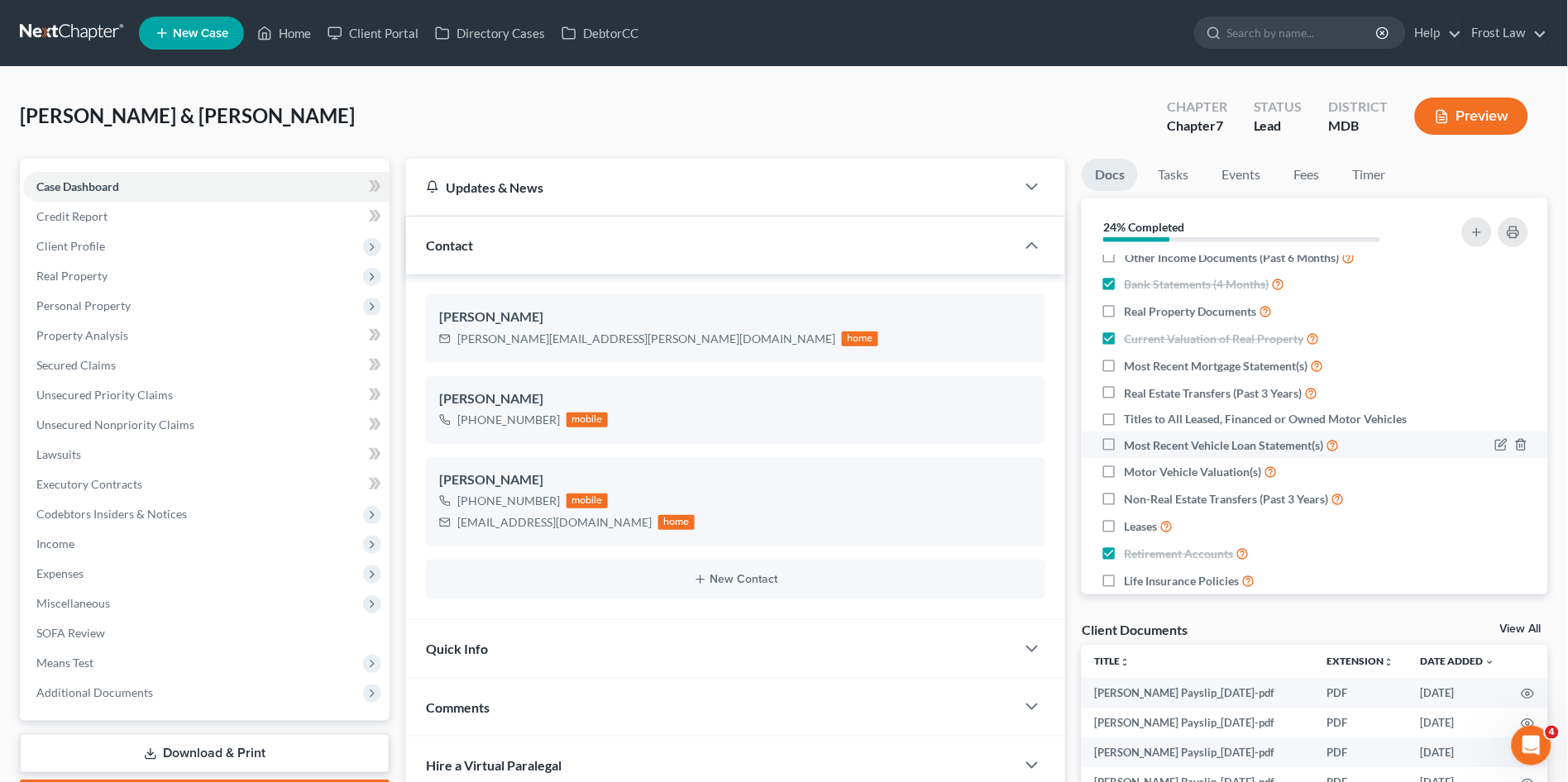
click at [1131, 447] on input "Most Recent Vehicle Loan Statement(s)" at bounding box center [1137, 441] width 11 height 11
checkbox input "true"
click at [1125, 367] on label "Most Recent Mortgage Statement(s)" at bounding box center [1224, 366] width 200 height 19
click at [1131, 367] on input "Most Recent Mortgage Statement(s)" at bounding box center [1137, 362] width 11 height 11
checkbox input "true"
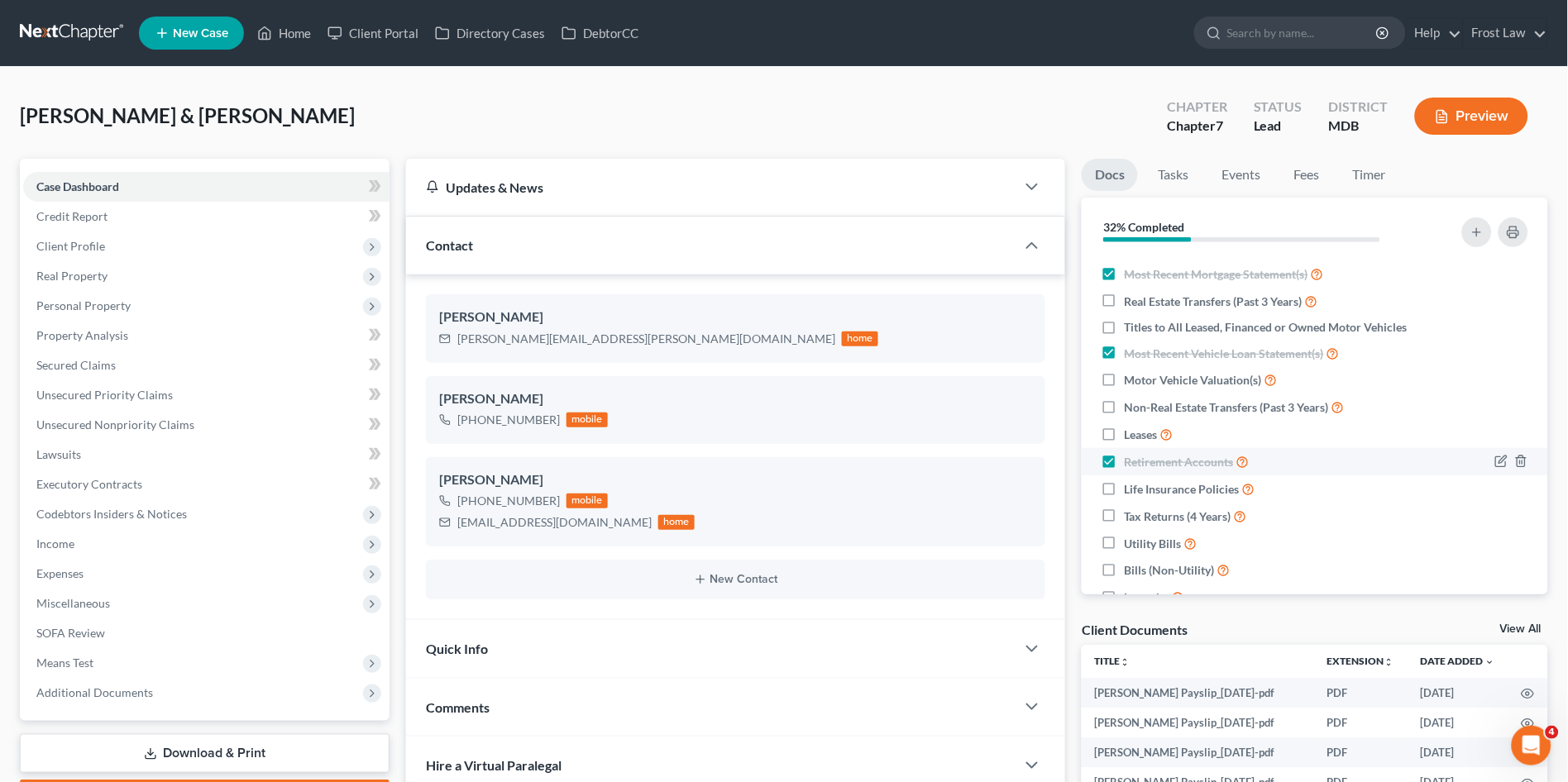
scroll to position [459, 0]
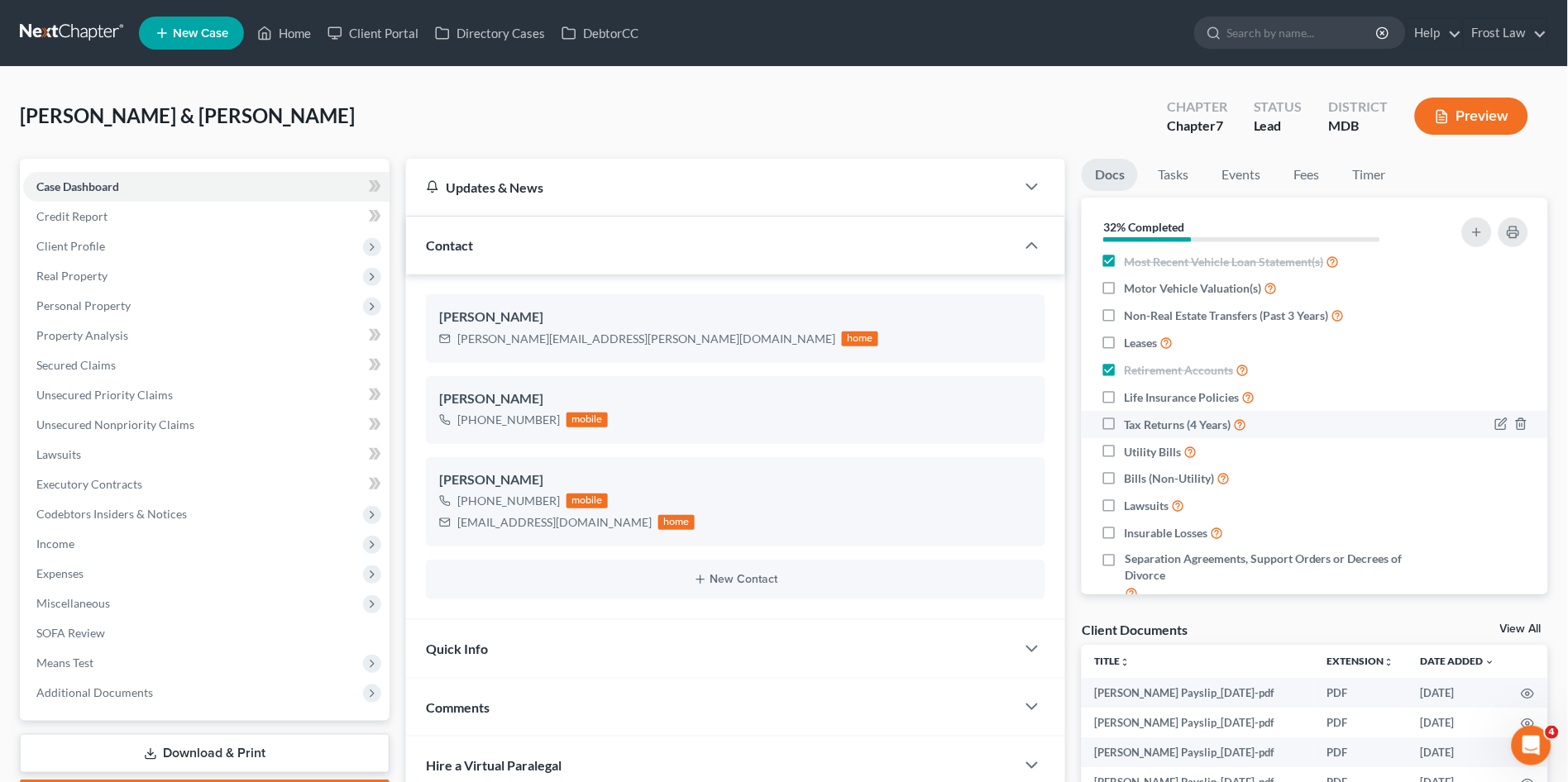
click at [1125, 434] on label "Tax Returns (4 Years)" at bounding box center [1186, 425] width 123 height 19
click at [1131, 426] on input "Tax Returns (4 Years)" at bounding box center [1137, 420] width 11 height 11
checkbox input "true"
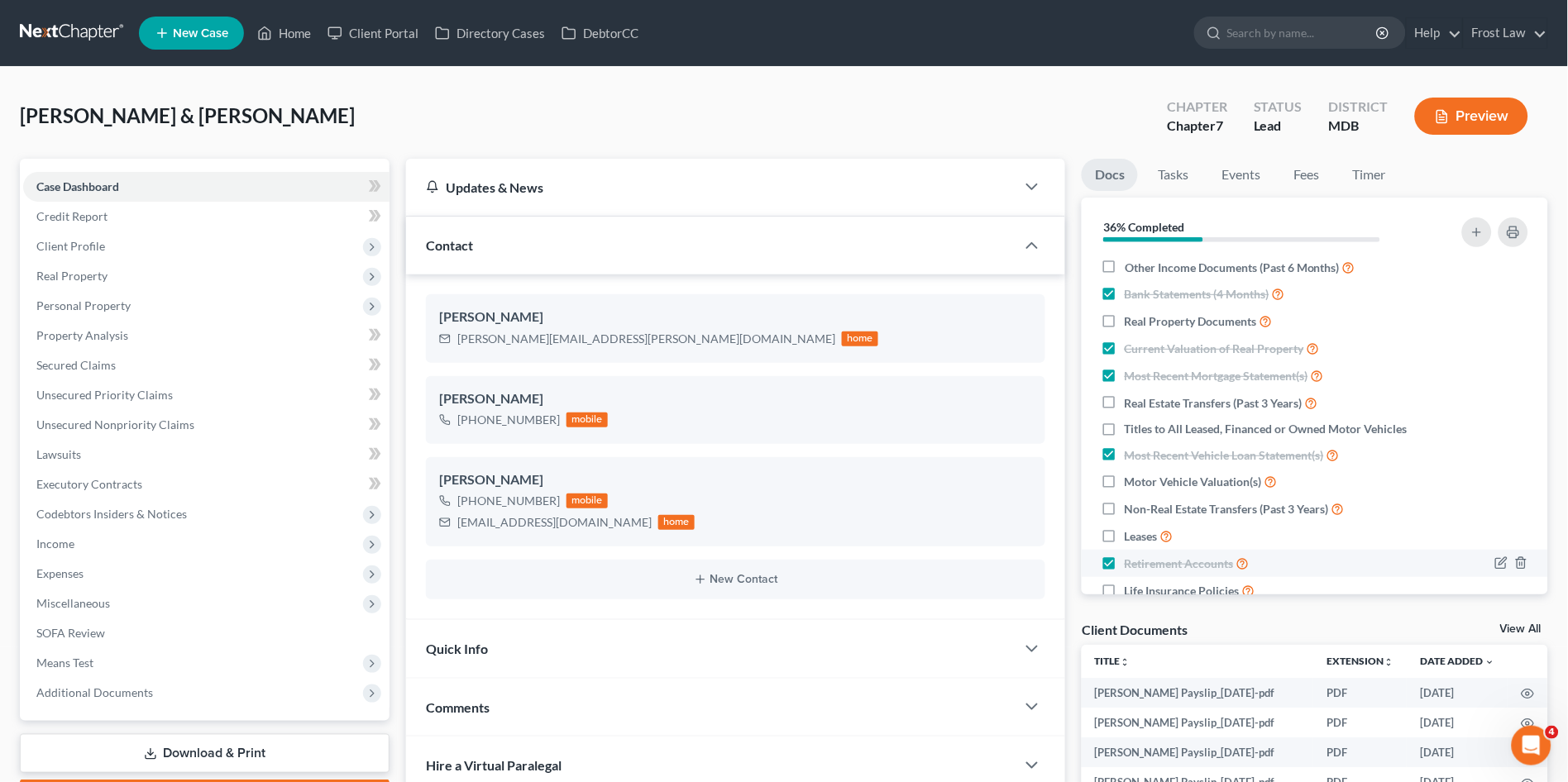
scroll to position [174, 0]
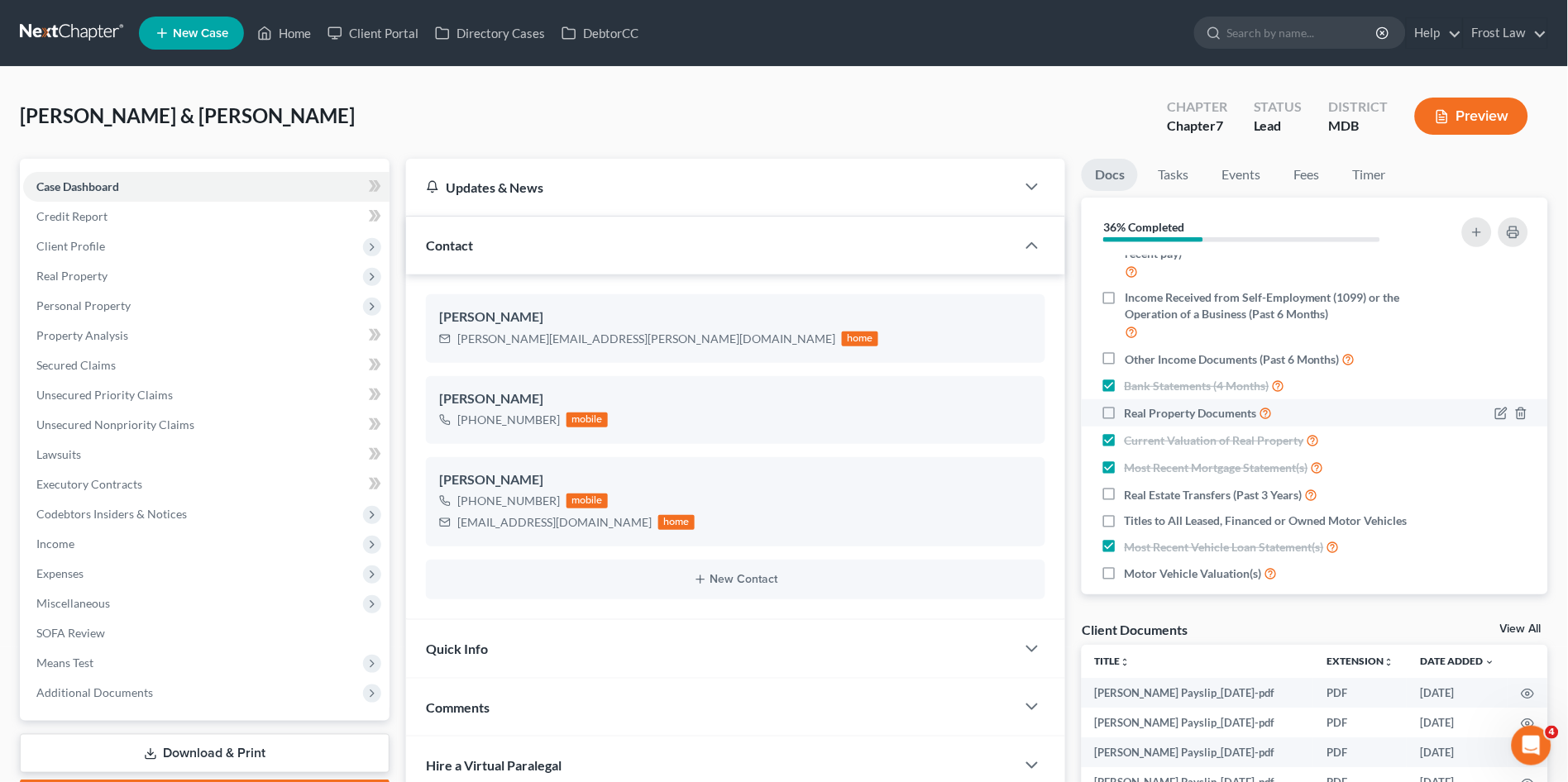
click at [1125, 413] on label "Real Property Documents" at bounding box center [1199, 413] width 148 height 19
click at [1131, 413] on input "Real Property Documents" at bounding box center [1137, 408] width 11 height 11
checkbox input "true"
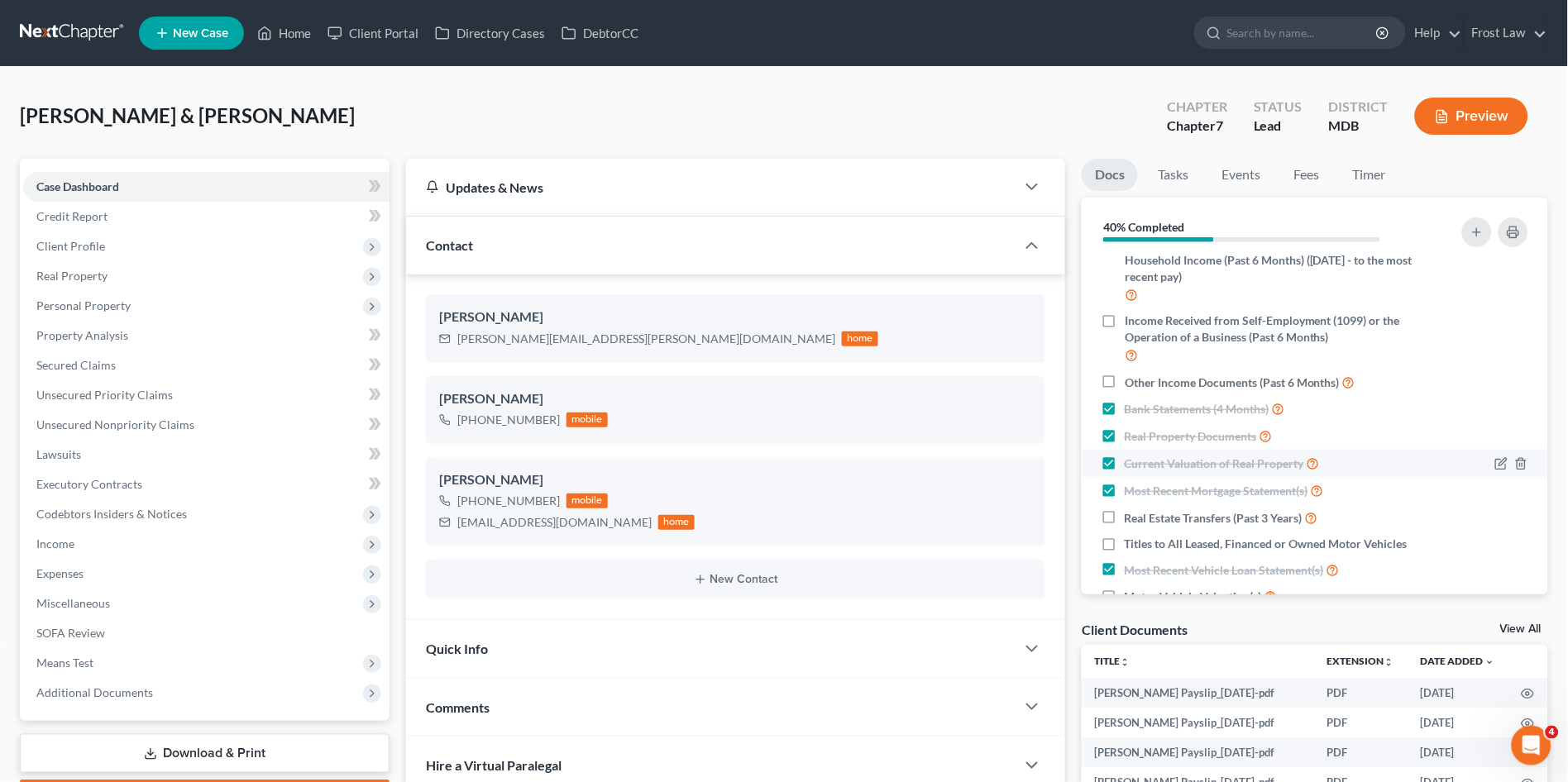
scroll to position [368, 0]
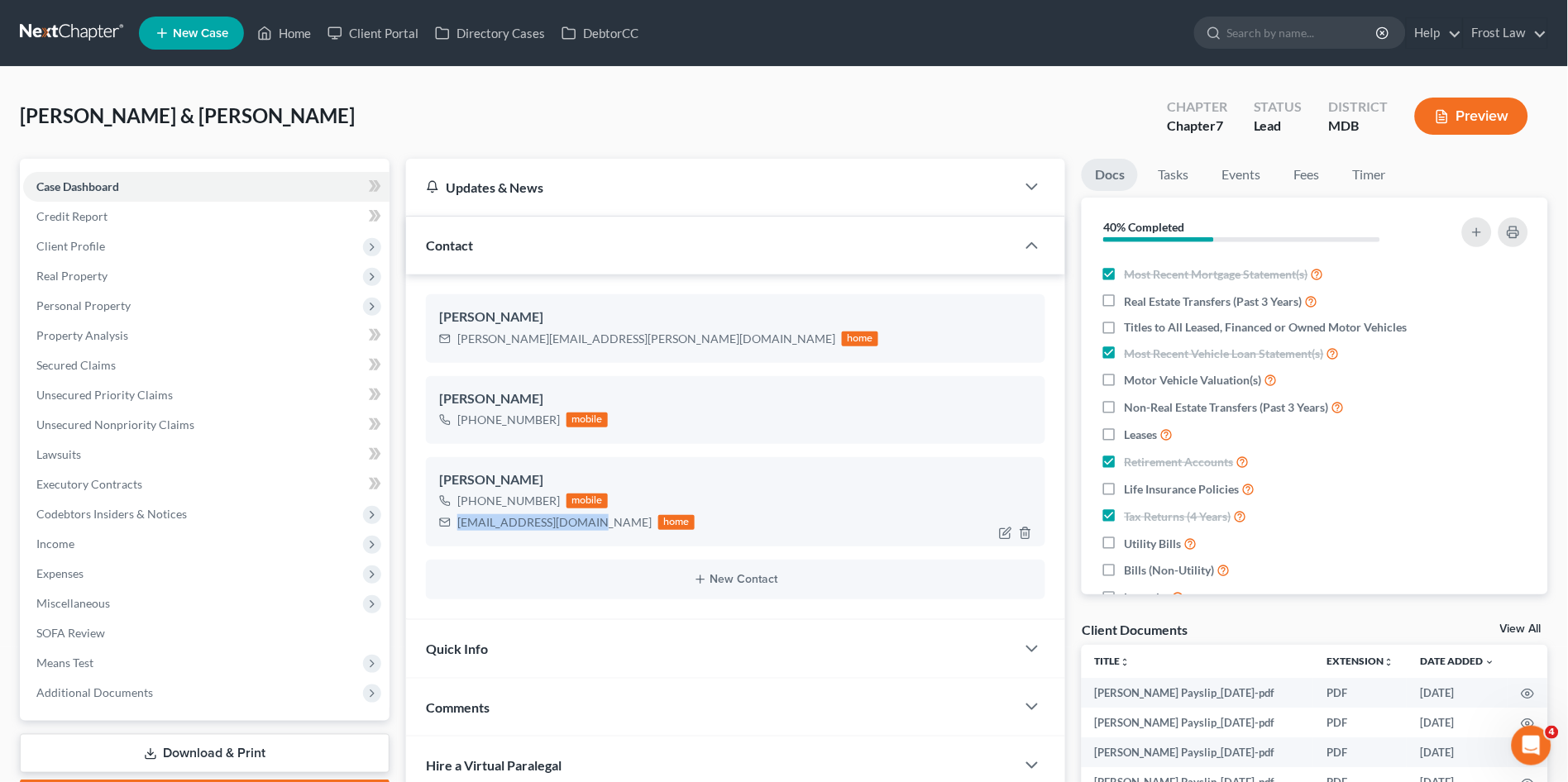
drag, startPoint x: 453, startPoint y: 518, endPoint x: 581, endPoint y: 524, distance: 128.1
click at [581, 524] on div "[EMAIL_ADDRESS][DOMAIN_NAME] home" at bounding box center [567, 522] width 256 height 21
copy div "[EMAIL_ADDRESS][DOMAIN_NAME]"
click at [95, 571] on span "Expenses" at bounding box center [206, 574] width 367 height 30
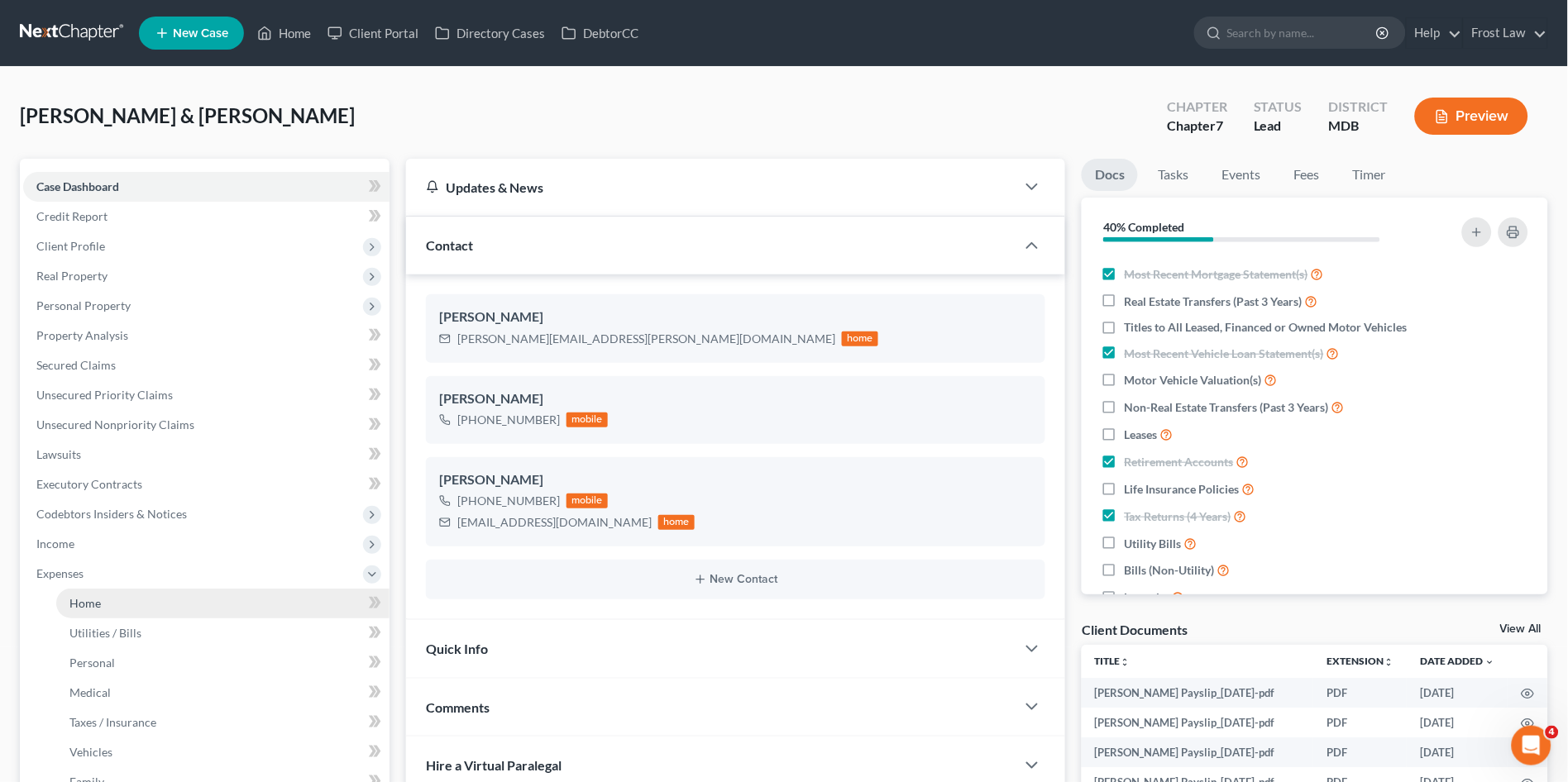
click at [92, 603] on span "Home" at bounding box center [84, 603] width 32 height 14
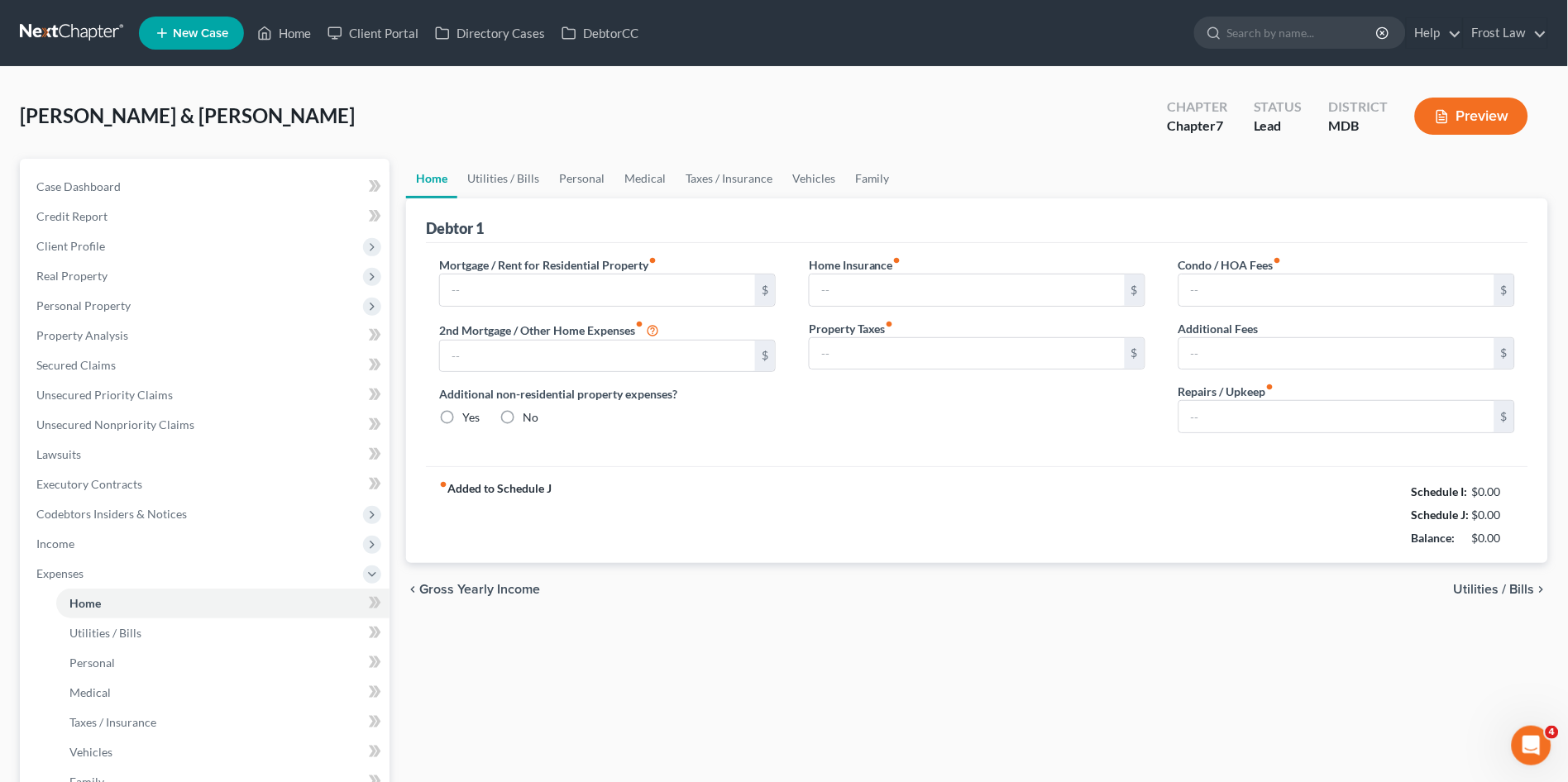
type input "4,849.92"
type input "0.00"
radio input "true"
type input "0.00"
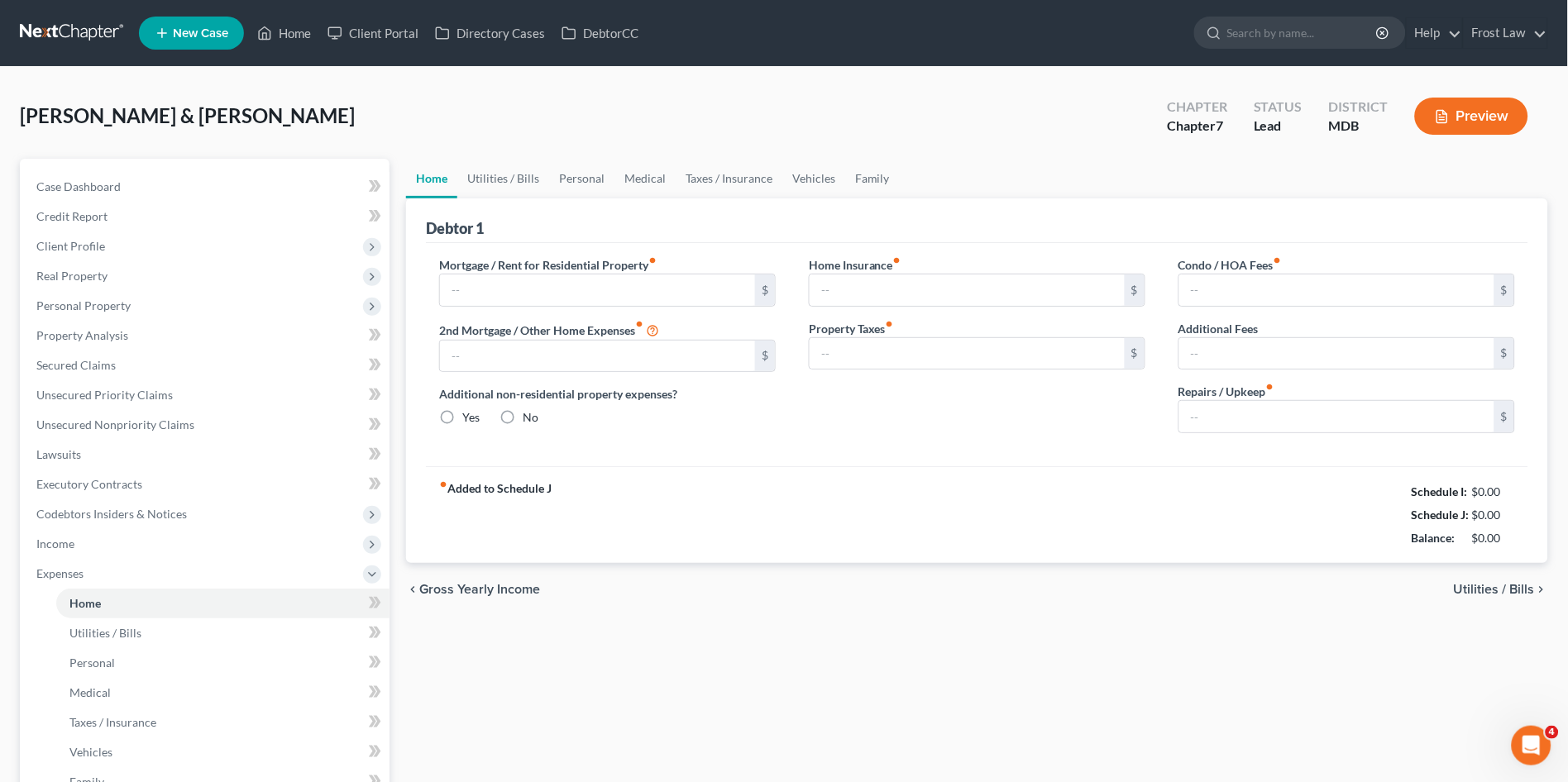
type input "0.00"
type input "100.00"
click at [500, 178] on link "Utilities / Bills" at bounding box center [503, 178] width 92 height 40
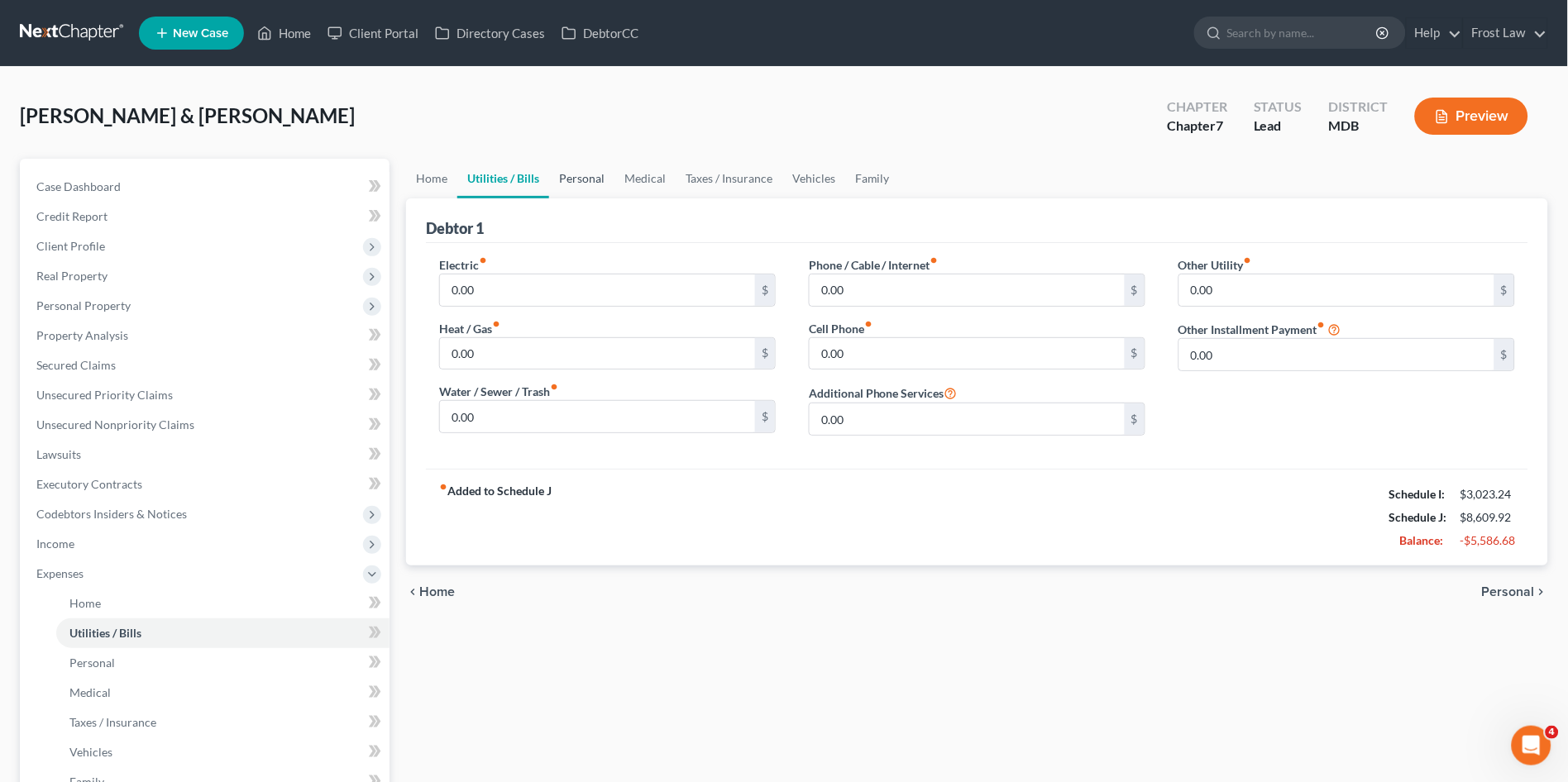
click at [594, 178] on link "Personal" at bounding box center [581, 178] width 66 height 40
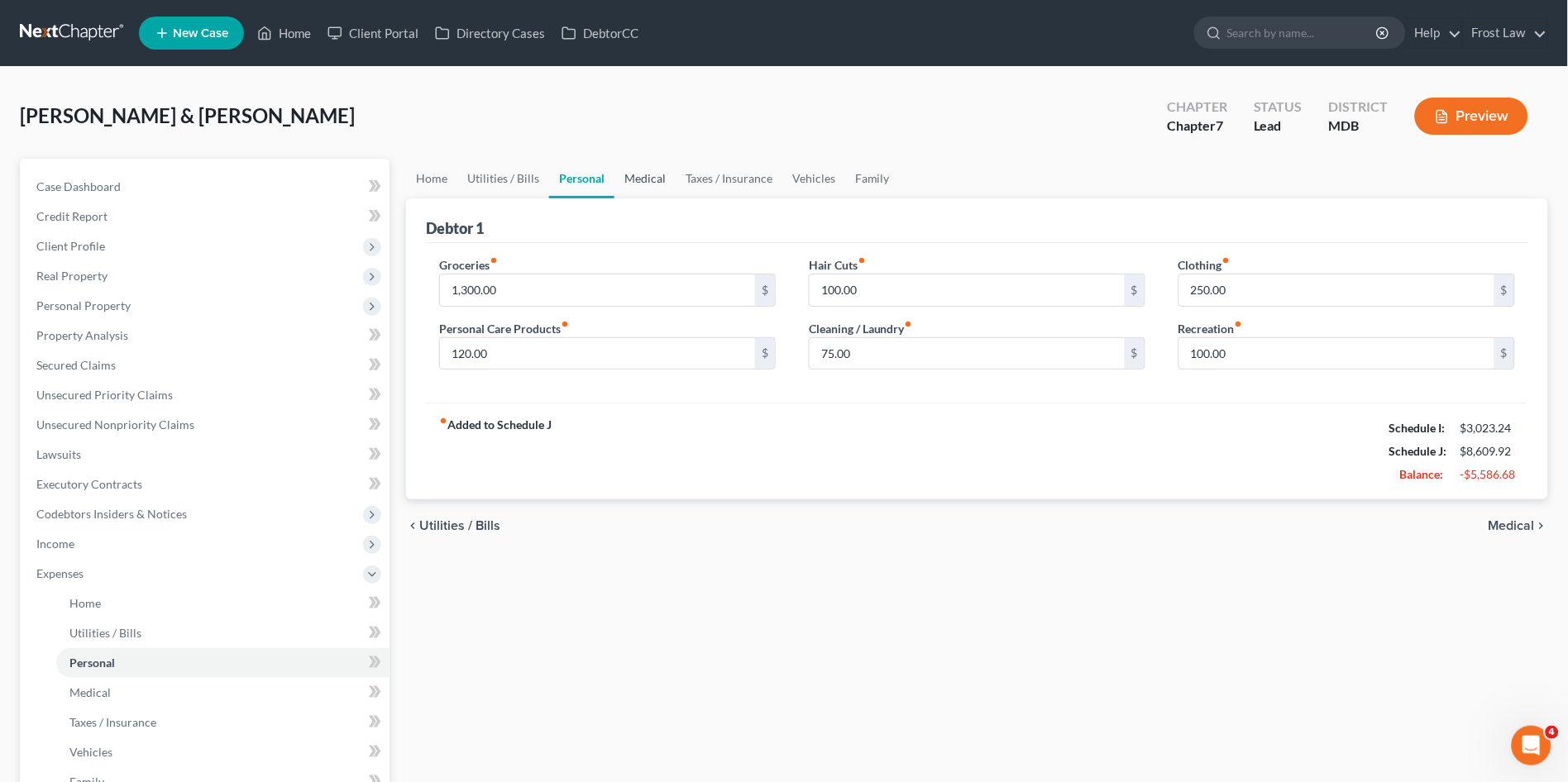
click at [658, 181] on link "Medical" at bounding box center [645, 178] width 61 height 40
